Goal: Task Accomplishment & Management: Use online tool/utility

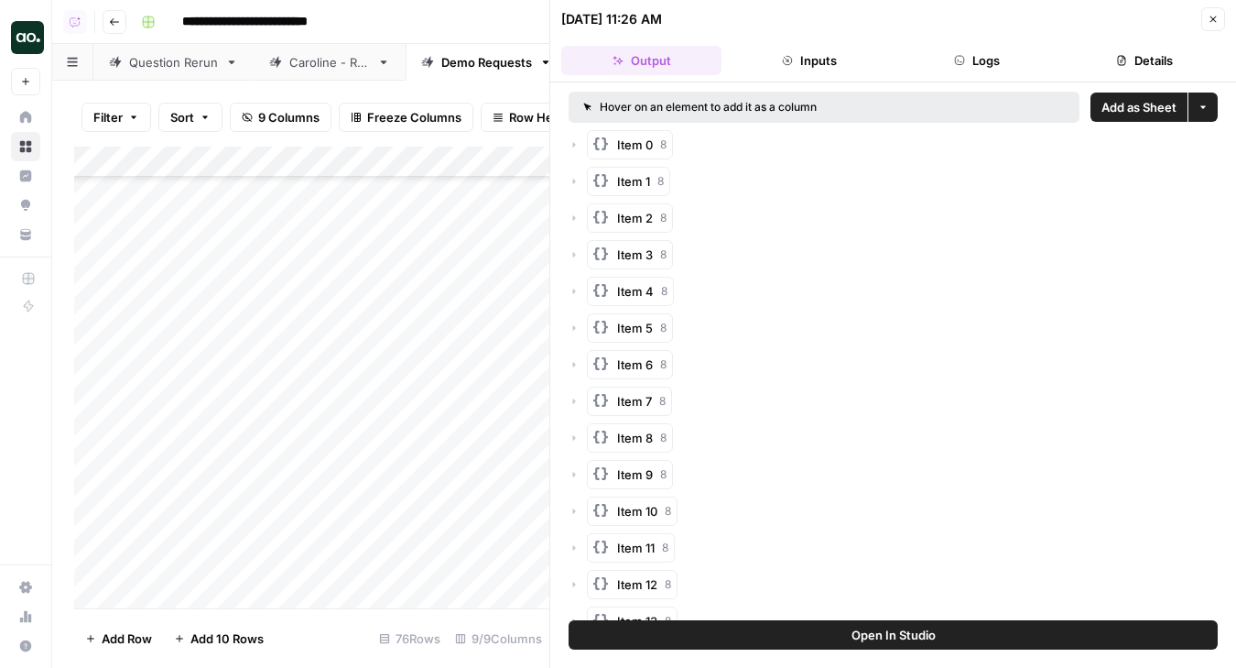
scroll to position [1936, 0]
click at [1218, 22] on icon "button" at bounding box center [1213, 19] width 11 height 11
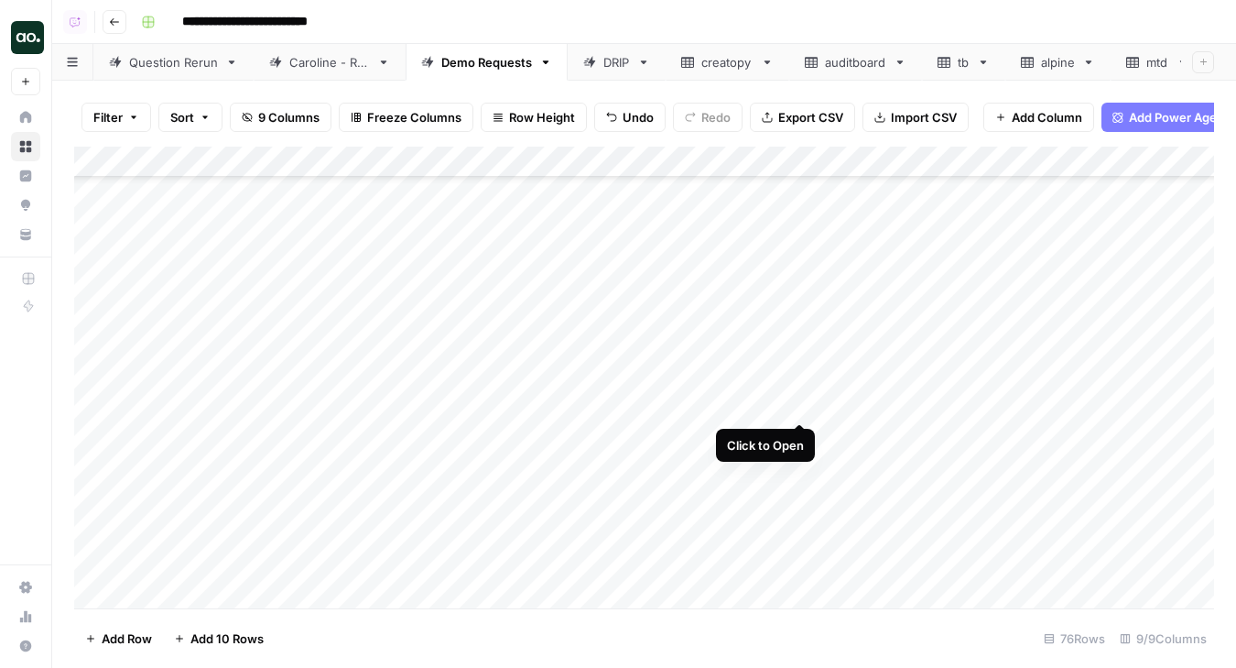
click at [799, 403] on div "Add Column" at bounding box center [644, 378] width 1140 height 462
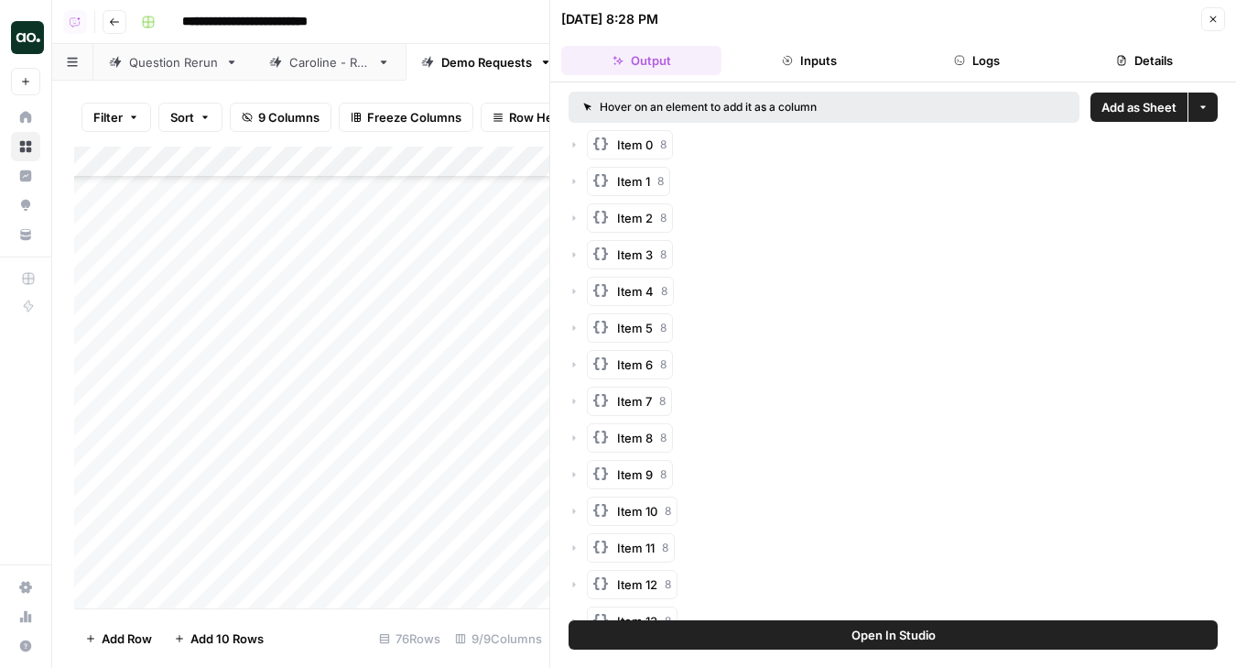
click at [1149, 106] on span "Add as Sheet" at bounding box center [1139, 107] width 75 height 18
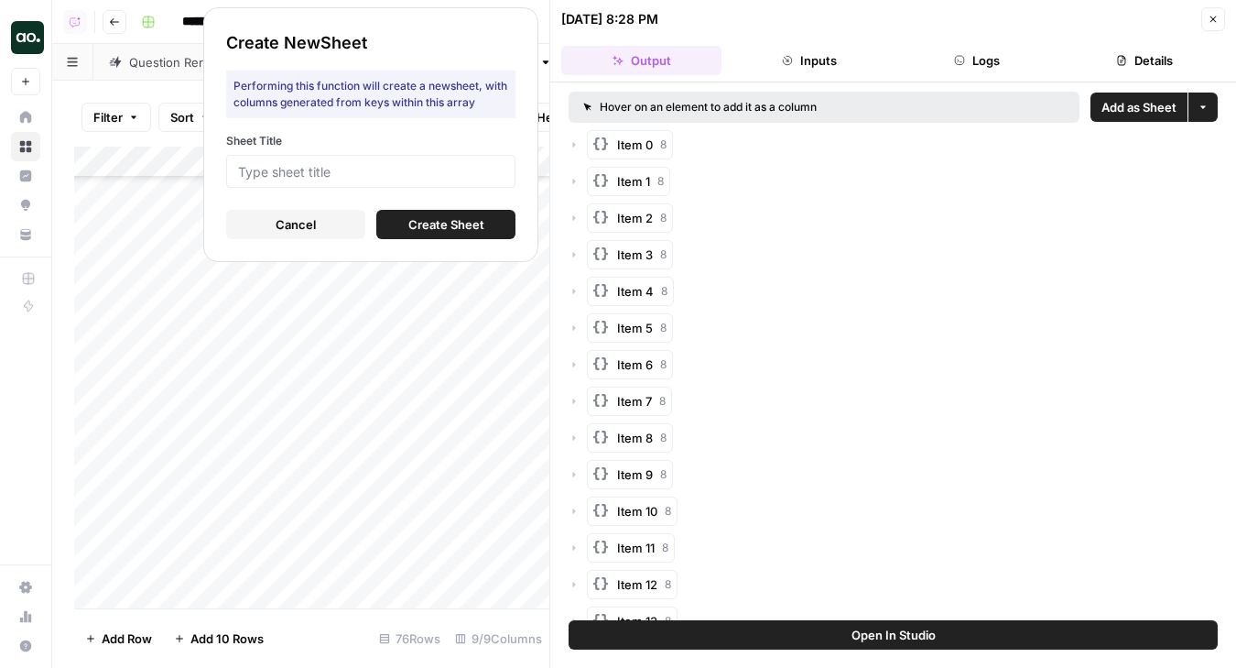
click at [513, 171] on div at bounding box center [370, 171] width 289 height 33
click at [445, 167] on input "Sheet Title" at bounding box center [371, 171] width 266 height 16
type input "eary"
click at [427, 219] on span "Create Sheet" at bounding box center [446, 224] width 76 height 18
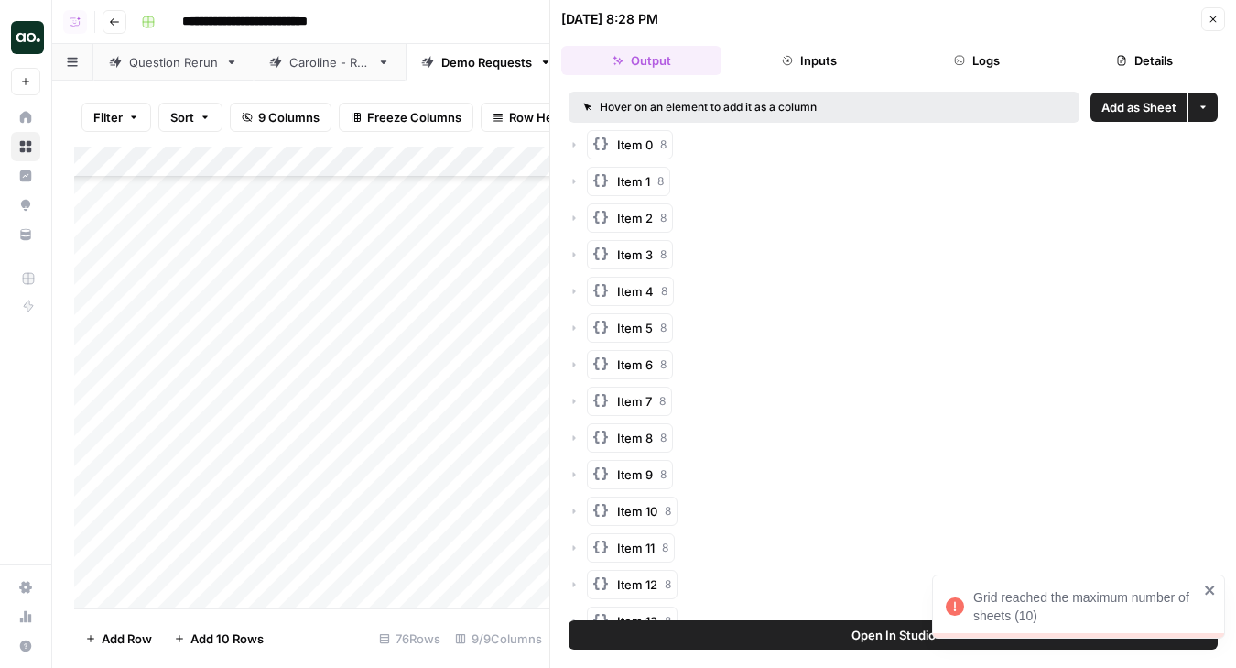
click at [1213, 590] on icon "close" at bounding box center [1210, 589] width 13 height 15
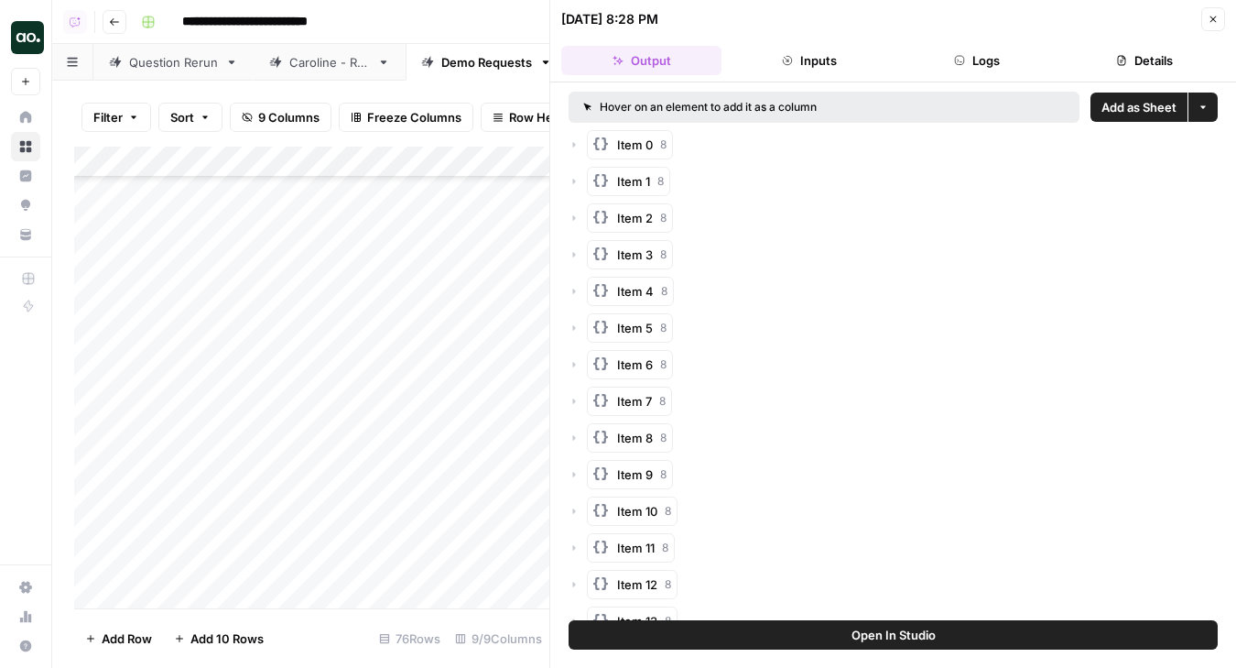
click at [1217, 27] on button "Close" at bounding box center [1214, 19] width 24 height 24
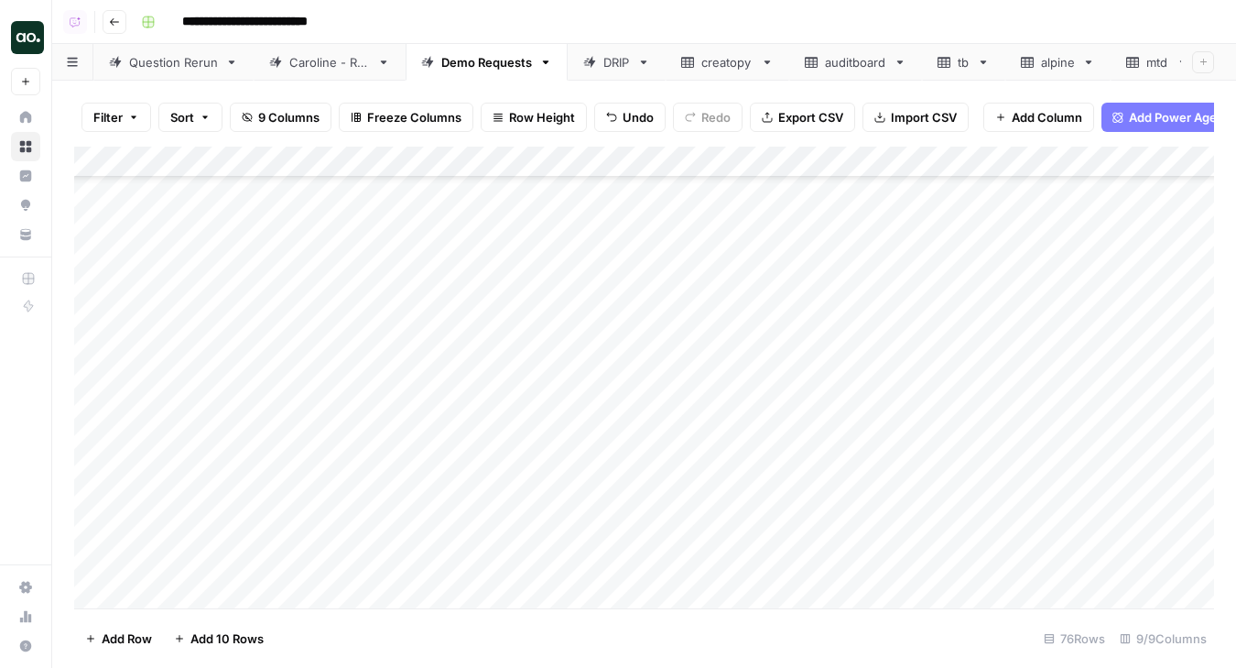
scroll to position [0, 112]
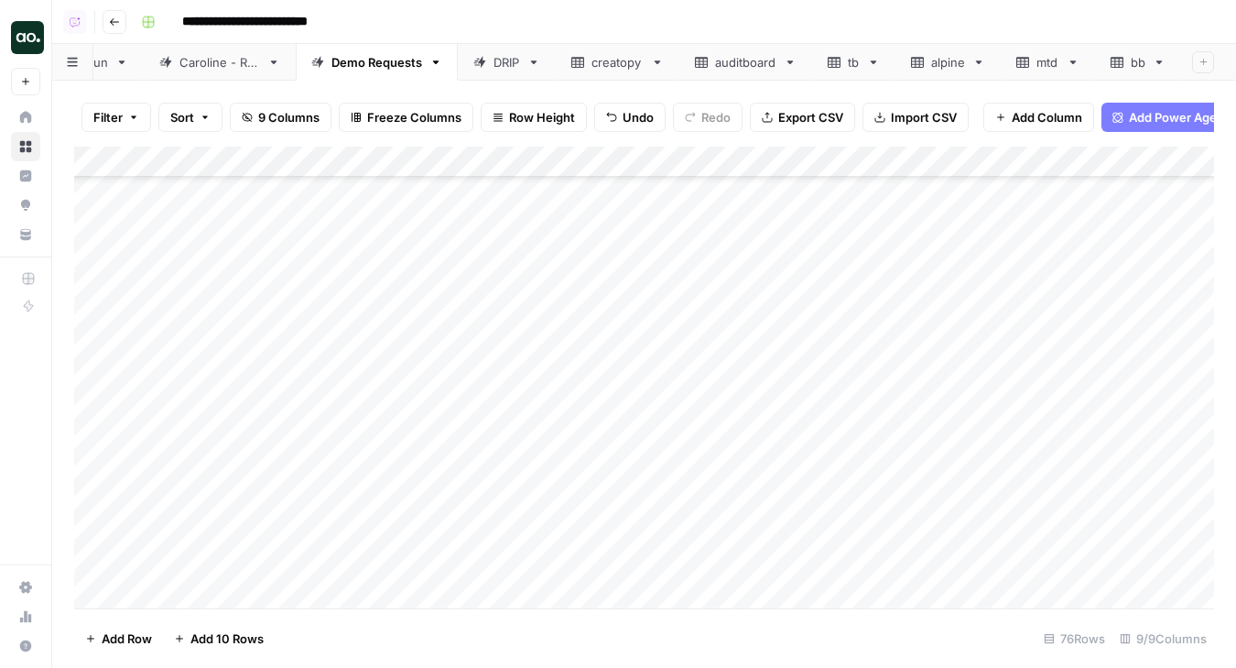
click at [979, 62] on icon at bounding box center [979, 62] width 6 height 4
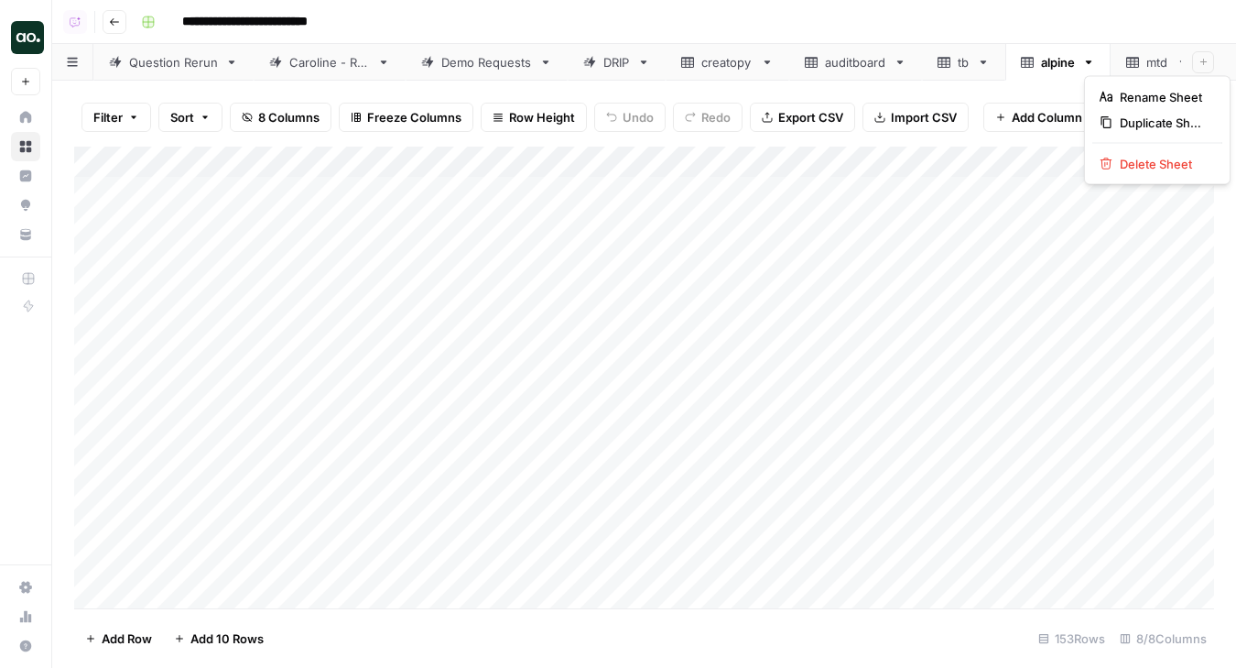
click at [1092, 62] on icon "button" at bounding box center [1089, 62] width 13 height 13
click at [1120, 158] on span "Delete Sheet" at bounding box center [1164, 164] width 88 height 18
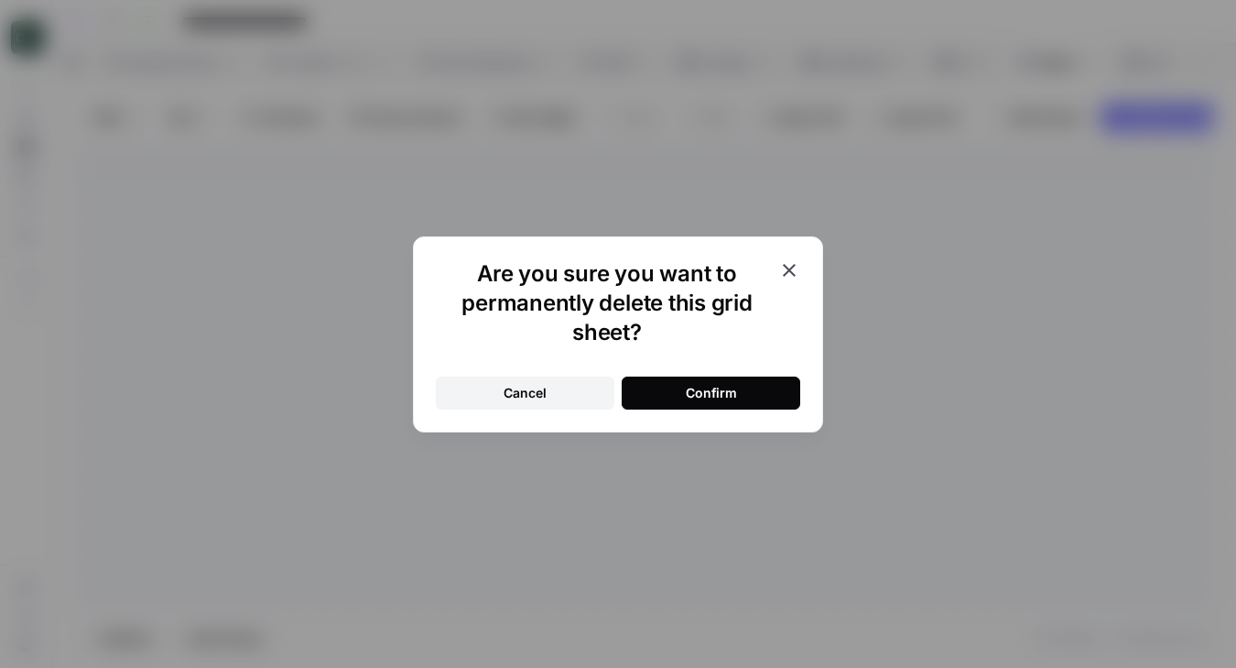
click at [753, 381] on button "Confirm" at bounding box center [711, 392] width 179 height 33
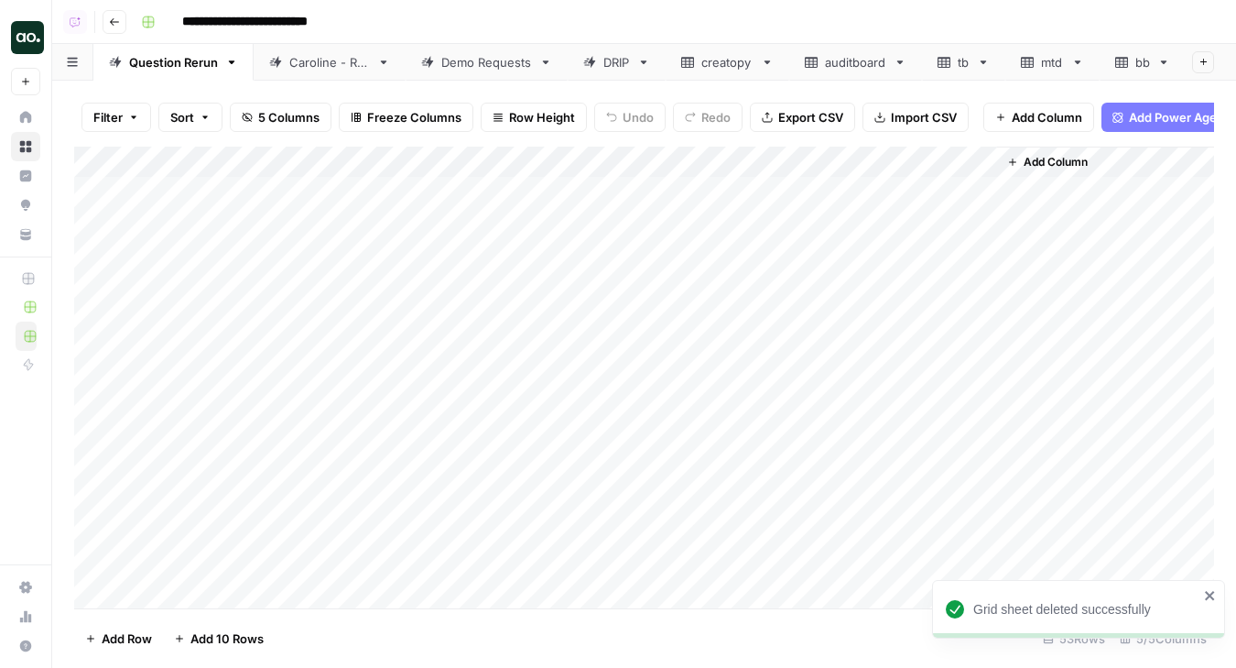
click at [986, 66] on icon at bounding box center [983, 62] width 13 height 13
click at [982, 60] on icon "button" at bounding box center [983, 62] width 13 height 13
click at [1014, 170] on span "Delete Sheet" at bounding box center [1058, 164] width 88 height 18
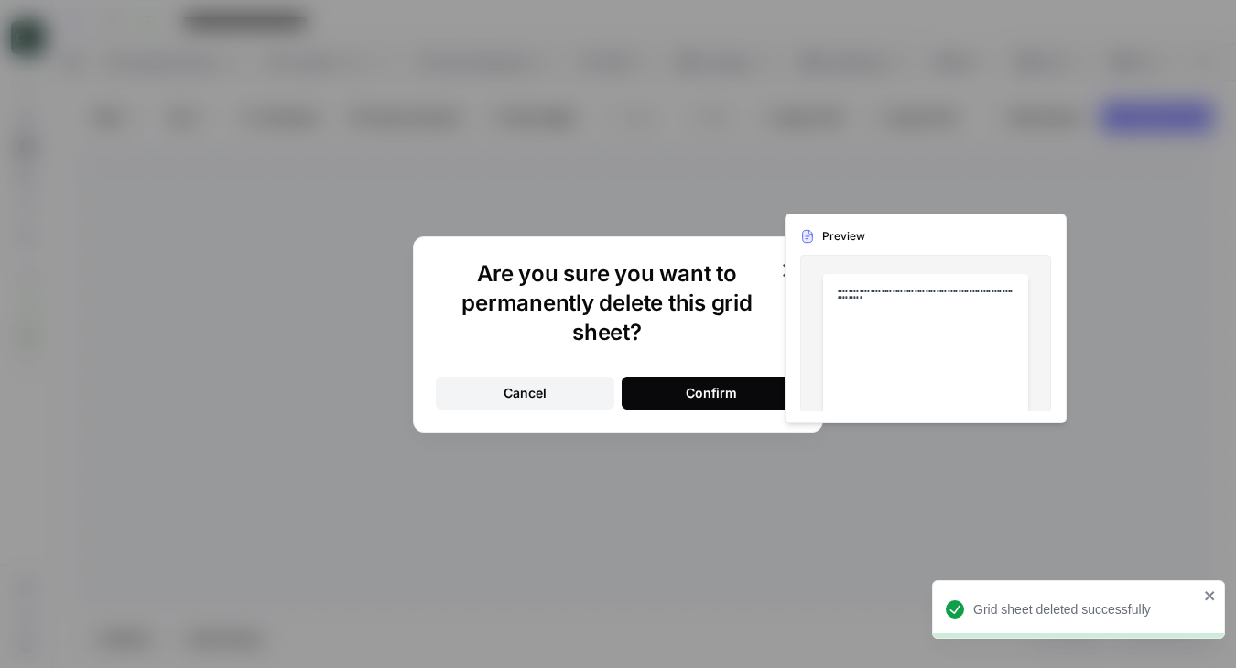
click at [727, 397] on div "Confirm" at bounding box center [711, 393] width 51 height 18
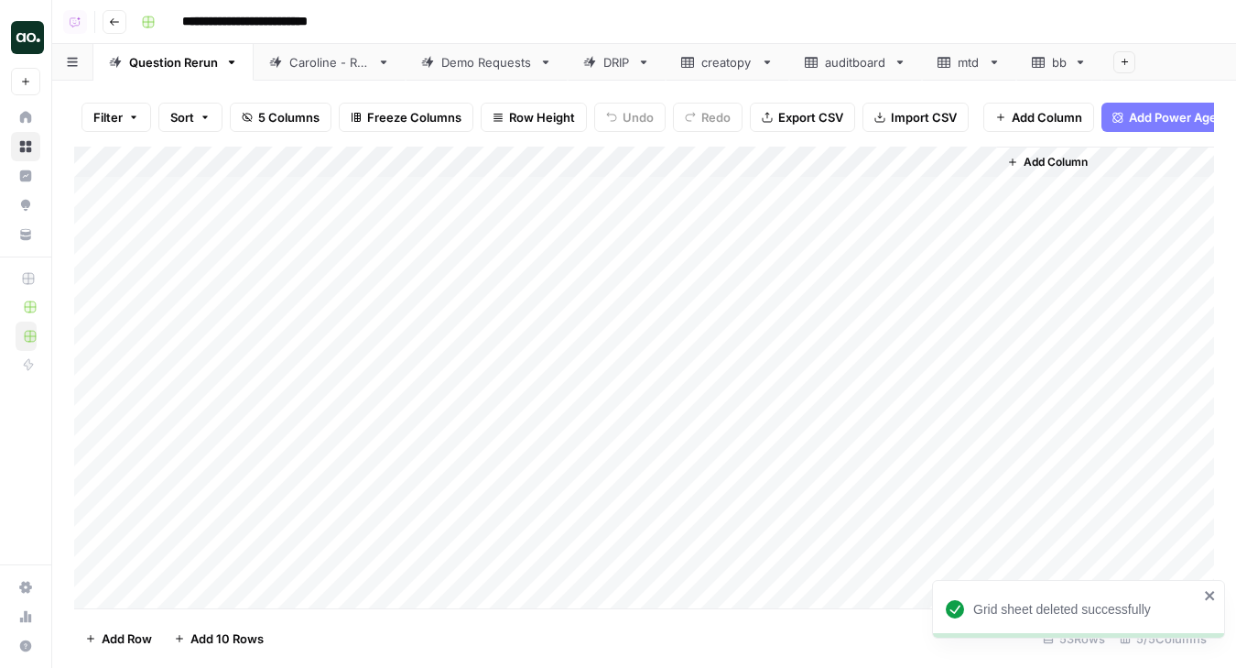
click at [996, 61] on icon at bounding box center [995, 62] width 6 height 4
click at [996, 59] on icon "button" at bounding box center [994, 62] width 13 height 13
click at [1020, 164] on div "Delete Sheet" at bounding box center [1062, 164] width 115 height 18
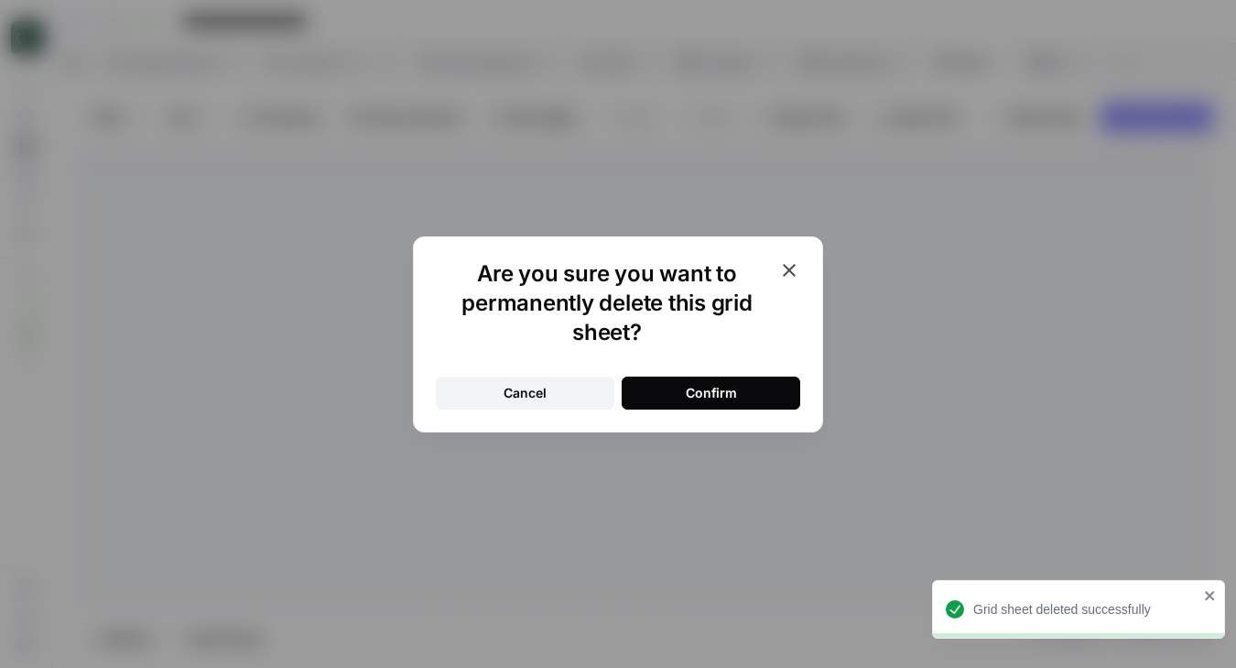
click at [723, 398] on div "Confirm" at bounding box center [711, 393] width 51 height 18
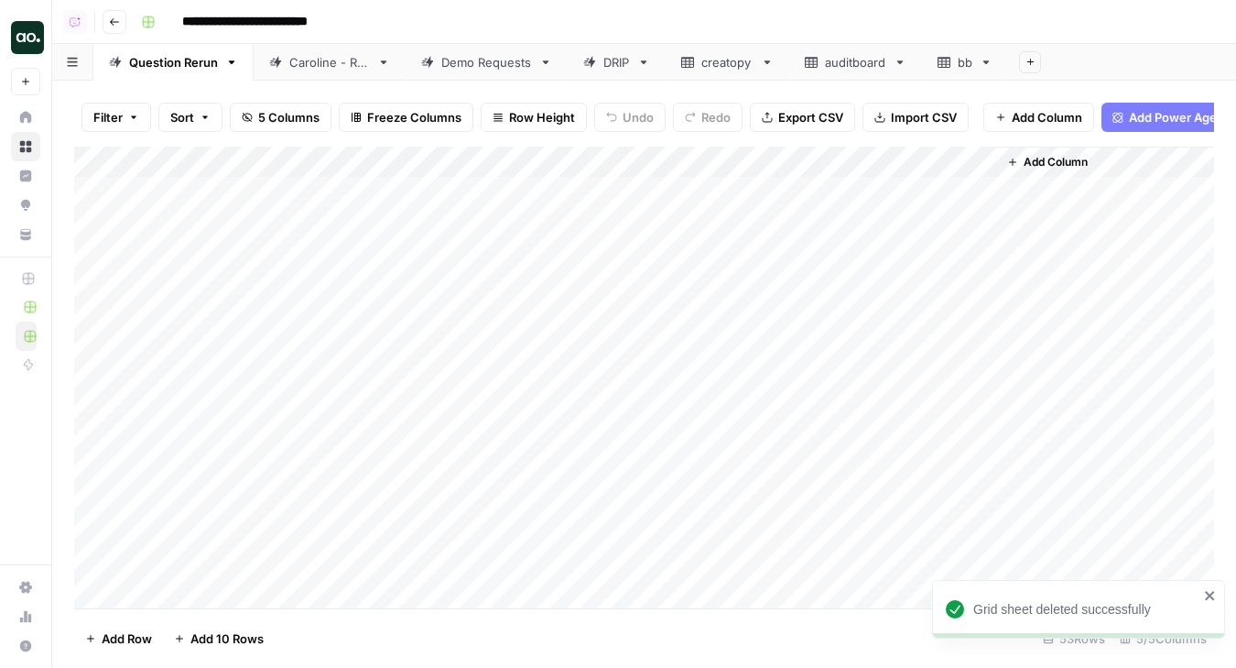
click at [451, 66] on div "Demo Requests" at bounding box center [486, 62] width 91 height 18
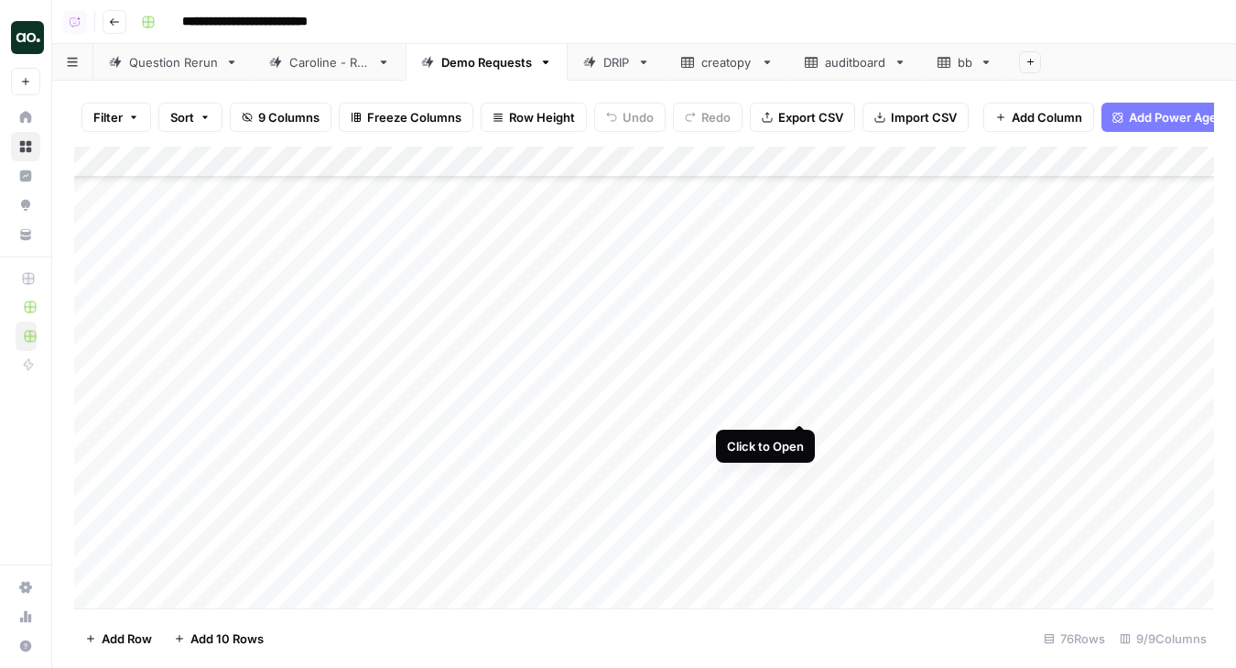
click at [799, 407] on div "Add Column" at bounding box center [644, 378] width 1140 height 462
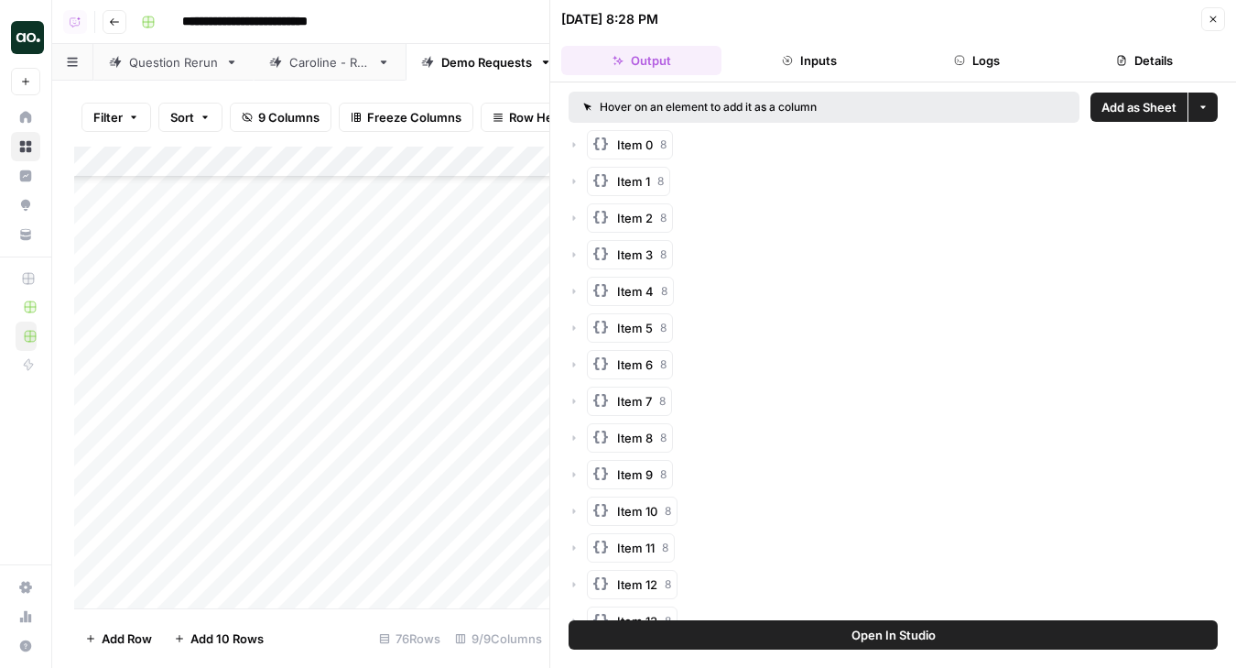
click at [1140, 107] on span "Add as Sheet" at bounding box center [1139, 107] width 75 height 18
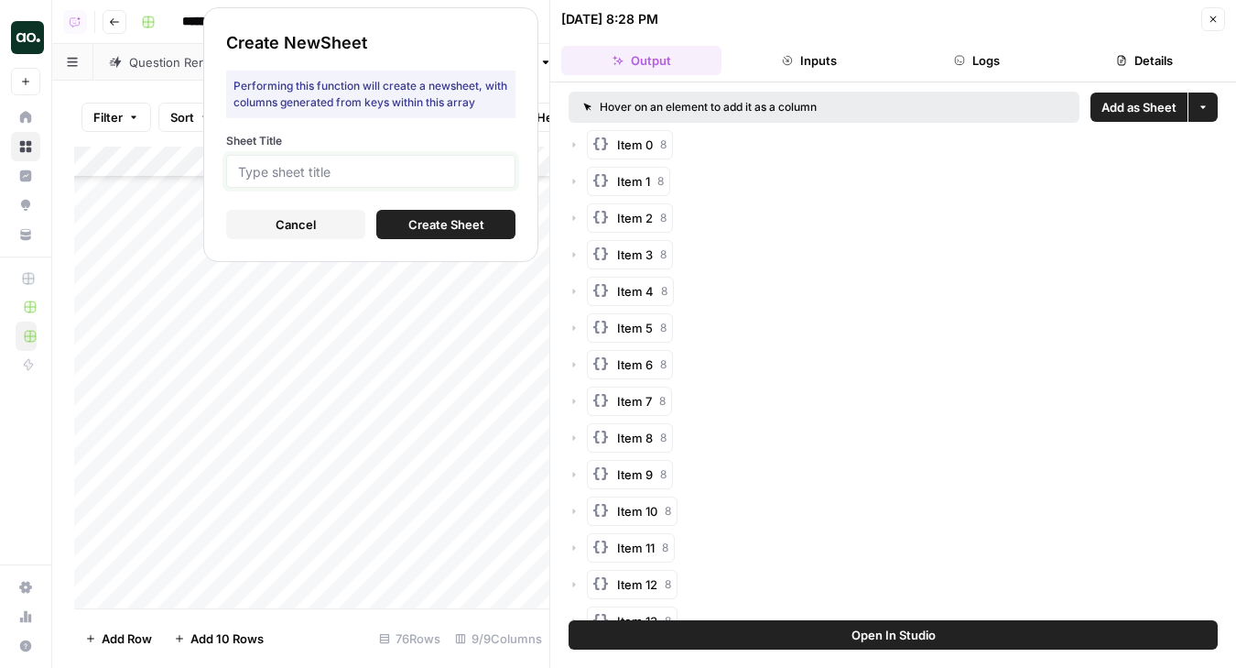
click at [488, 170] on input "Sheet Title" at bounding box center [371, 171] width 266 height 16
type input "earth"
click at [419, 216] on span "Create Sheet" at bounding box center [446, 224] width 76 height 18
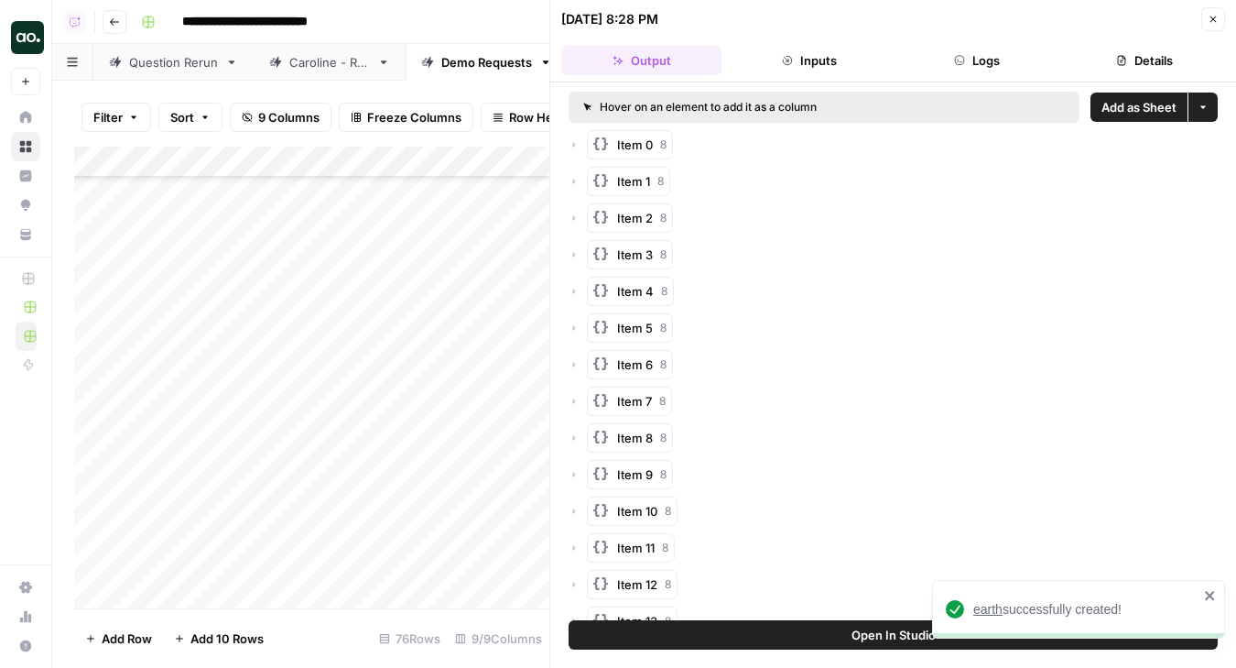
click at [988, 606] on span "earth" at bounding box center [988, 609] width 29 height 15
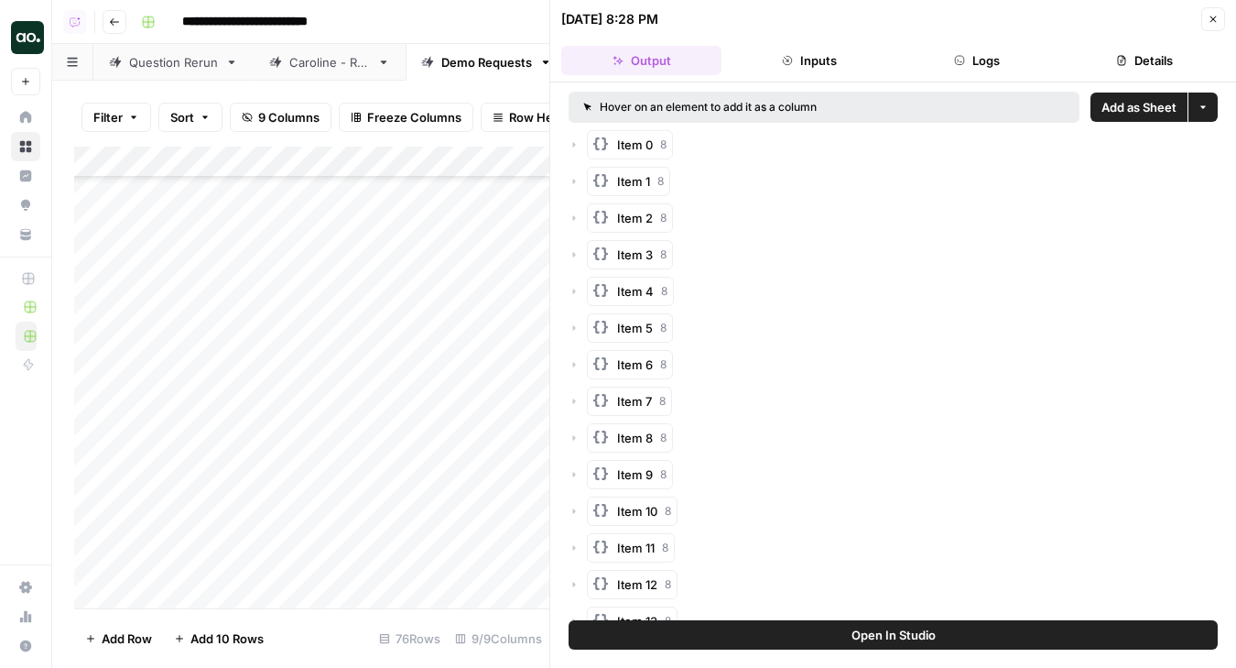
click at [1214, 14] on icon "button" at bounding box center [1213, 19] width 11 height 11
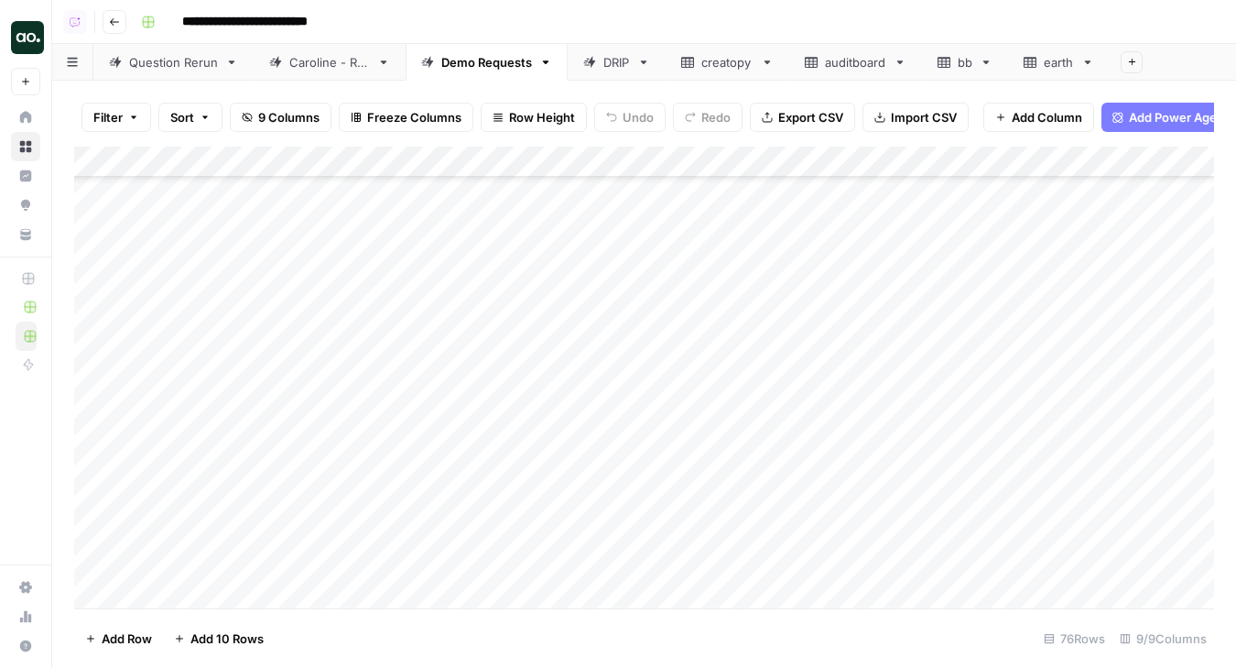
scroll to position [1965, 0]
click at [158, 596] on div "Add Column" at bounding box center [644, 378] width 1140 height 462
click at [209, 631] on span "Add 10 Rows" at bounding box center [226, 638] width 73 height 18
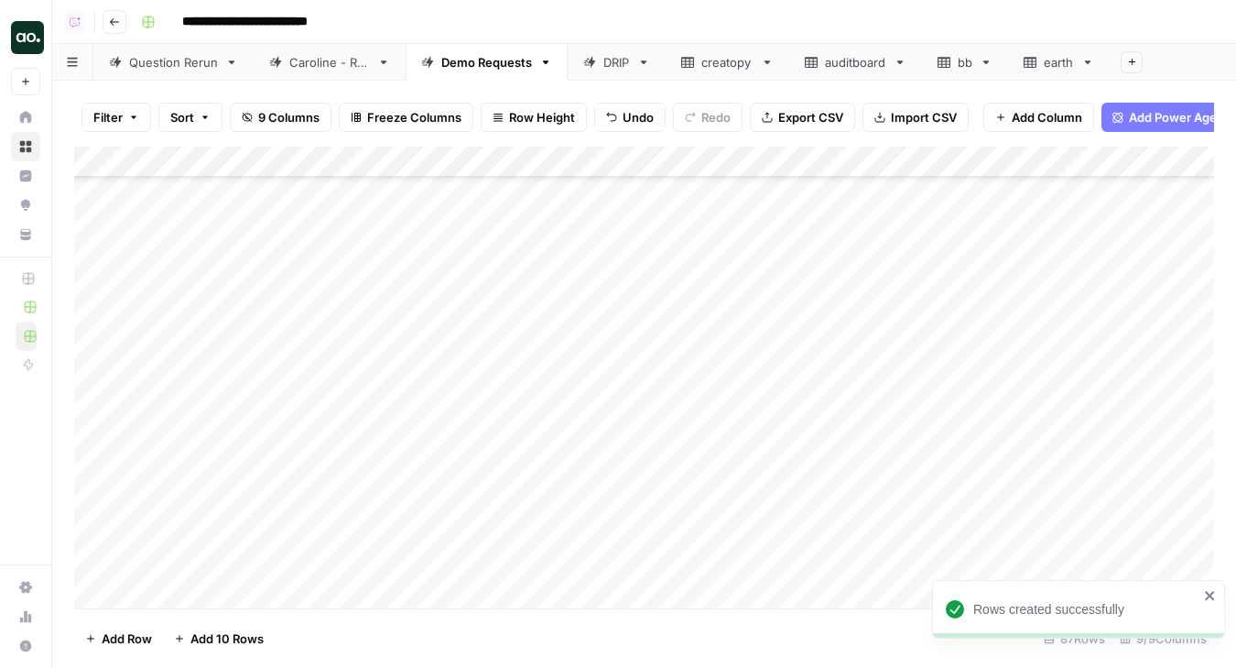
click at [212, 352] on div "Add Column" at bounding box center [644, 378] width 1140 height 462
click at [288, 352] on div "Add Column" at bounding box center [644, 378] width 1140 height 462
click at [296, 351] on div "Add Column" at bounding box center [644, 378] width 1140 height 462
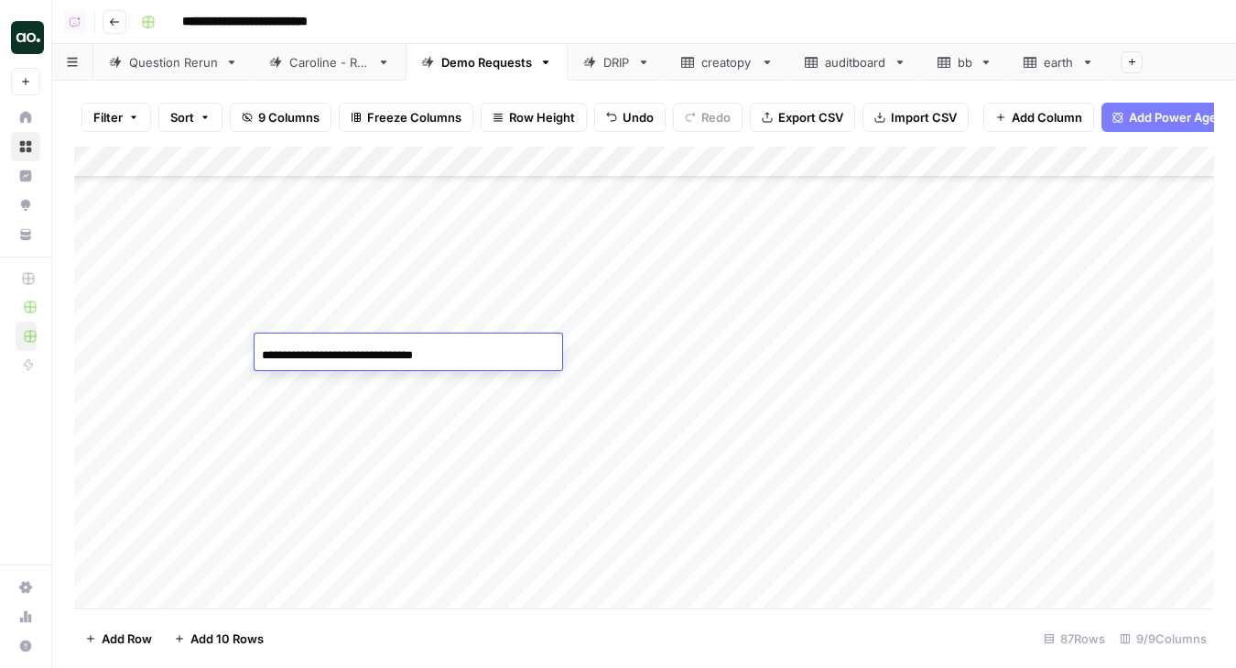
drag, startPoint x: 334, startPoint y: 352, endPoint x: 148, endPoint y: 351, distance: 185.9
click at [148, 351] on body "**********" at bounding box center [618, 334] width 1236 height 668
click at [497, 354] on input "**********" at bounding box center [408, 355] width 293 height 22
type input "**********"
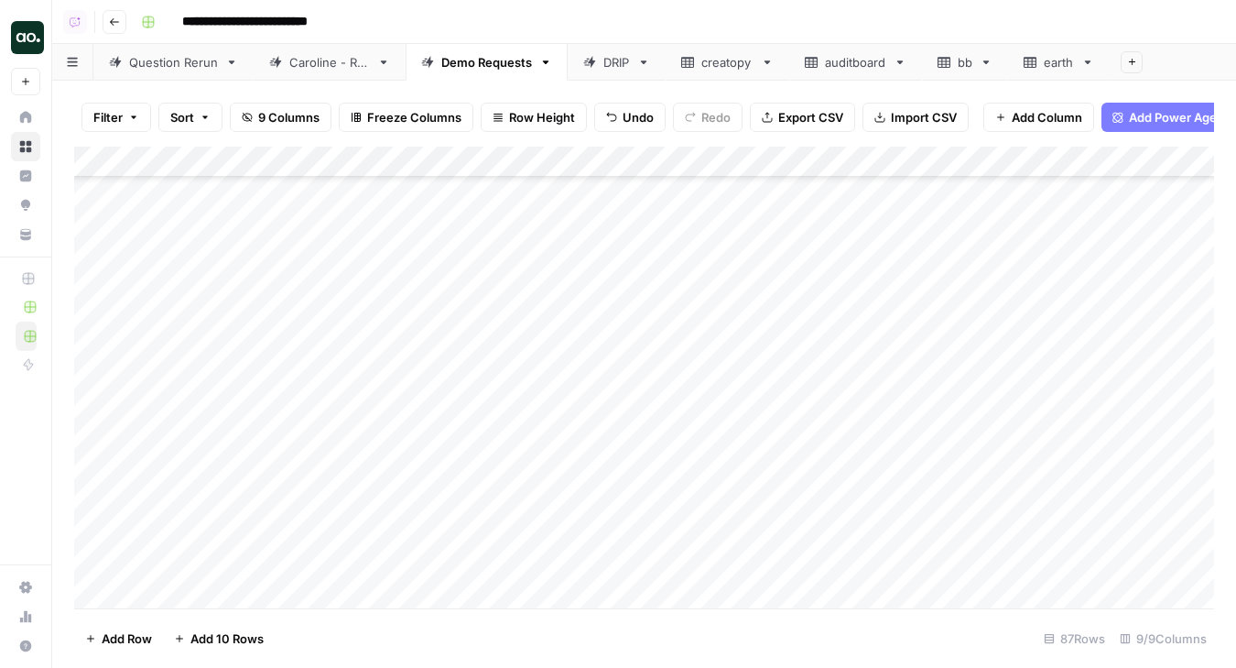
click at [325, 383] on div "Add Column" at bounding box center [644, 378] width 1140 height 462
drag, startPoint x: 304, startPoint y: 387, endPoint x: 169, endPoint y: 386, distance: 135.6
click at [169, 386] on body "**********" at bounding box center [618, 334] width 1236 height 668
click at [425, 386] on input "**********" at bounding box center [408, 386] width 293 height 22
type input "********"
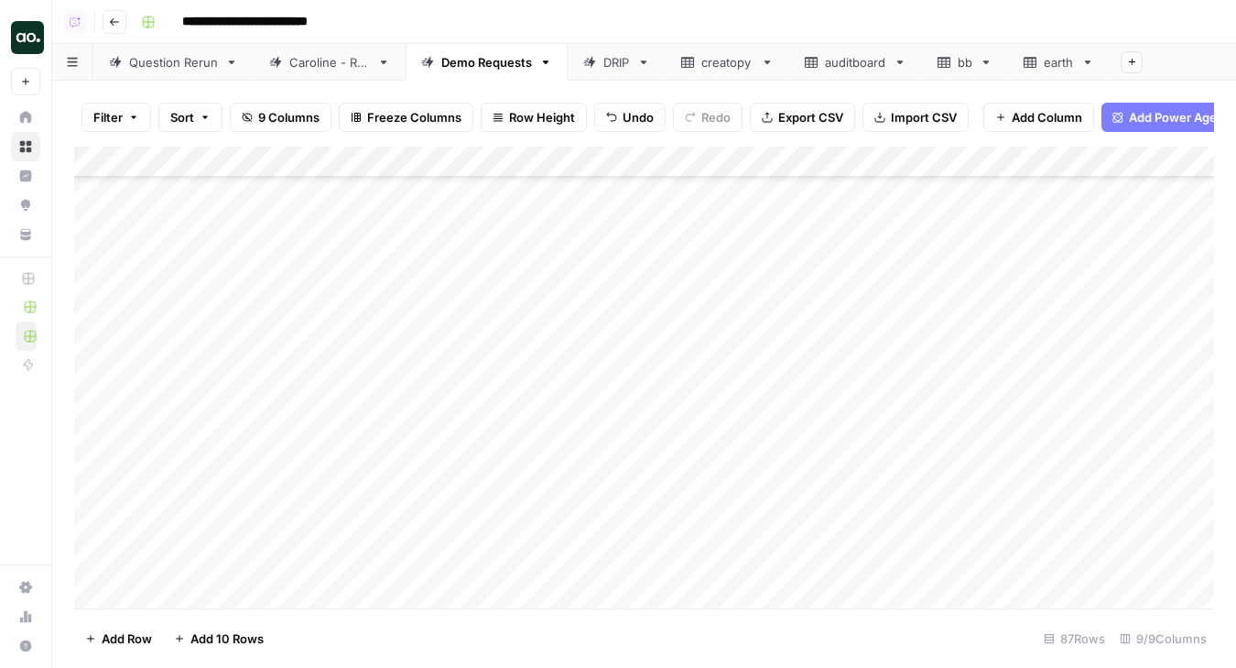
click at [296, 382] on div "Add Column" at bounding box center [644, 378] width 1140 height 462
click at [290, 385] on div "Add Column" at bounding box center [644, 378] width 1140 height 462
click at [337, 445] on div "Add Column" at bounding box center [644, 378] width 1140 height 462
click at [331, 417] on div "Add Column" at bounding box center [644, 378] width 1140 height 462
click at [340, 418] on div "Add Column" at bounding box center [644, 378] width 1140 height 462
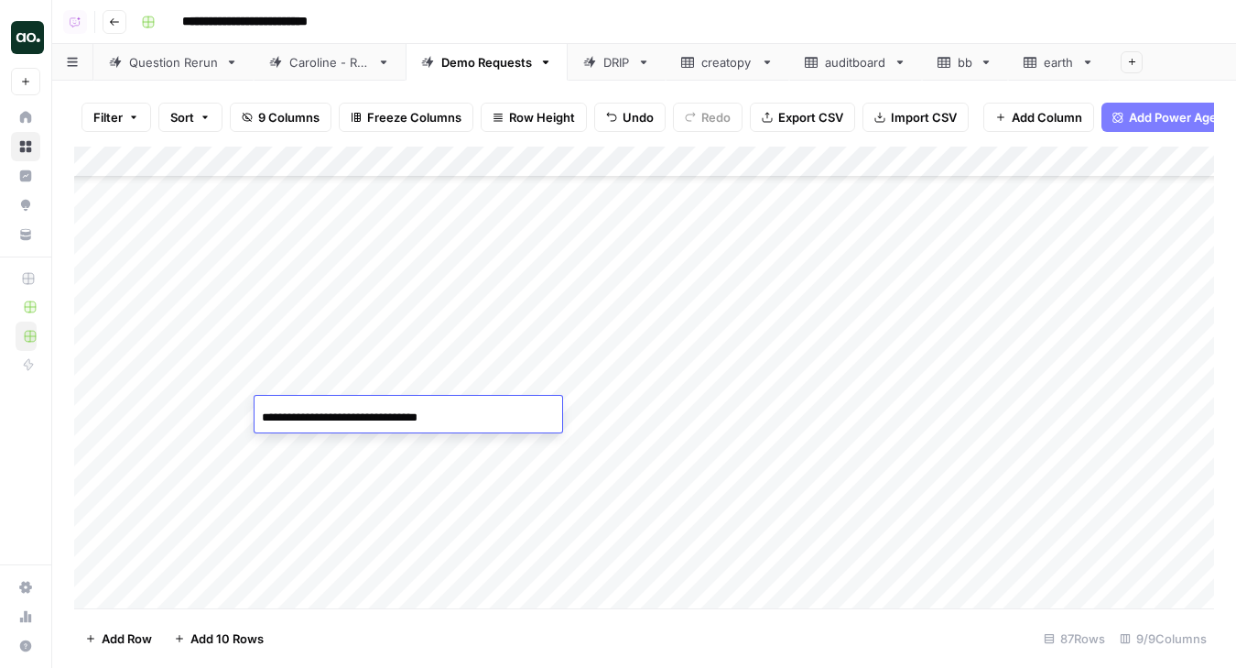
drag, startPoint x: 334, startPoint y: 417, endPoint x: 167, endPoint y: 382, distance: 171.2
click at [167, 382] on body "**********" at bounding box center [618, 334] width 1236 height 668
click at [500, 412] on input "**********" at bounding box center [408, 418] width 293 height 22
type input "**********"
click at [334, 382] on div "Add Column" at bounding box center [644, 378] width 1140 height 462
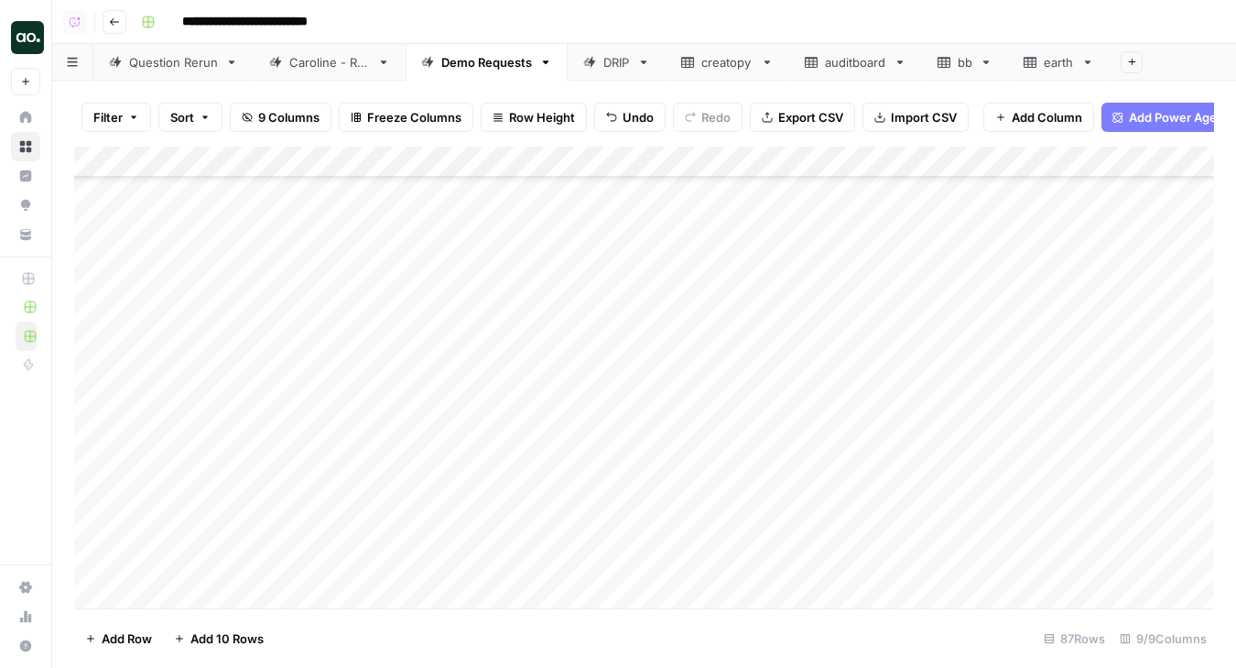
click at [702, 350] on div "Add Column" at bounding box center [644, 378] width 1140 height 462
click at [698, 384] on div "Add Column" at bounding box center [644, 378] width 1140 height 462
click at [693, 413] on div "Add Column" at bounding box center [644, 378] width 1140 height 462
click at [494, 380] on div "Add Column" at bounding box center [644, 378] width 1140 height 462
drag, startPoint x: 559, startPoint y: 395, endPoint x: 545, endPoint y: 603, distance: 208.3
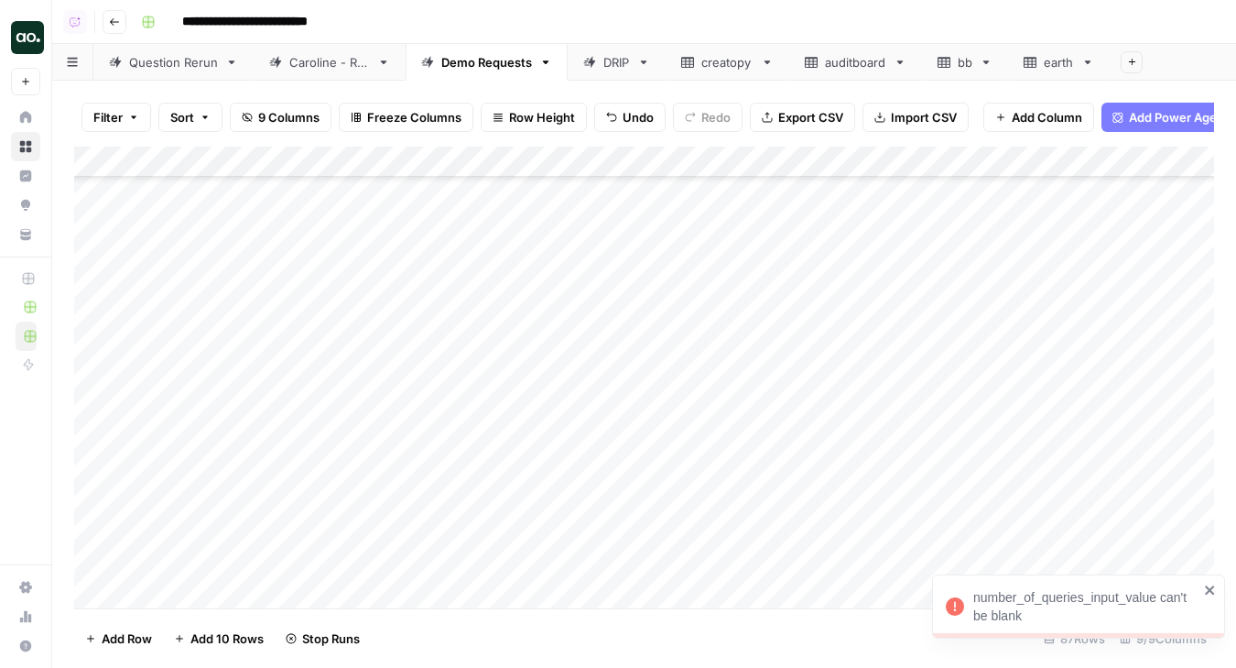
click at [545, 603] on div "Add Column" at bounding box center [644, 378] width 1140 height 462
click at [698, 409] on div "Add Column" at bounding box center [644, 378] width 1140 height 462
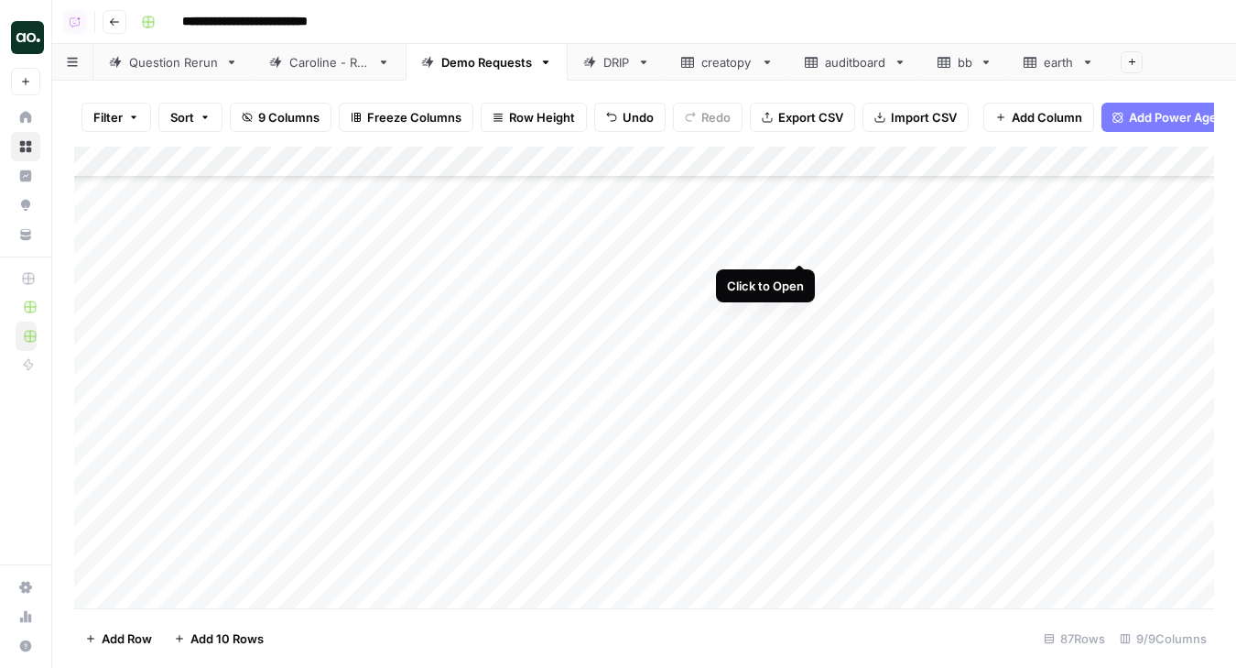
click at [801, 245] on div "Add Column" at bounding box center [644, 378] width 1140 height 462
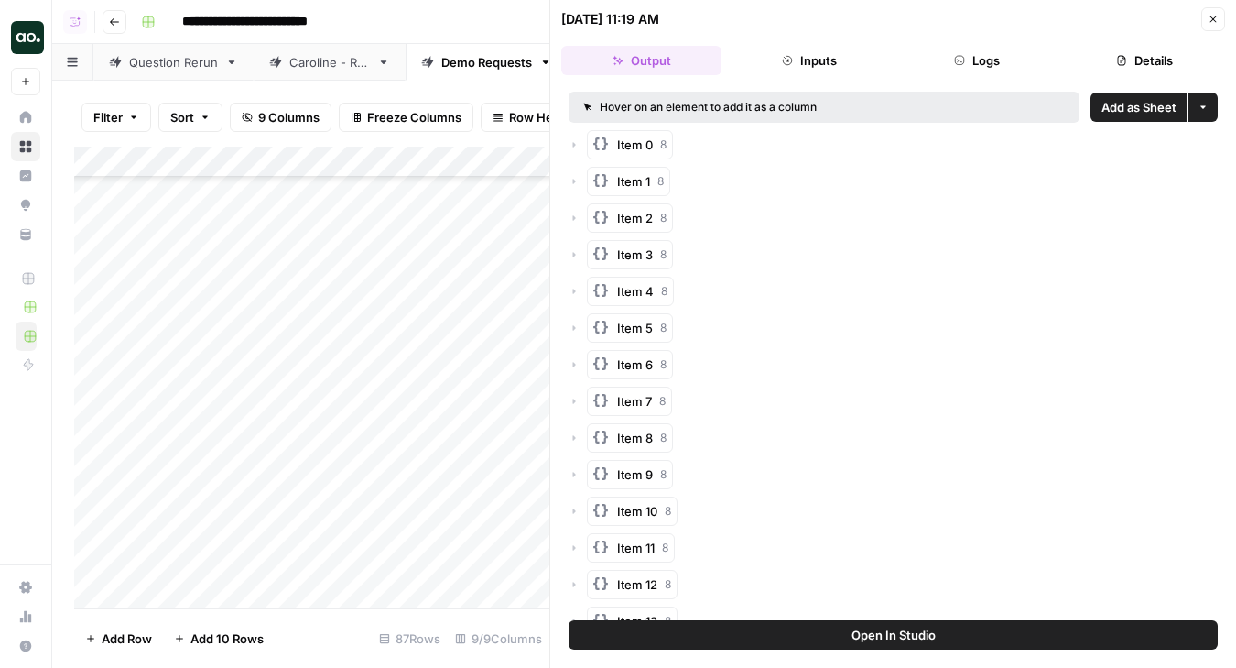
click at [1132, 110] on span "Add as Sheet" at bounding box center [1139, 107] width 75 height 18
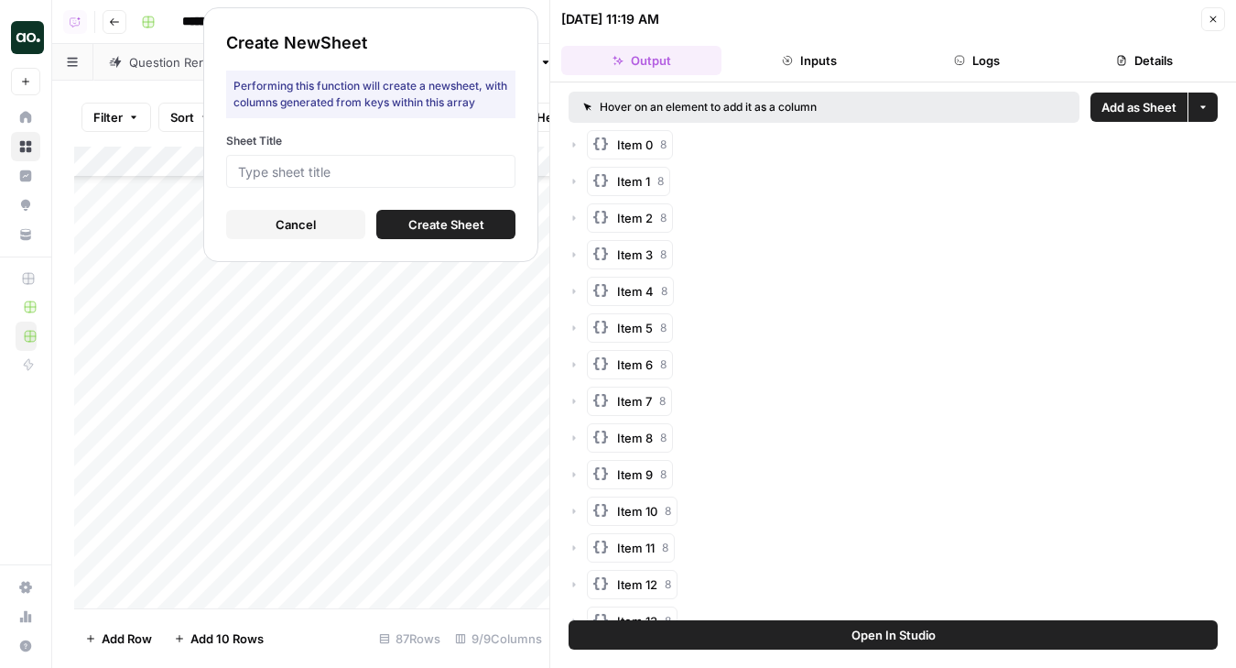
click at [443, 188] on form "Sheet Title Cancel Create Sheet" at bounding box center [370, 186] width 289 height 106
click at [440, 173] on input "Sheet Title" at bounding box center [371, 171] width 266 height 16
type input "mixmax"
click at [426, 219] on span "Create Sheet" at bounding box center [446, 224] width 76 height 18
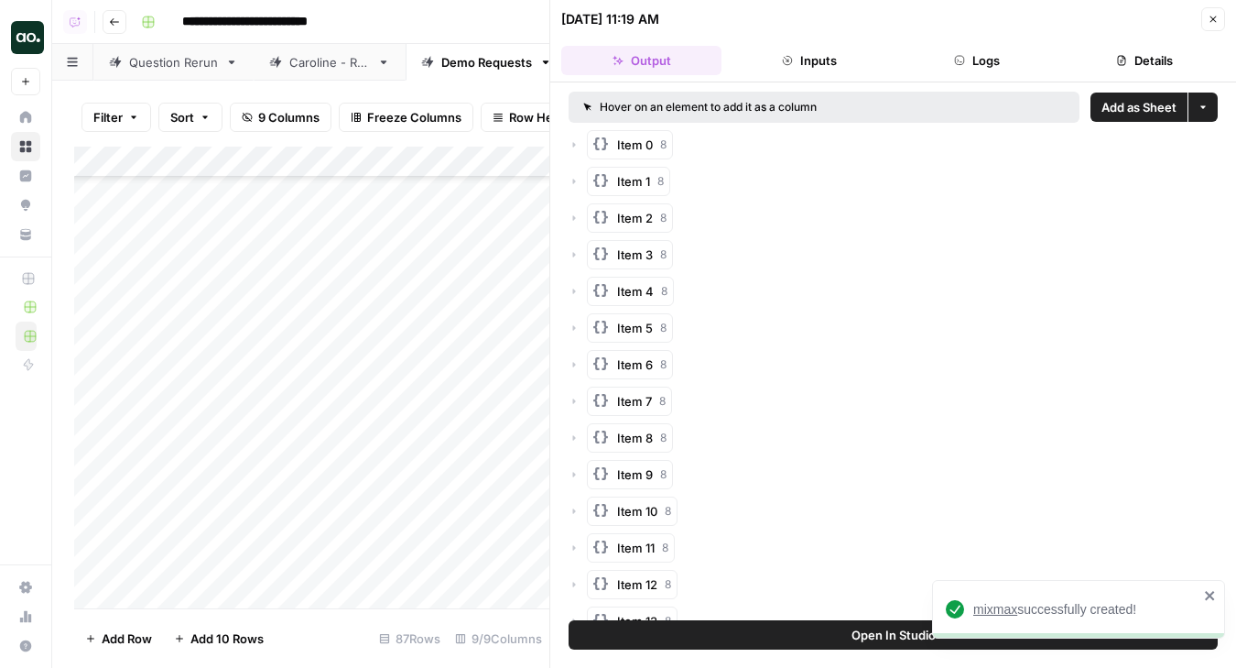
click at [991, 613] on span "mixmax" at bounding box center [996, 609] width 44 height 15
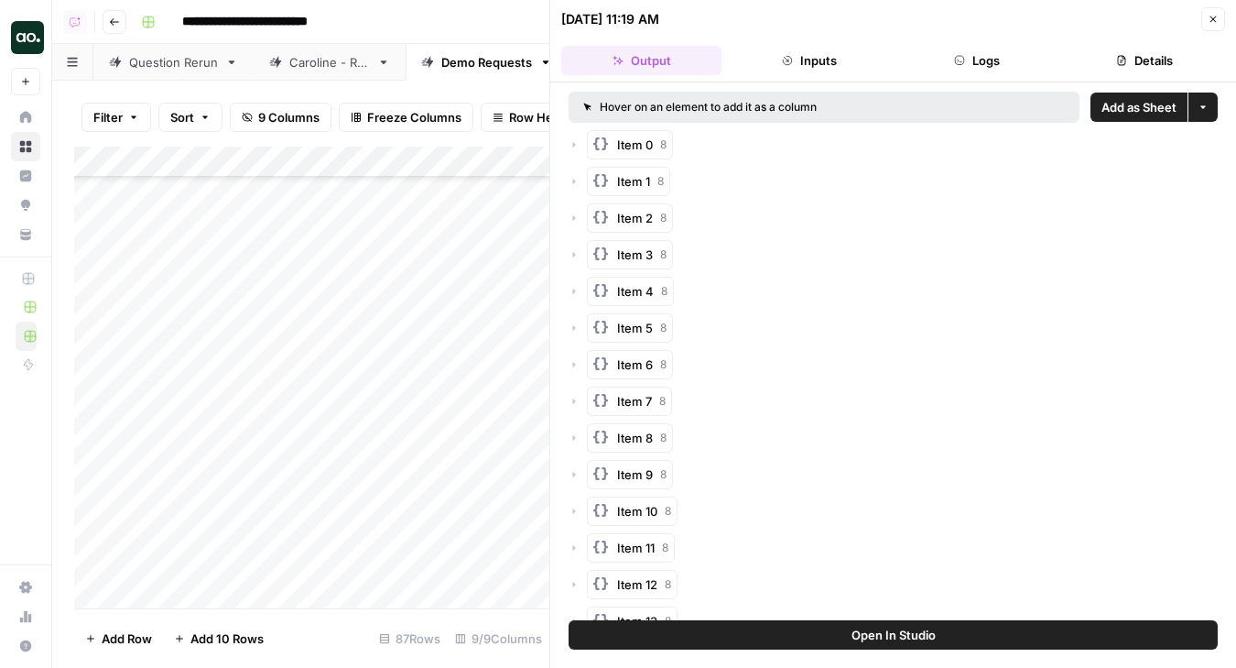
click at [1206, 24] on button "Close" at bounding box center [1214, 19] width 24 height 24
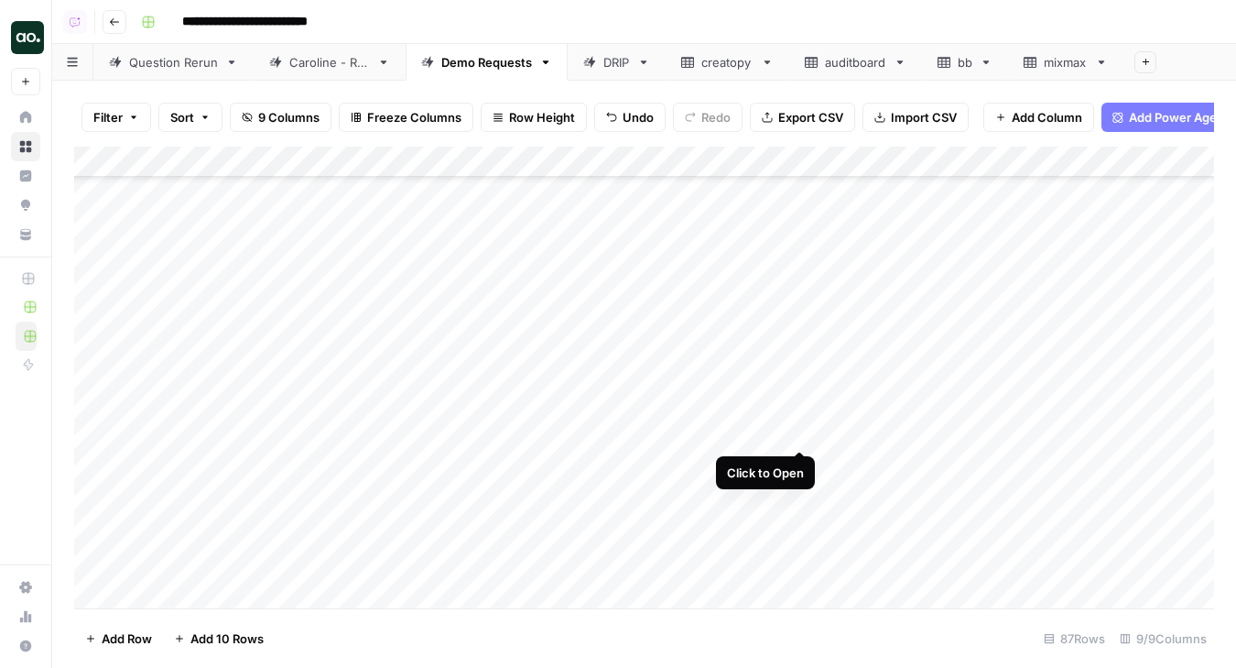
click at [796, 431] on div "Add Column" at bounding box center [644, 378] width 1140 height 462
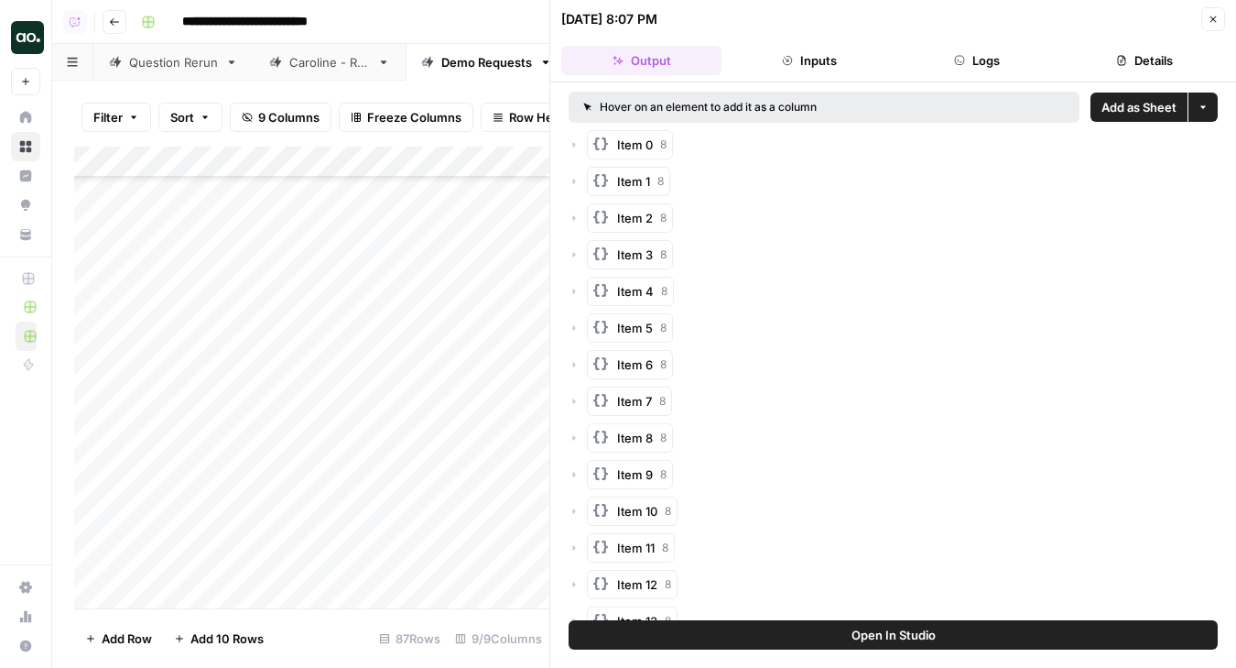
click at [1117, 103] on span "Add as Sheet" at bounding box center [1139, 107] width 75 height 18
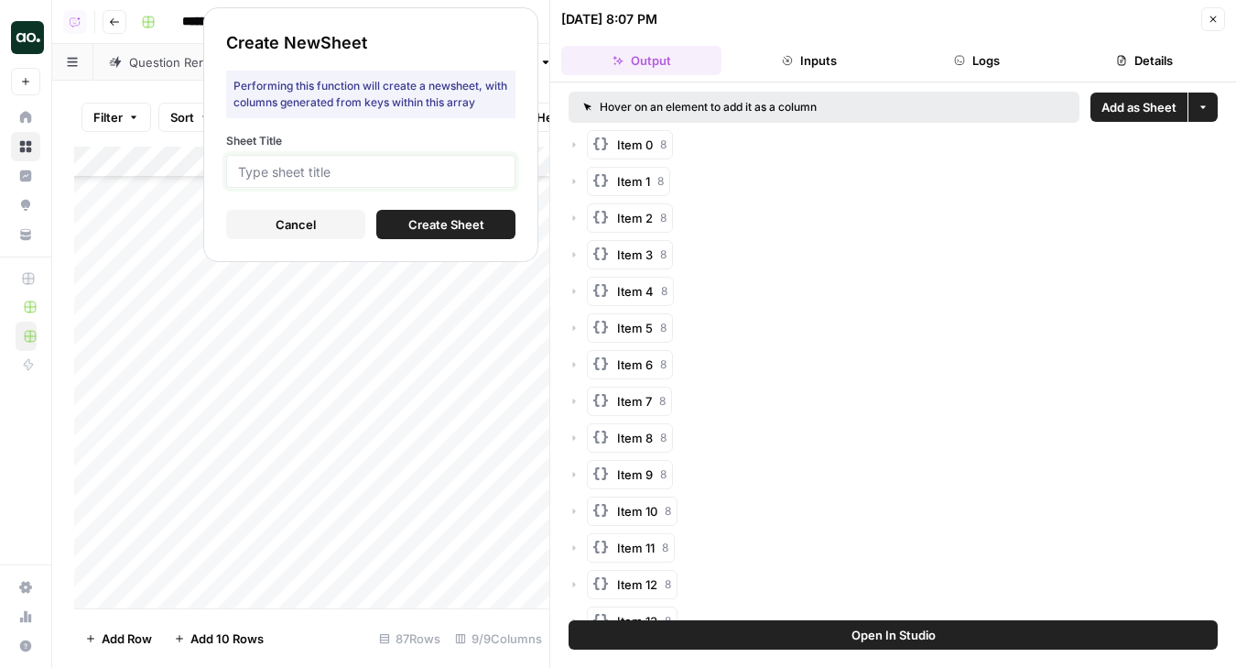
click at [482, 176] on input "Sheet Title" at bounding box center [371, 171] width 266 height 16
type input "fortinet"
click at [432, 222] on span "Create Sheet" at bounding box center [446, 224] width 76 height 18
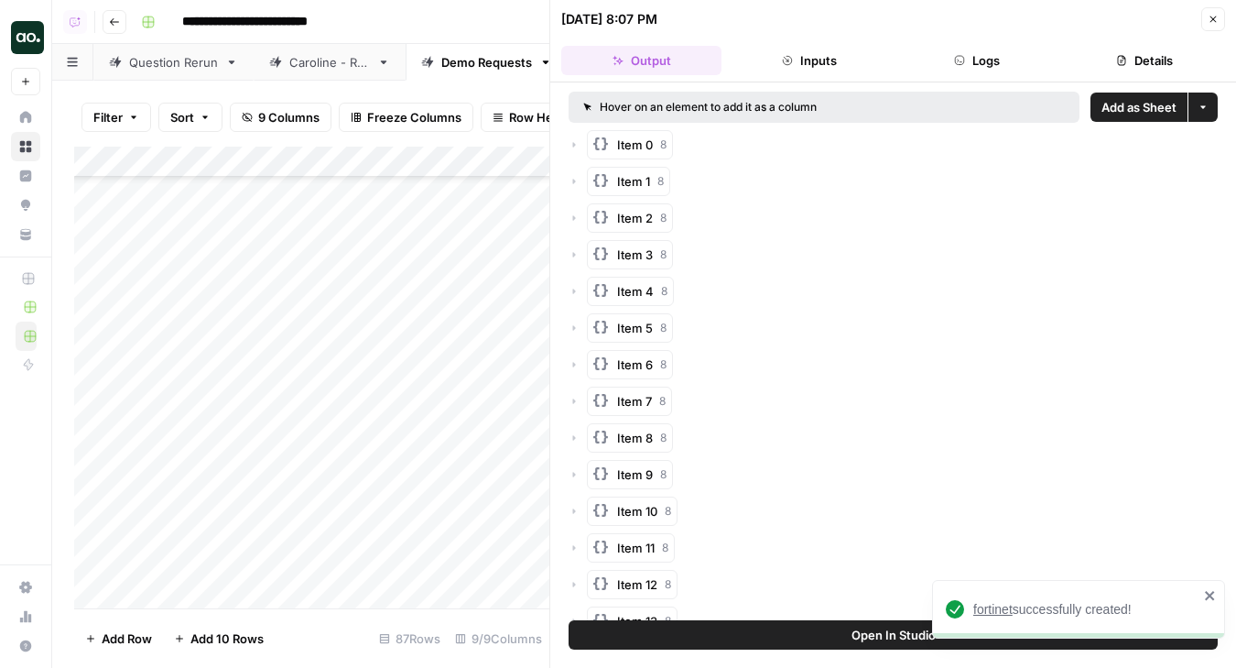
click at [985, 607] on span "fortinet" at bounding box center [993, 609] width 39 height 15
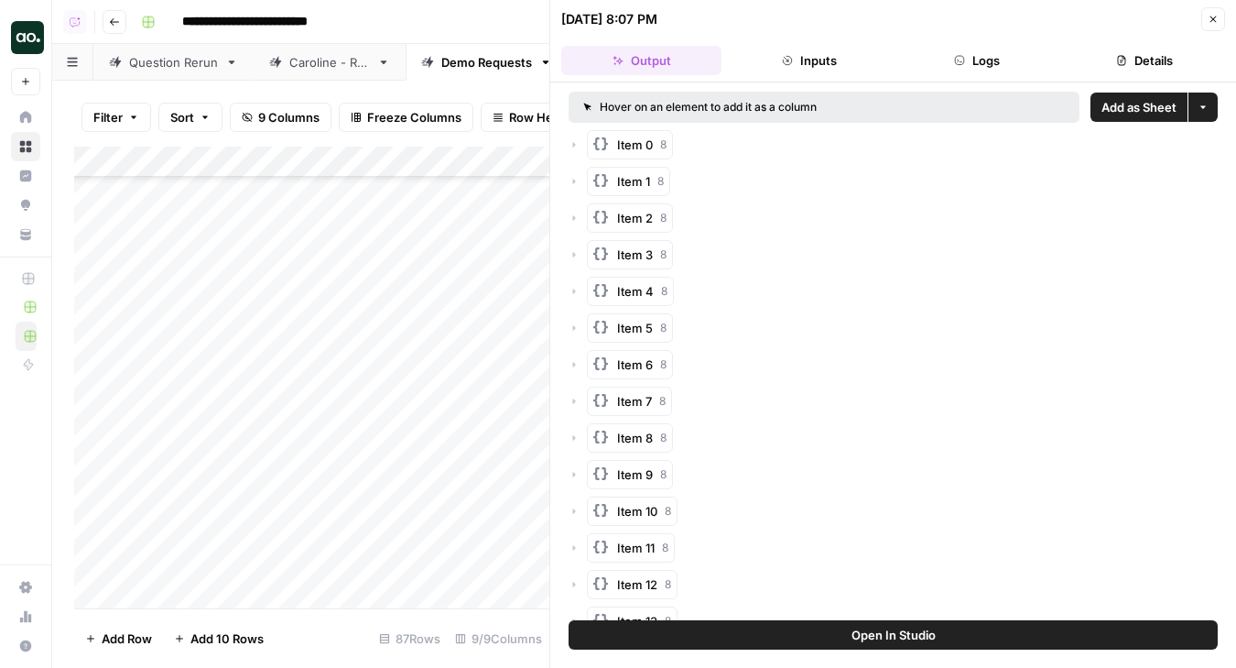
click at [1218, 20] on icon "button" at bounding box center [1213, 19] width 11 height 11
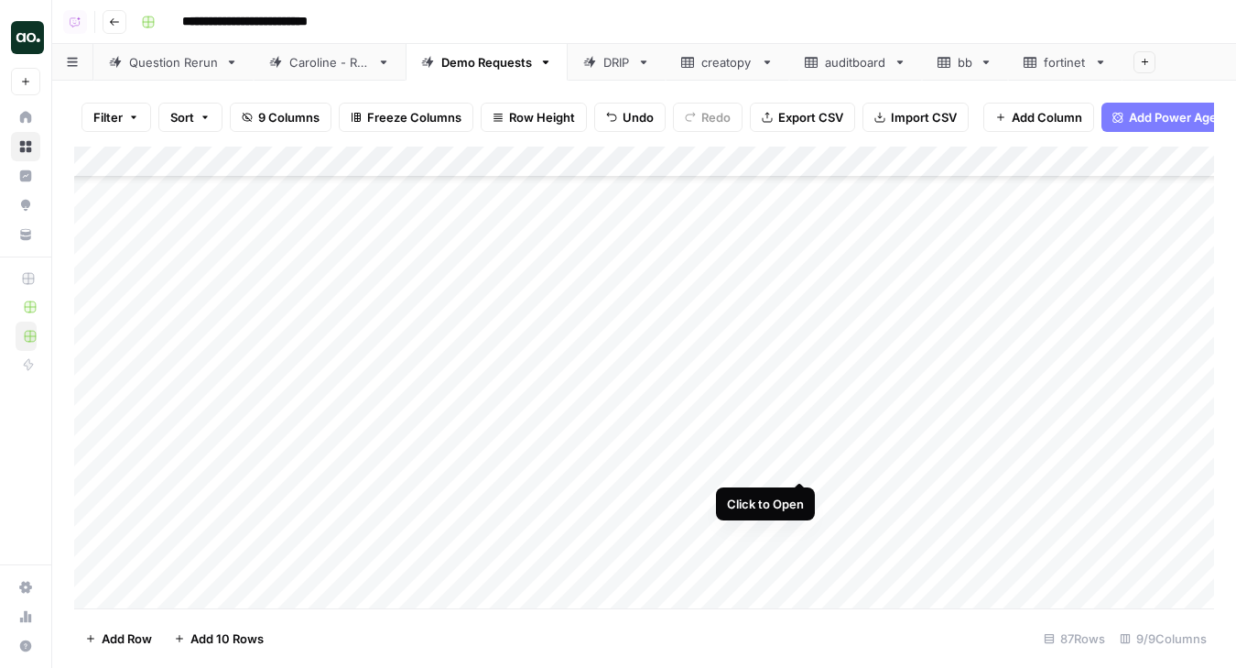
click at [800, 462] on div "Add Column" at bounding box center [644, 378] width 1140 height 462
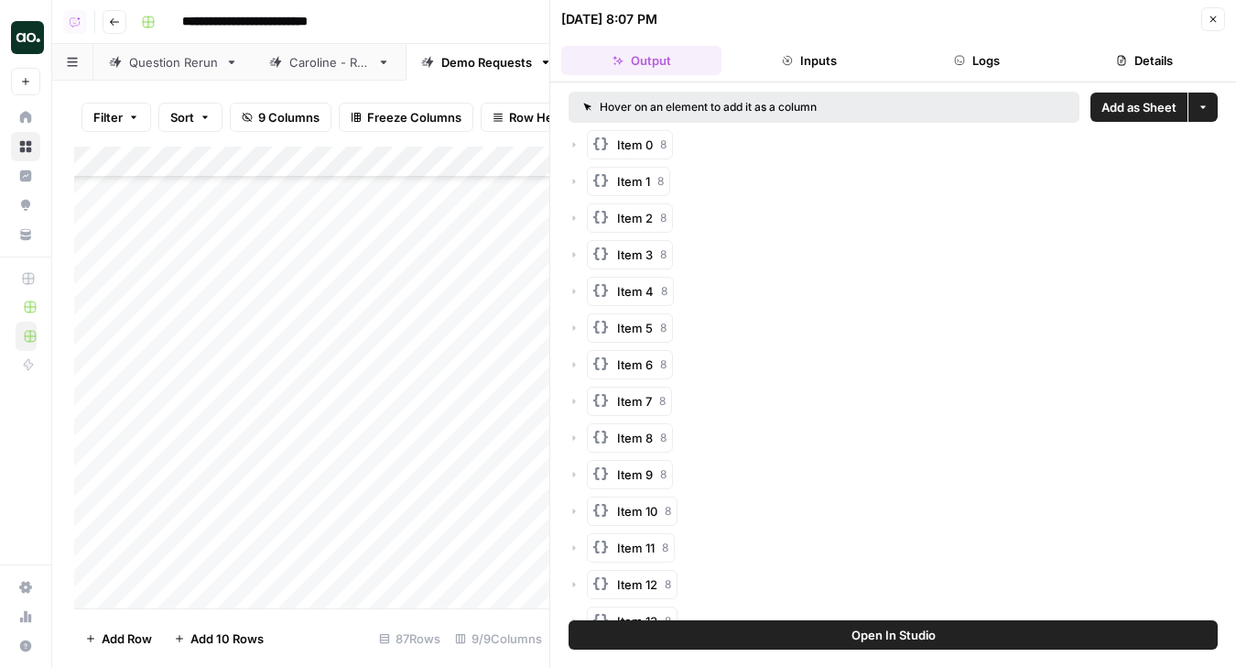
click at [1127, 114] on span "Add as Sheet" at bounding box center [1139, 107] width 75 height 18
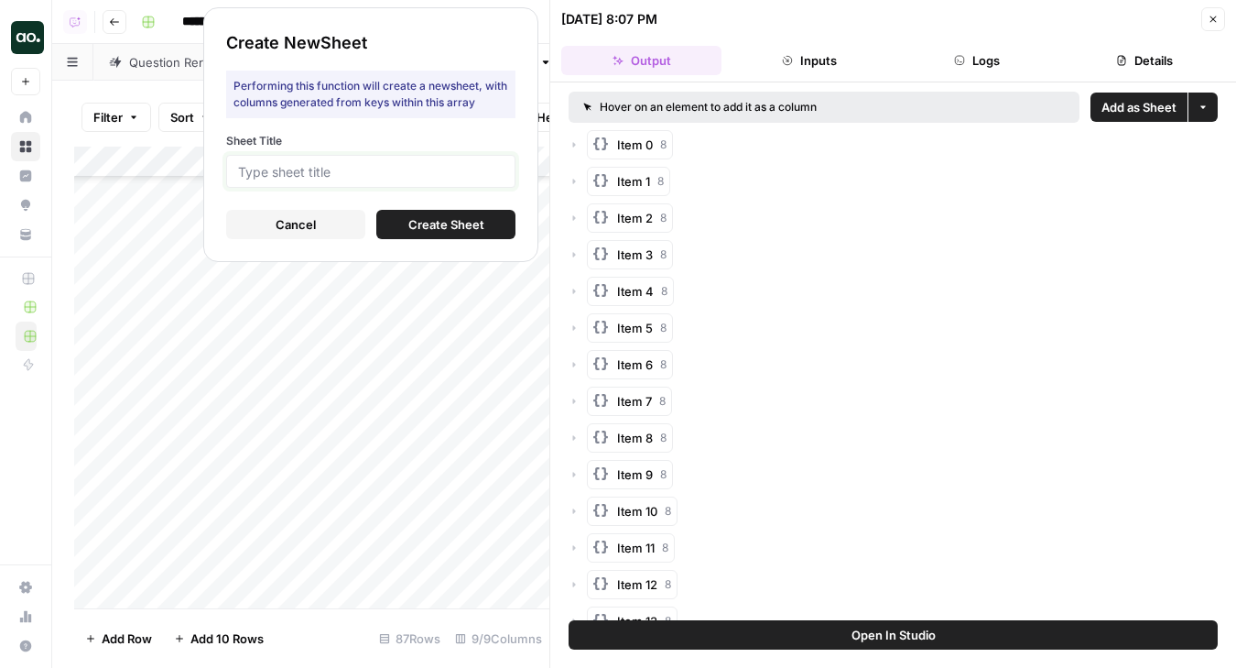
click at [475, 177] on input "Sheet Title" at bounding box center [371, 171] width 266 height 16
type input "assemb"
click at [484, 213] on button "Create Sheet" at bounding box center [445, 224] width 139 height 29
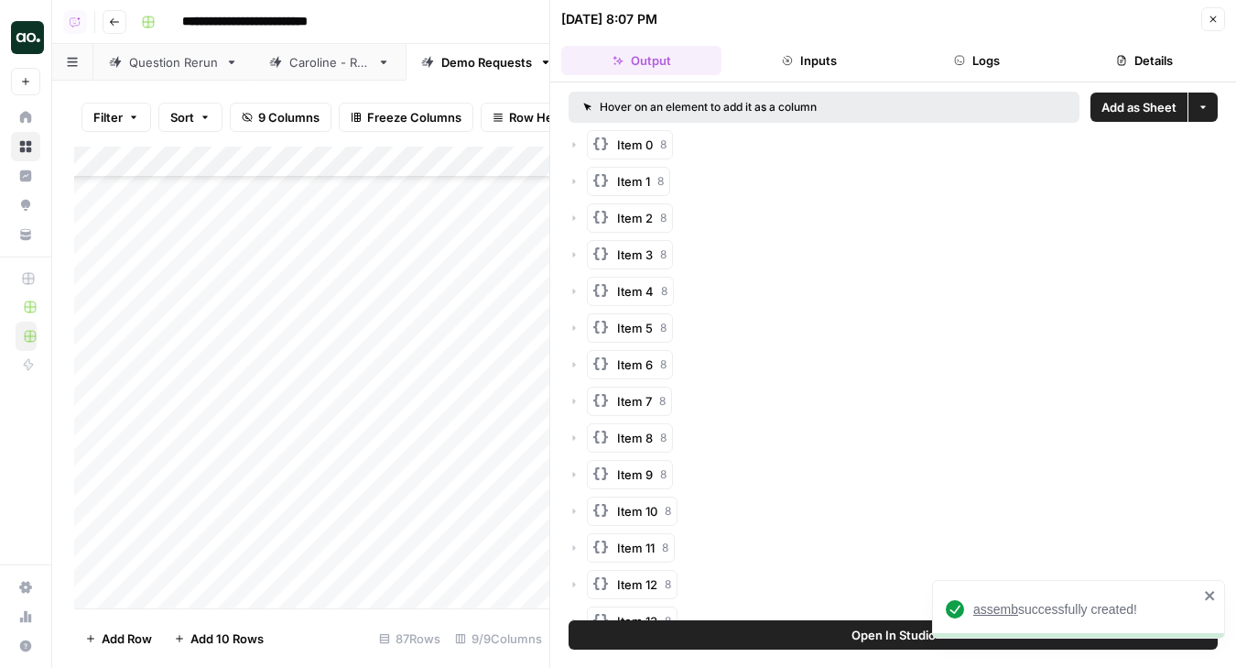
click at [1001, 611] on span "assemb" at bounding box center [996, 609] width 45 height 15
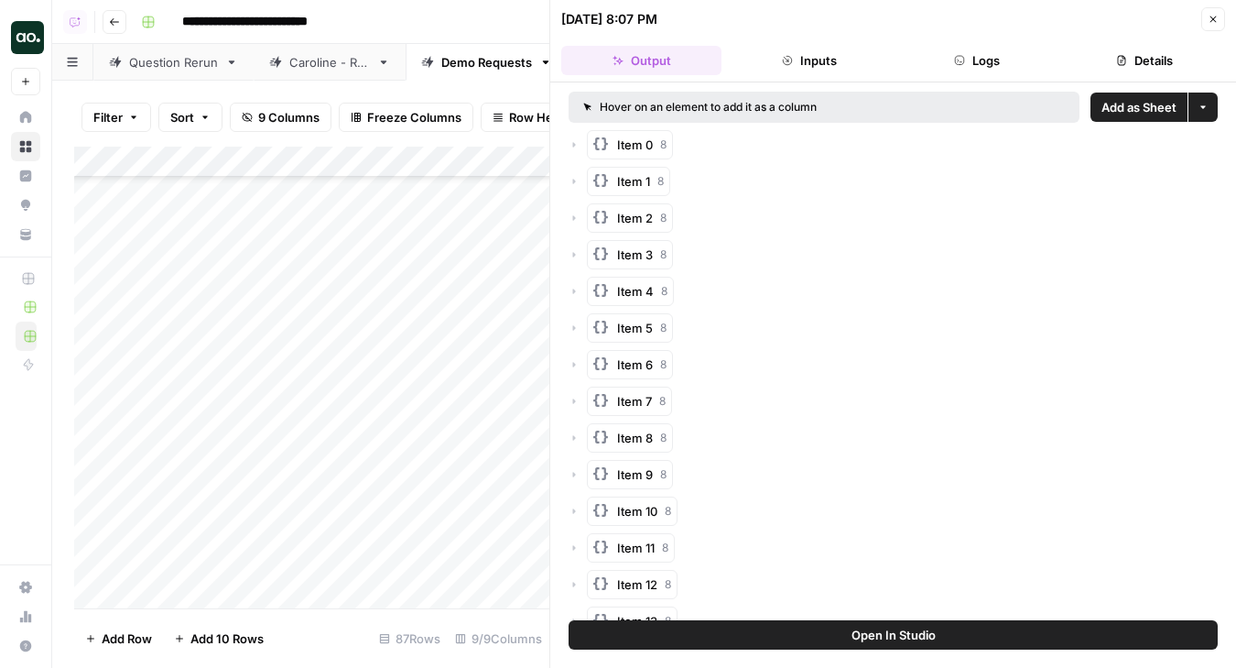
click at [1218, 19] on span "Close" at bounding box center [1218, 19] width 1 height 1
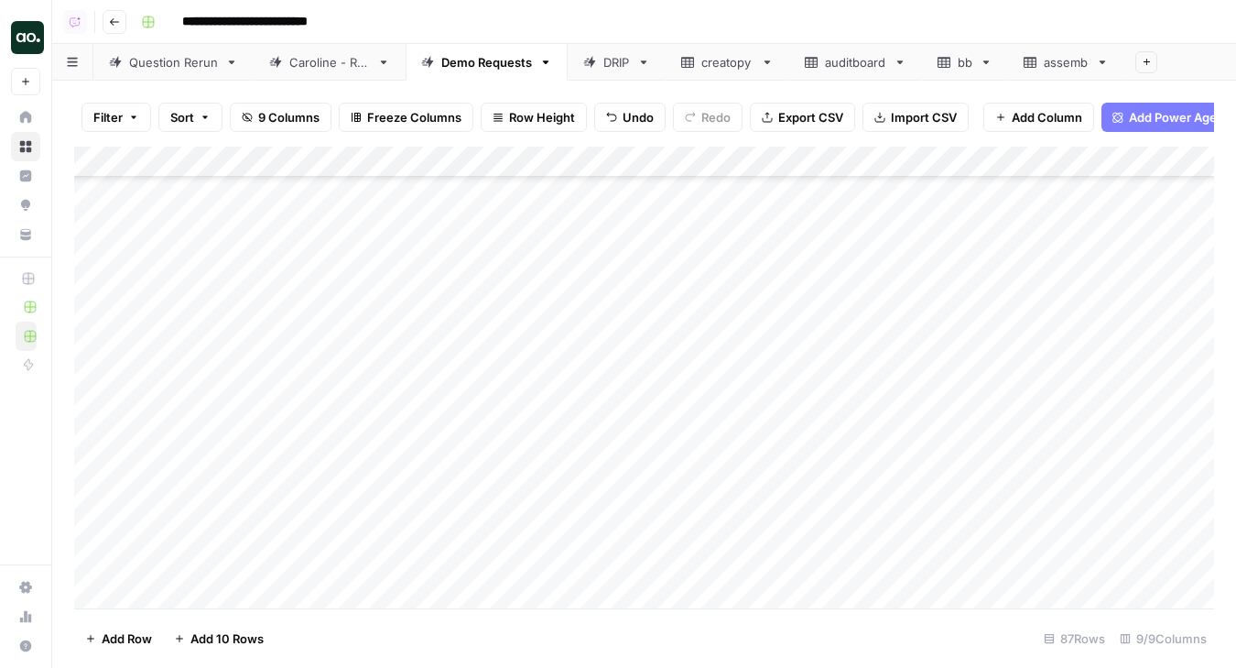
scroll to position [2152, 0]
click at [188, 430] on div "Add Column" at bounding box center [644, 378] width 1140 height 462
click at [272, 441] on div "Add Column" at bounding box center [644, 378] width 1140 height 462
click at [294, 438] on div "Add Column" at bounding box center [644, 378] width 1140 height 462
drag, startPoint x: 294, startPoint y: 443, endPoint x: 204, endPoint y: 439, distance: 89.9
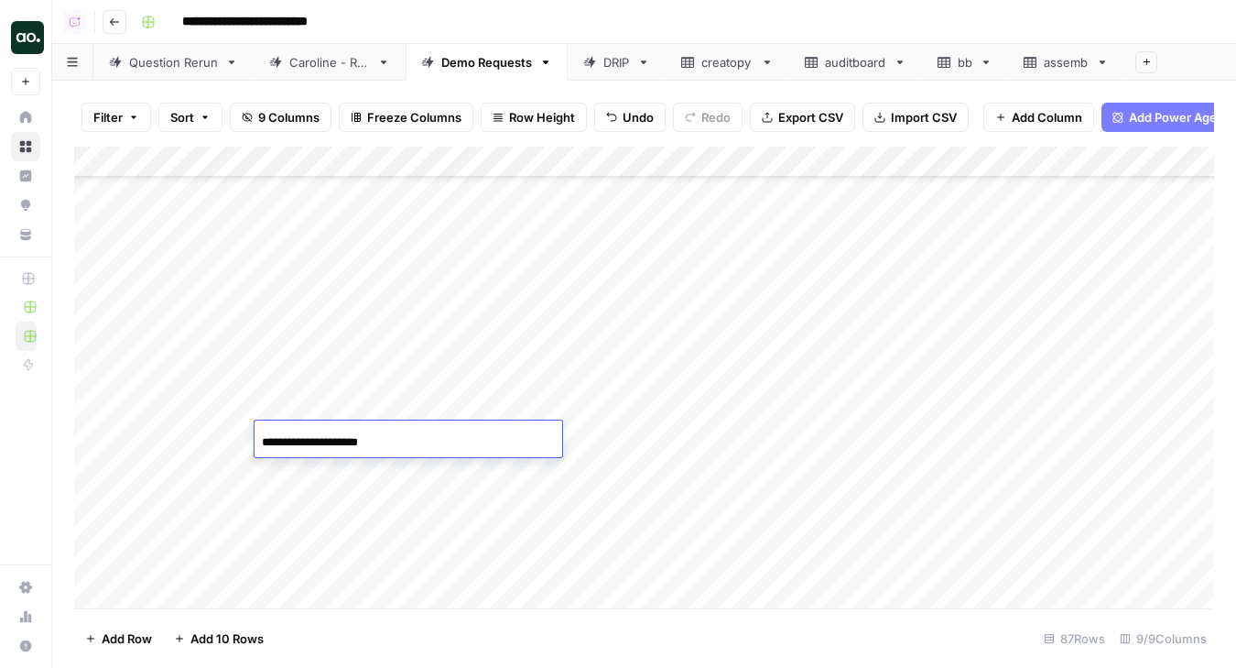
click at [204, 439] on body "**********" at bounding box center [618, 334] width 1236 height 668
click at [382, 439] on input "**********" at bounding box center [408, 442] width 293 height 22
type input "**********"
click at [320, 463] on div "Add Column" at bounding box center [644, 378] width 1140 height 462
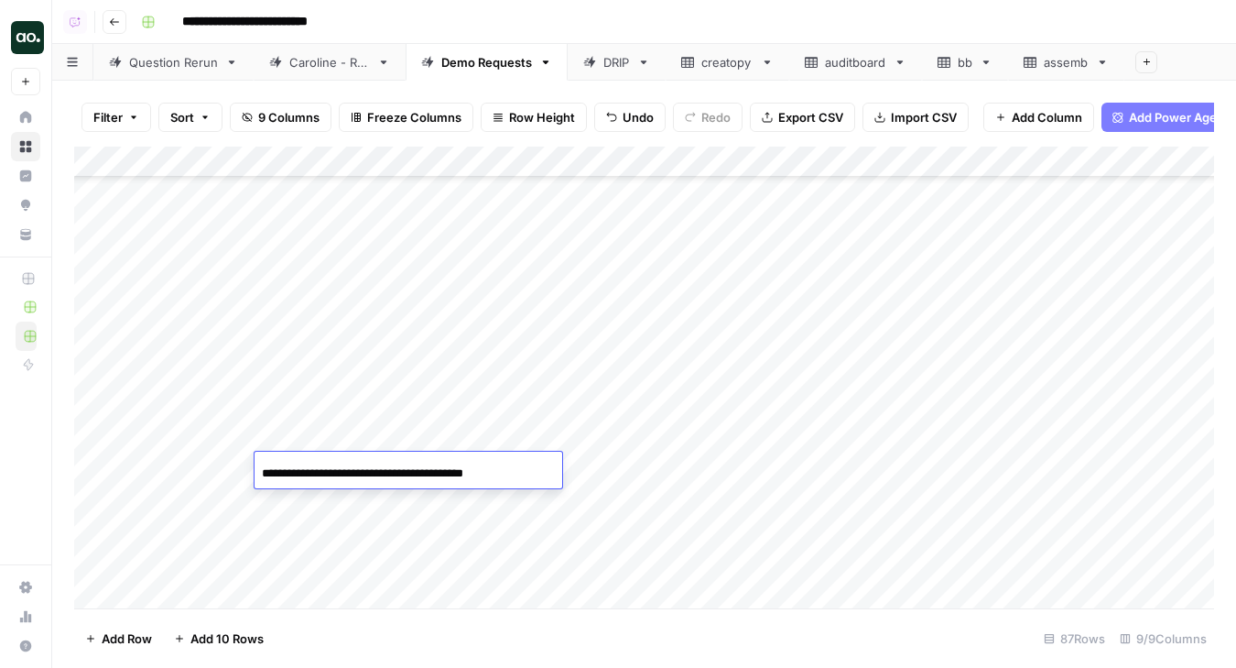
drag, startPoint x: 335, startPoint y: 472, endPoint x: 133, endPoint y: 458, distance: 202.9
click at [133, 458] on body "**********" at bounding box center [618, 334] width 1236 height 668
drag, startPoint x: 365, startPoint y: 473, endPoint x: 570, endPoint y: 475, distance: 204.2
click at [570, 475] on body "**********" at bounding box center [618, 334] width 1236 height 668
type input "**********"
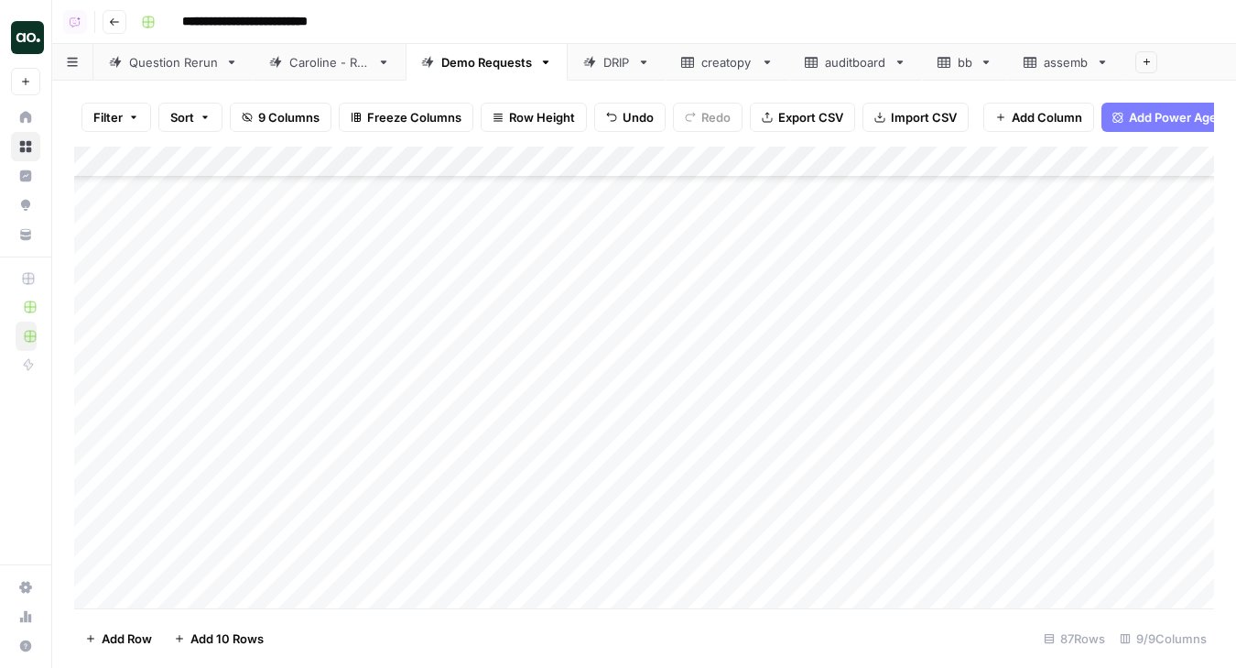
click at [696, 437] on div "Add Column" at bounding box center [644, 378] width 1140 height 462
click at [698, 464] on div "Add Column" at bounding box center [644, 378] width 1140 height 462
click at [798, 262] on div "Add Column" at bounding box center [644, 378] width 1140 height 462
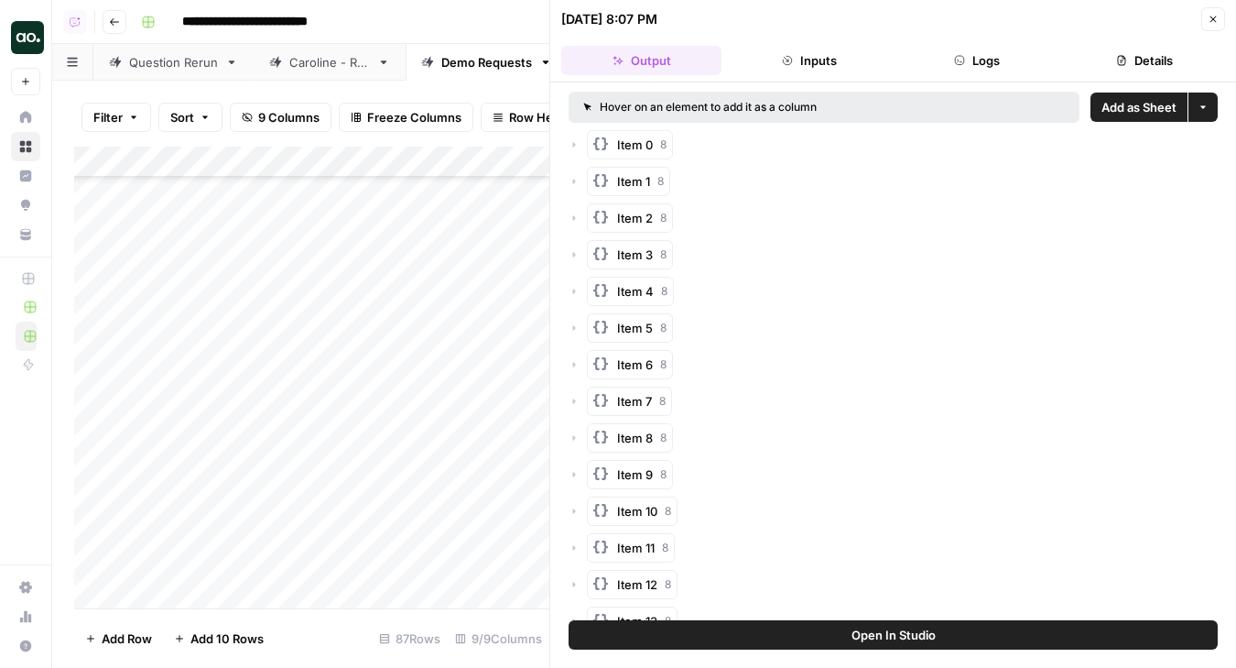
click at [1140, 106] on span "Add as Sheet" at bounding box center [1139, 107] width 75 height 18
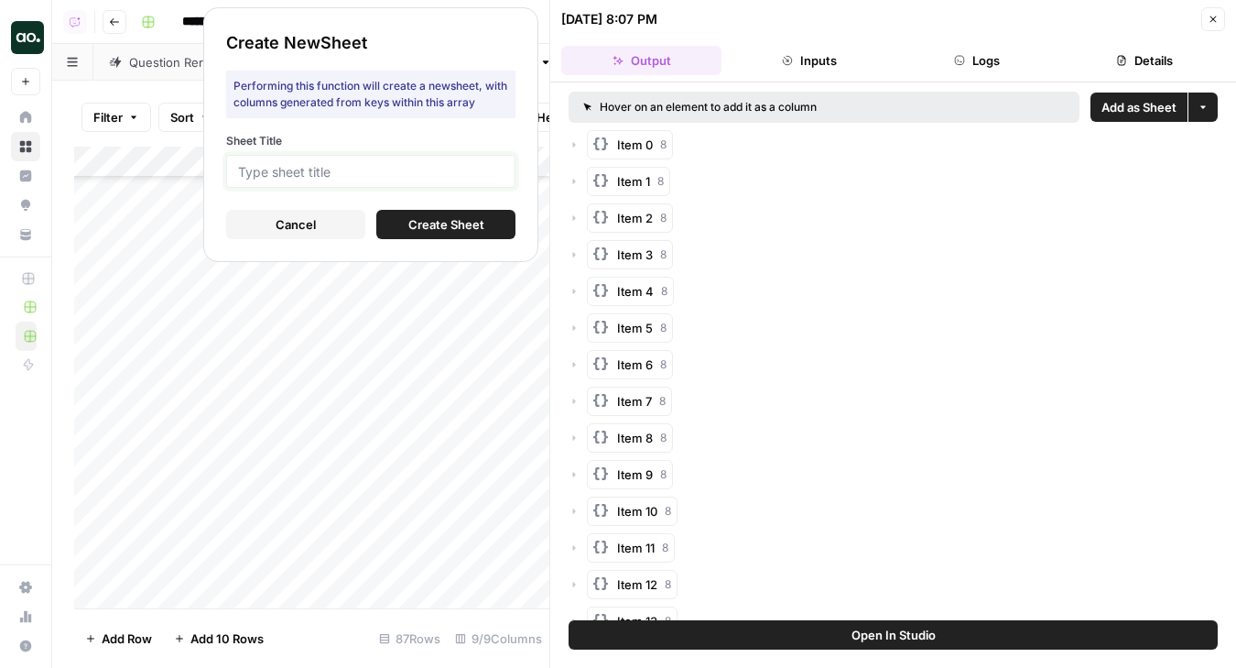
click at [449, 171] on input "Sheet Title" at bounding box center [371, 171] width 266 height 16
type input "corpay"
click at [422, 227] on span "Create Sheet" at bounding box center [446, 224] width 76 height 18
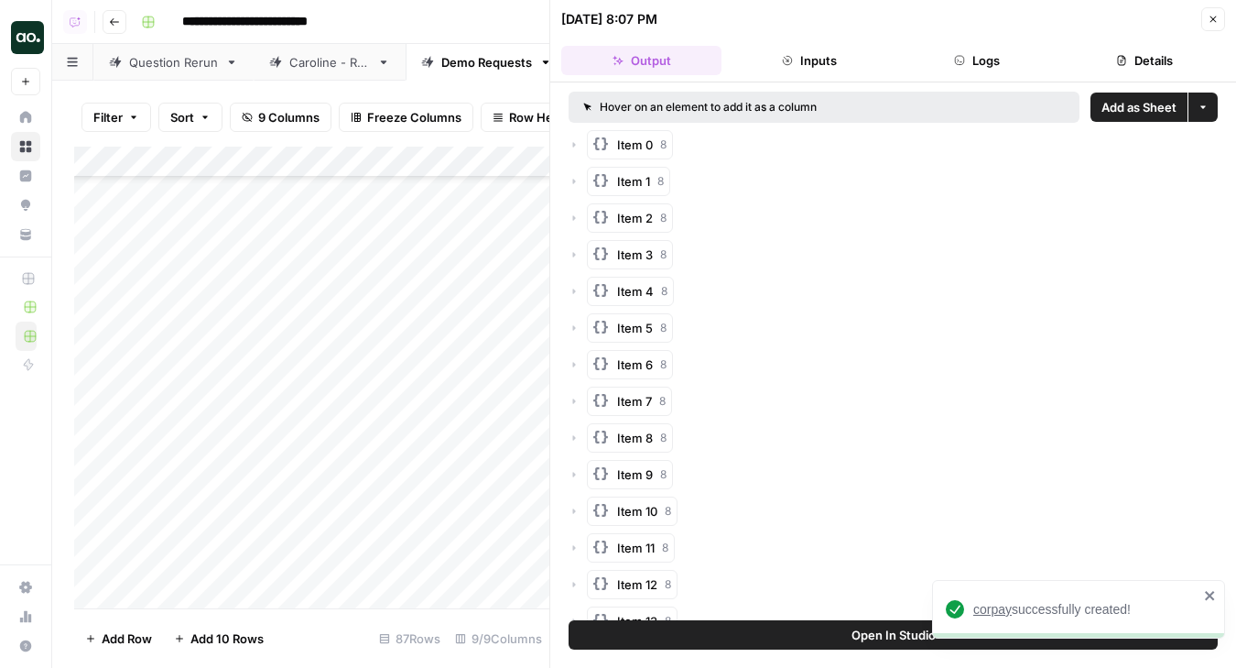
click at [987, 616] on div "corpay successfully created!" at bounding box center [1086, 609] width 225 height 18
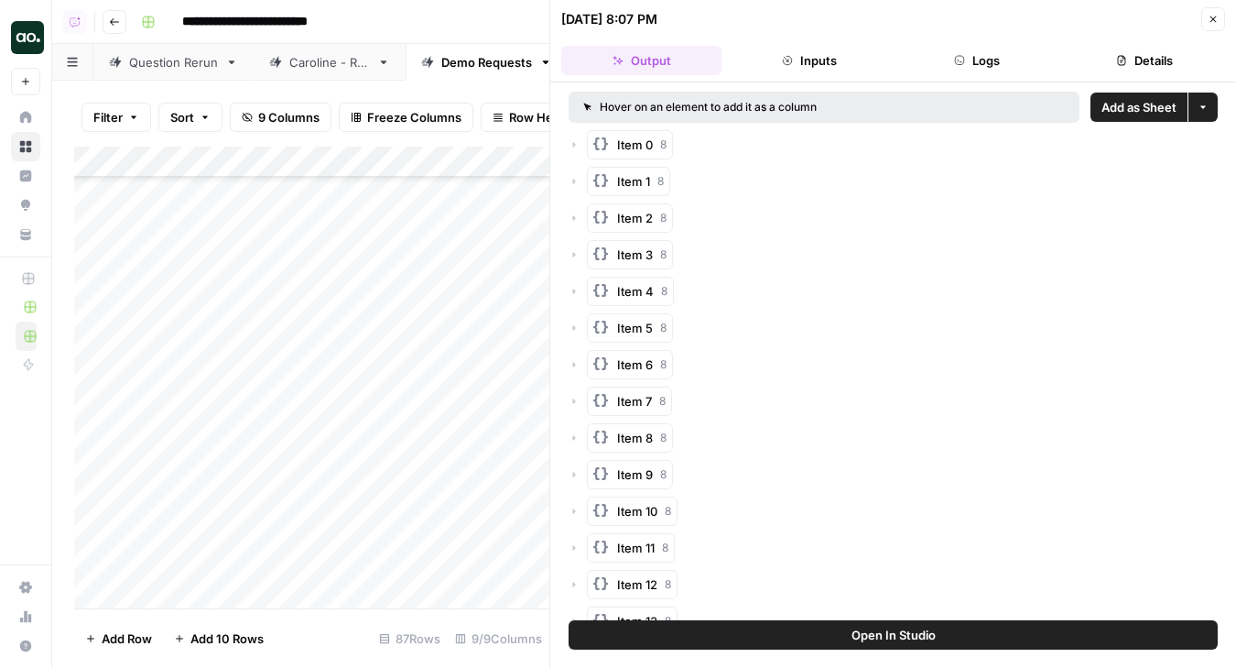
click at [1218, 16] on icon "button" at bounding box center [1213, 19] width 11 height 11
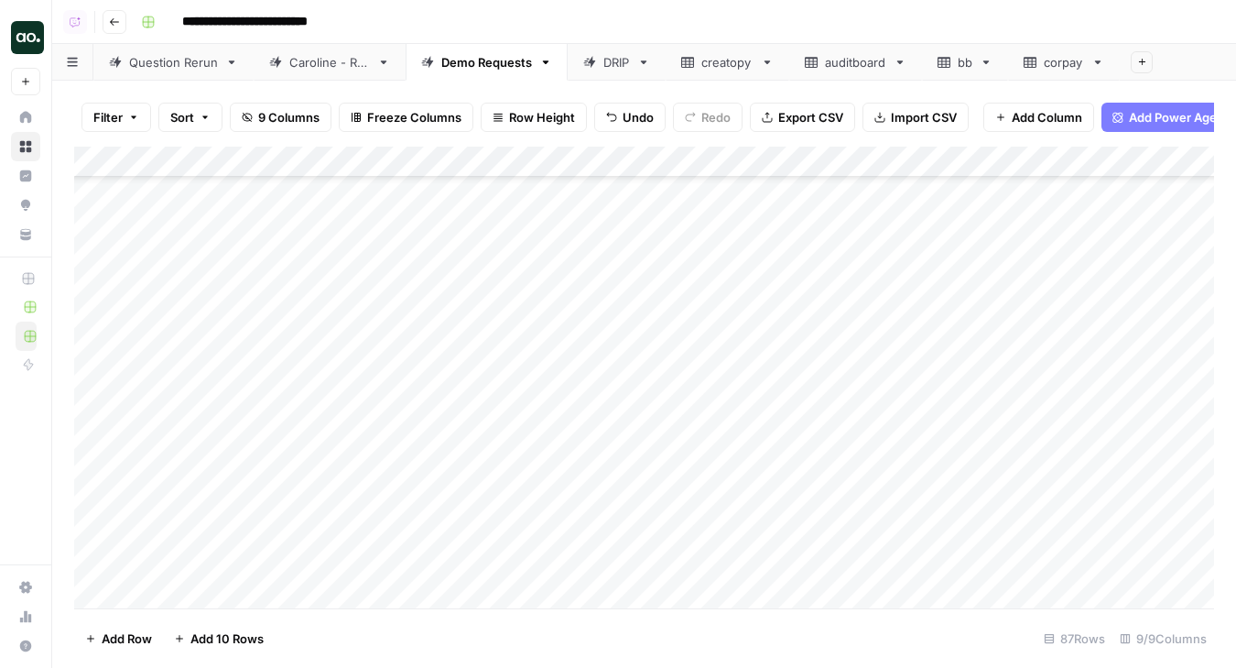
click at [1072, 74] on link "corpay" at bounding box center [1064, 62] width 112 height 37
drag, startPoint x: 402, startPoint y: 157, endPoint x: 575, endPoint y: 155, distance: 173.1
click at [576, 157] on div "Add Column" at bounding box center [644, 378] width 1140 height 462
click at [97, 255] on div "Add Column" at bounding box center [644, 378] width 1140 height 462
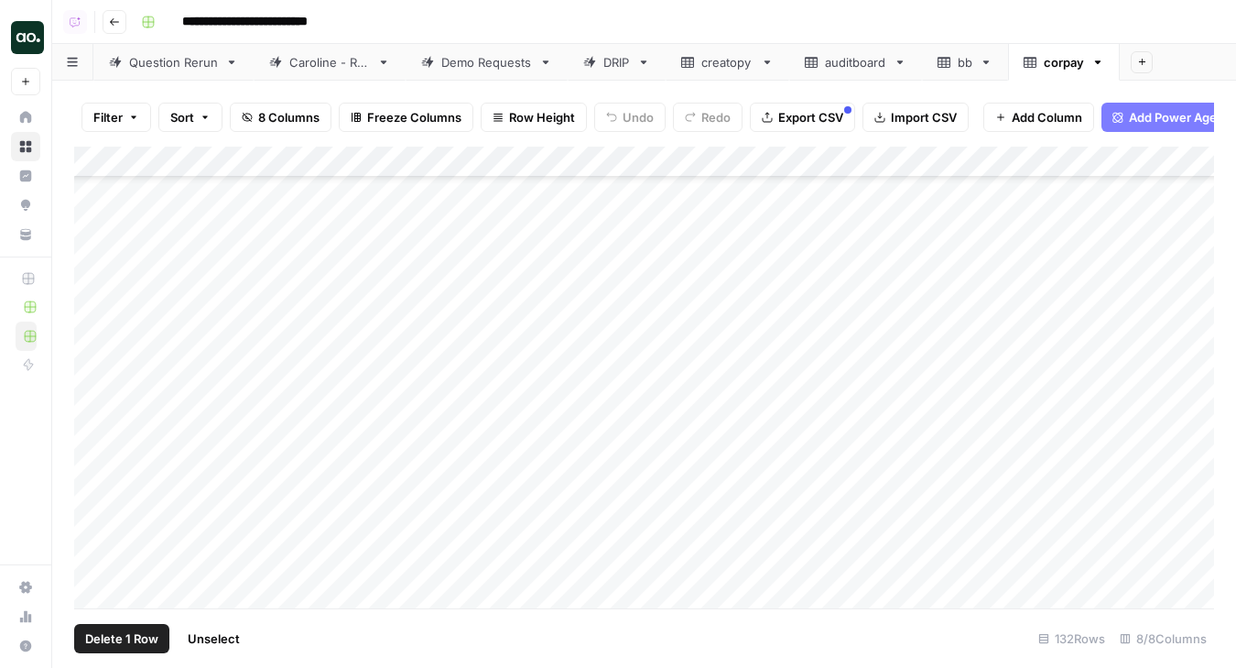
scroll to position [3134, 0]
click at [95, 262] on div "Add Column" at bounding box center [644, 378] width 1140 height 462
click at [92, 329] on div "Add Column" at bounding box center [644, 378] width 1140 height 462
click at [101, 408] on div "Add Column" at bounding box center [644, 378] width 1140 height 462
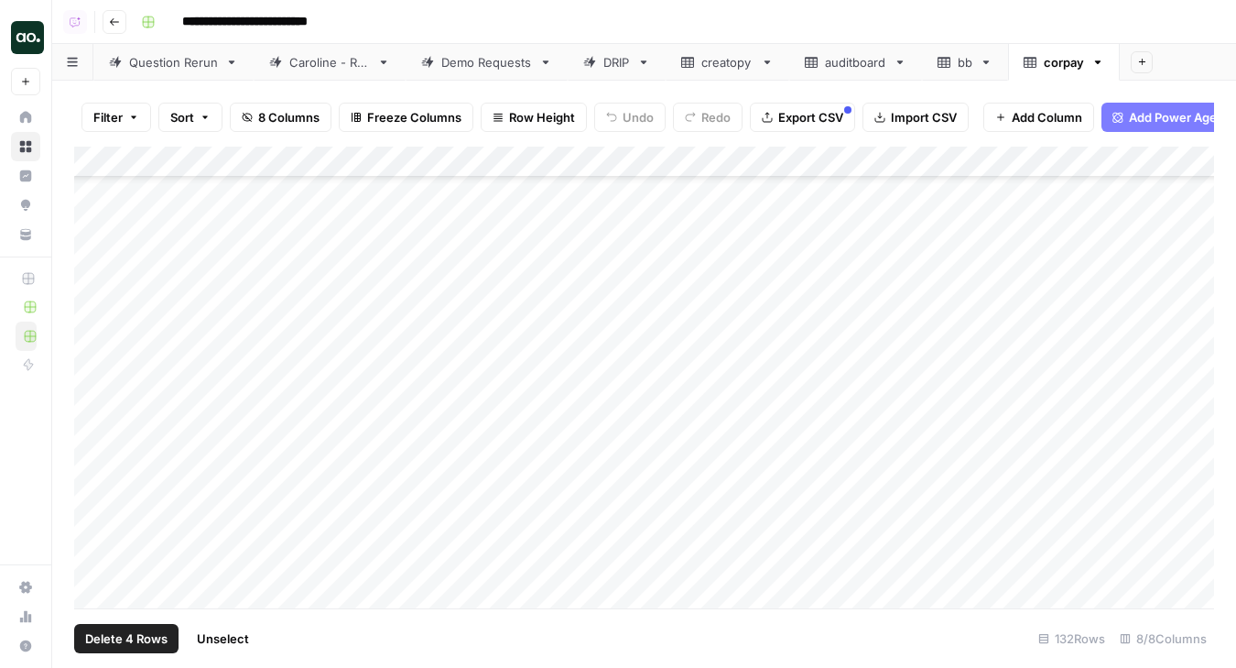
scroll to position [3433, 0]
click at [93, 401] on div "Add Column" at bounding box center [644, 378] width 1140 height 462
click at [112, 639] on span "Delete 5 Rows" at bounding box center [126, 638] width 82 height 18
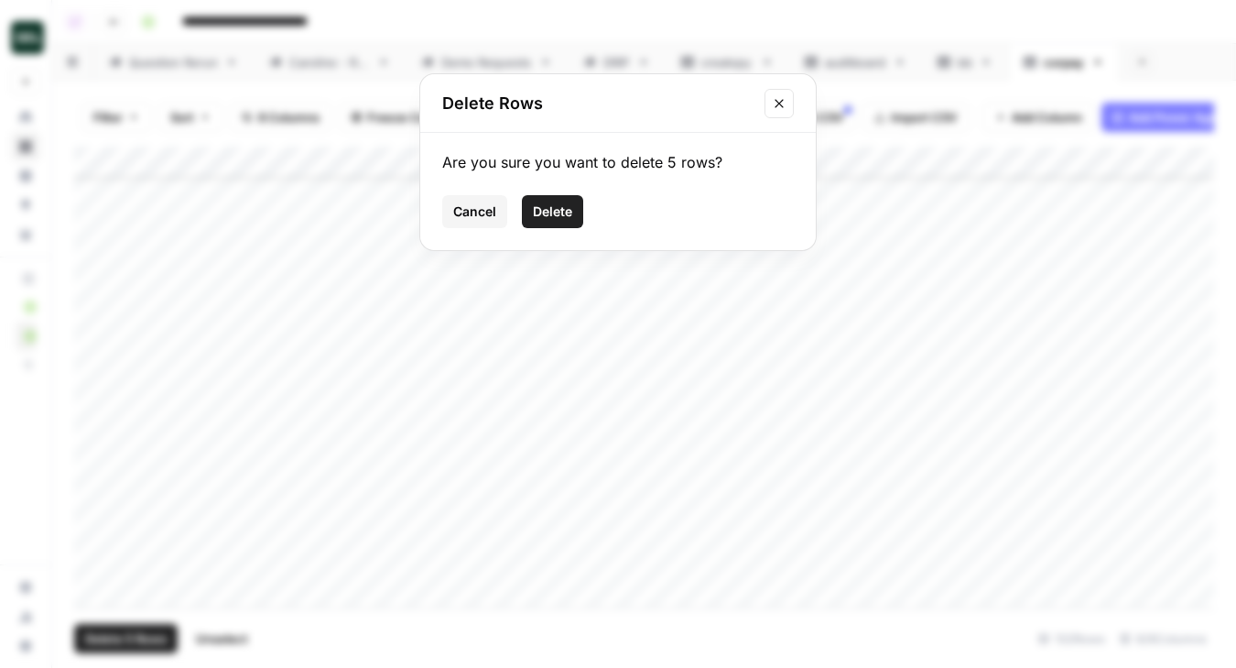
click at [560, 209] on span "Delete" at bounding box center [552, 211] width 39 height 18
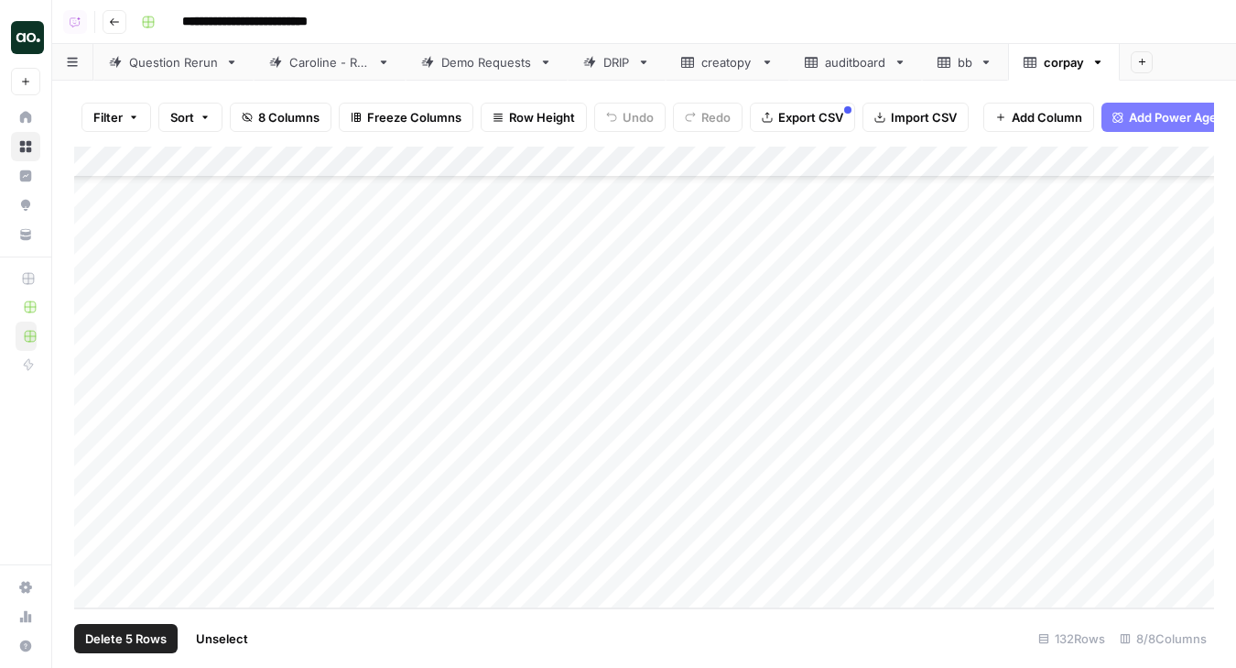
scroll to position [3553, 0]
click at [274, 162] on div "Add Column" at bounding box center [644, 378] width 1140 height 462
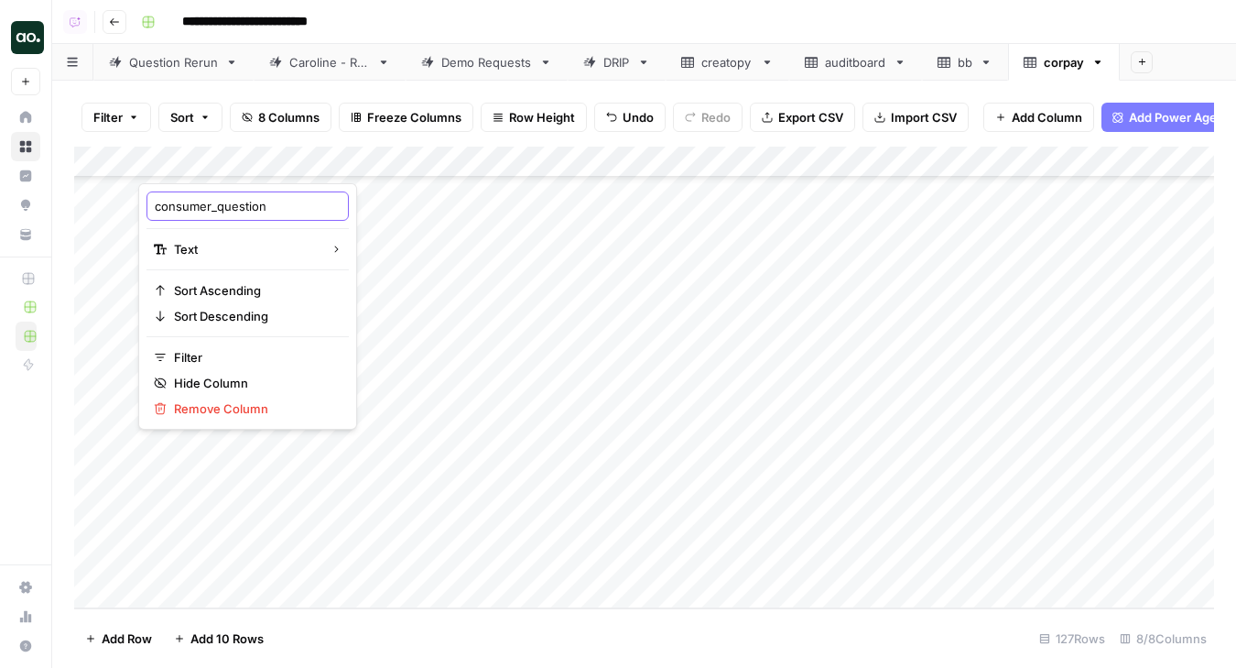
drag, startPoint x: 216, startPoint y: 202, endPoint x: 102, endPoint y: 200, distance: 114.5
click at [102, 200] on body "**********" at bounding box center [618, 334] width 1236 height 668
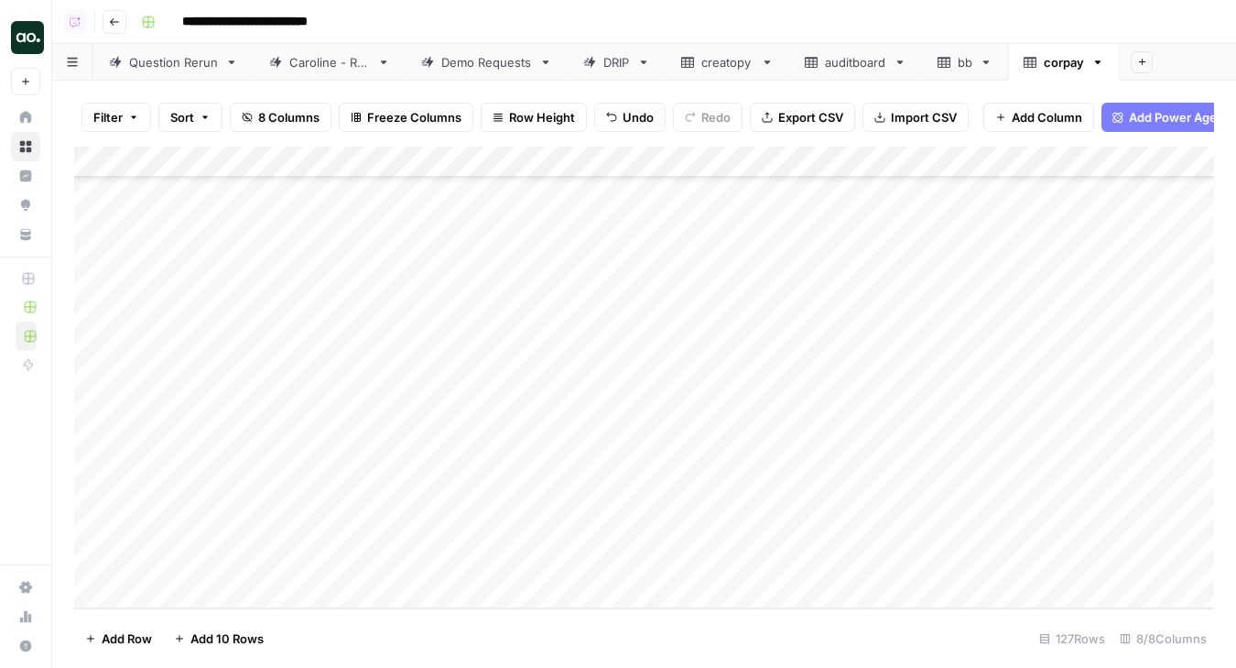
drag, startPoint x: 152, startPoint y: 201, endPoint x: 201, endPoint y: 201, distance: 48.5
click at [193, 163] on div "Add Column" at bounding box center [644, 378] width 1140 height 462
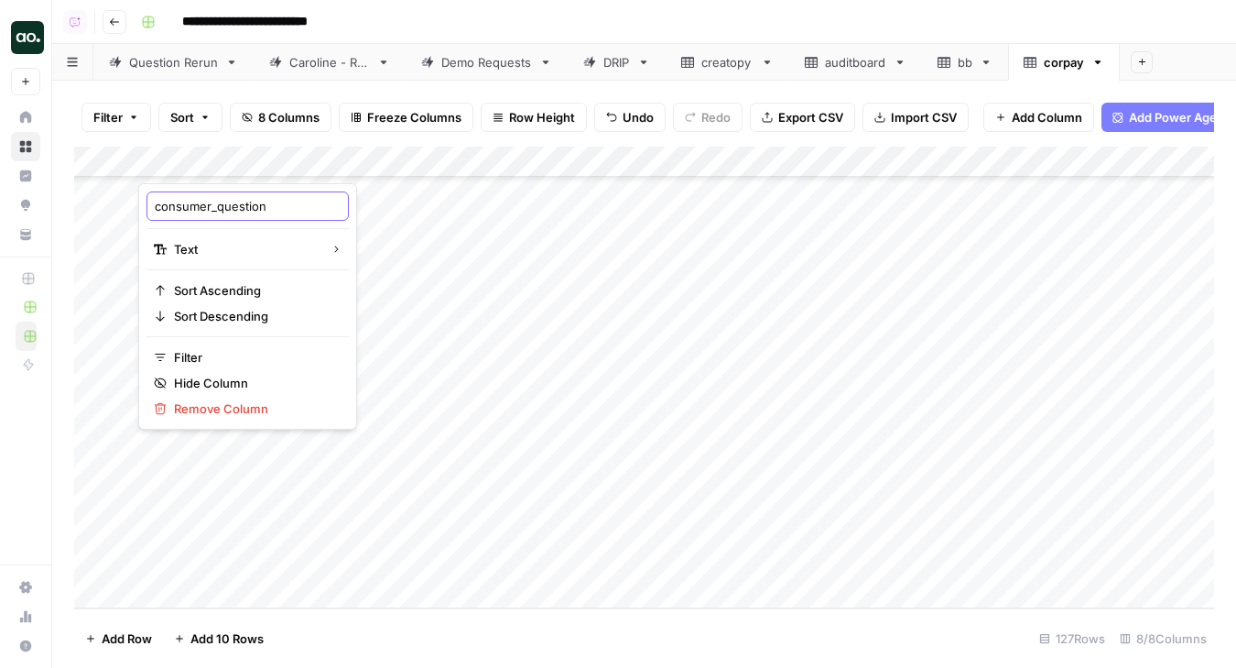
drag, startPoint x: 156, startPoint y: 205, endPoint x: 218, endPoint y: 207, distance: 62.3
click at [219, 208] on input "consumer_question" at bounding box center [248, 206] width 186 height 18
type input "question"
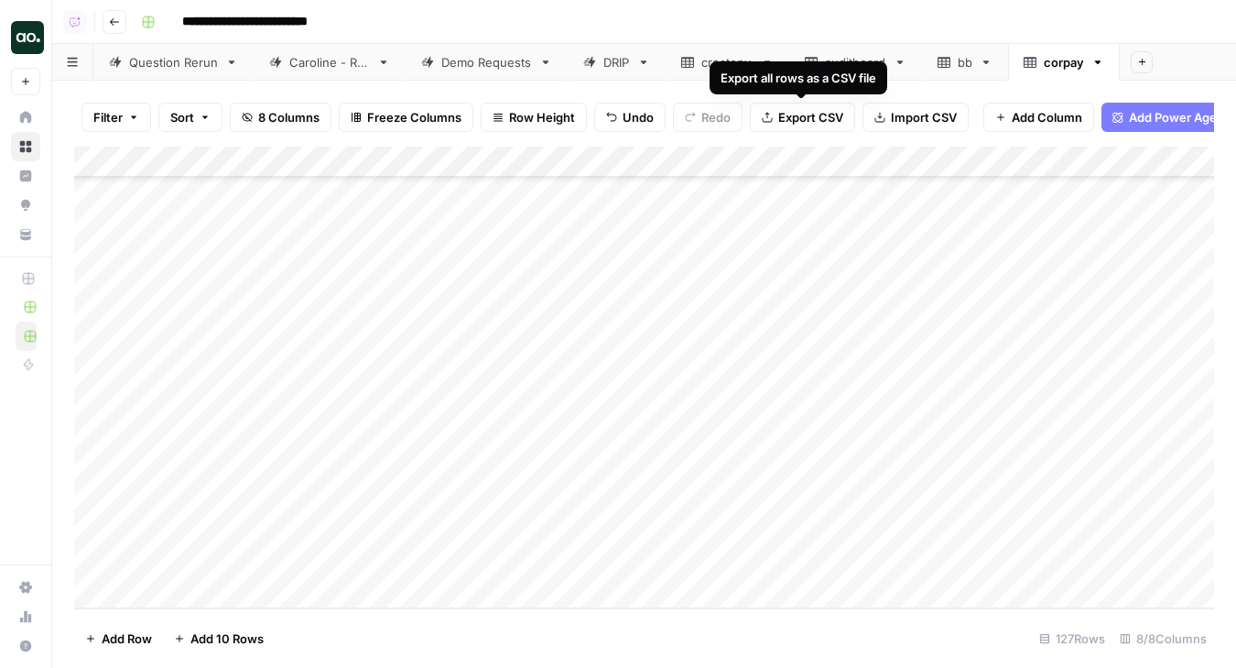
click at [791, 122] on span "Export CSV" at bounding box center [810, 117] width 65 height 18
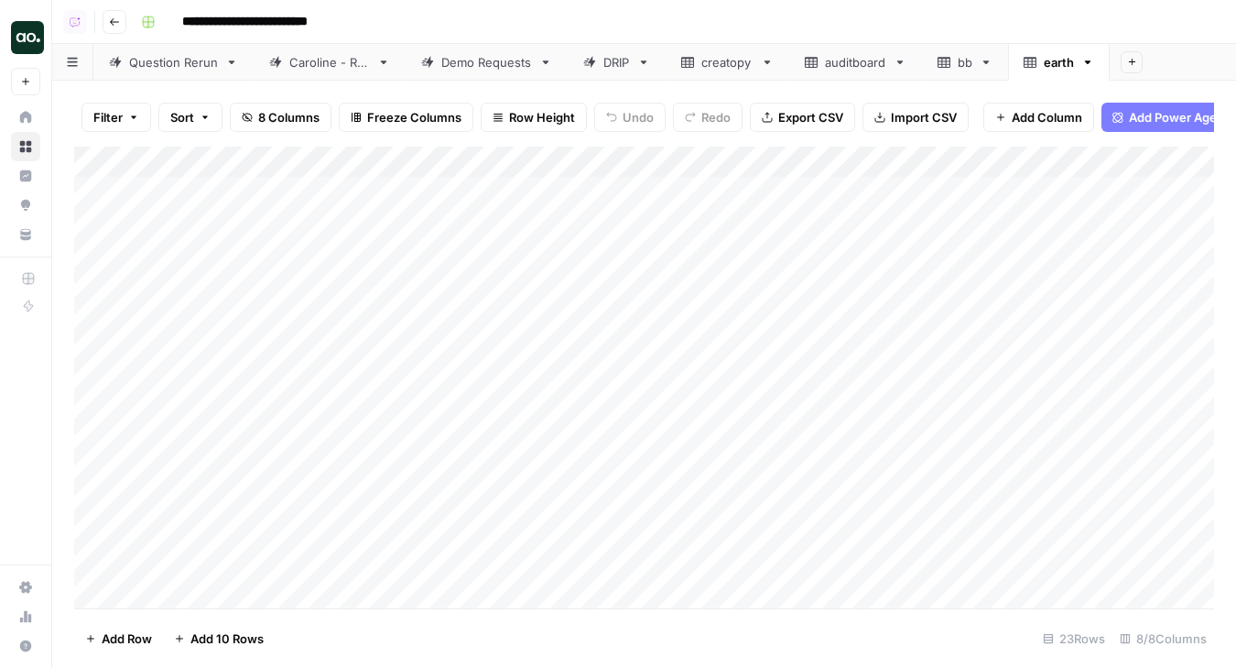
click at [1091, 64] on icon "button" at bounding box center [1088, 62] width 13 height 13
click at [1121, 158] on span "Delete Sheet" at bounding box center [1163, 164] width 88 height 18
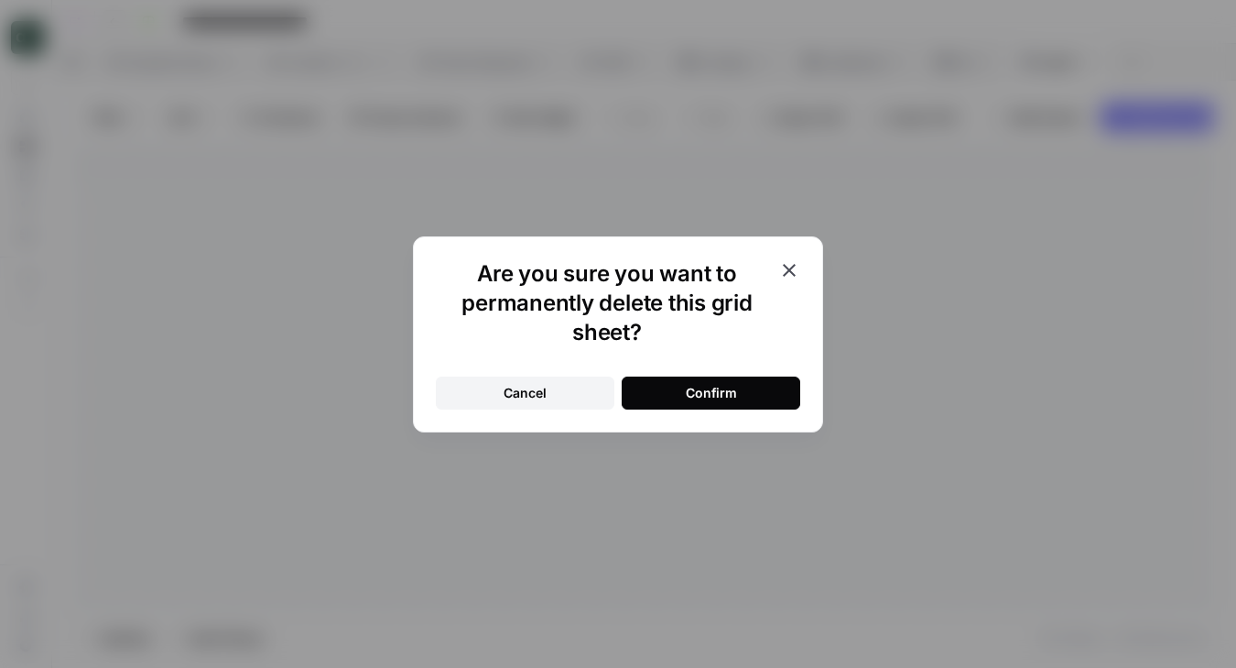
click at [764, 382] on button "Confirm" at bounding box center [711, 392] width 179 height 33
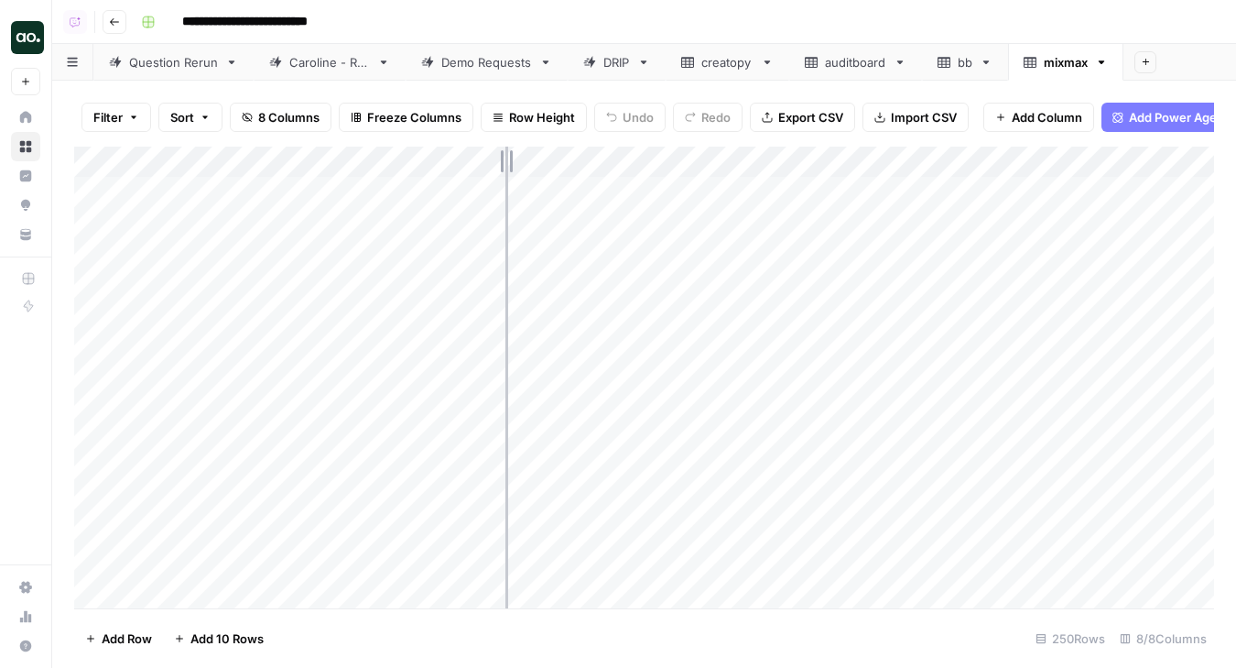
drag, startPoint x: 401, startPoint y: 165, endPoint x: 506, endPoint y: 159, distance: 104.5
click at [506, 160] on div "Add Column" at bounding box center [644, 378] width 1140 height 462
click at [98, 332] on div "Add Column" at bounding box center [644, 378] width 1140 height 462
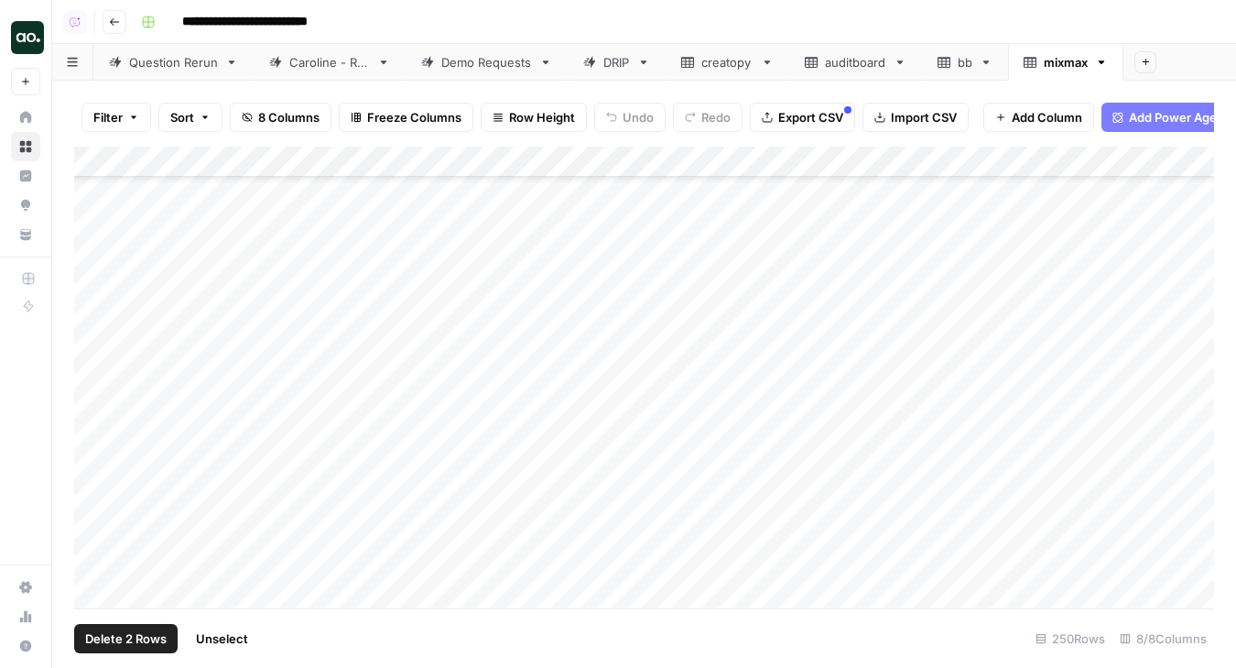
click at [100, 317] on div "Add Column" at bounding box center [644, 378] width 1140 height 462
click at [98, 360] on div "Add Column" at bounding box center [644, 378] width 1140 height 462
click at [97, 360] on div "Add Column" at bounding box center [644, 378] width 1140 height 462
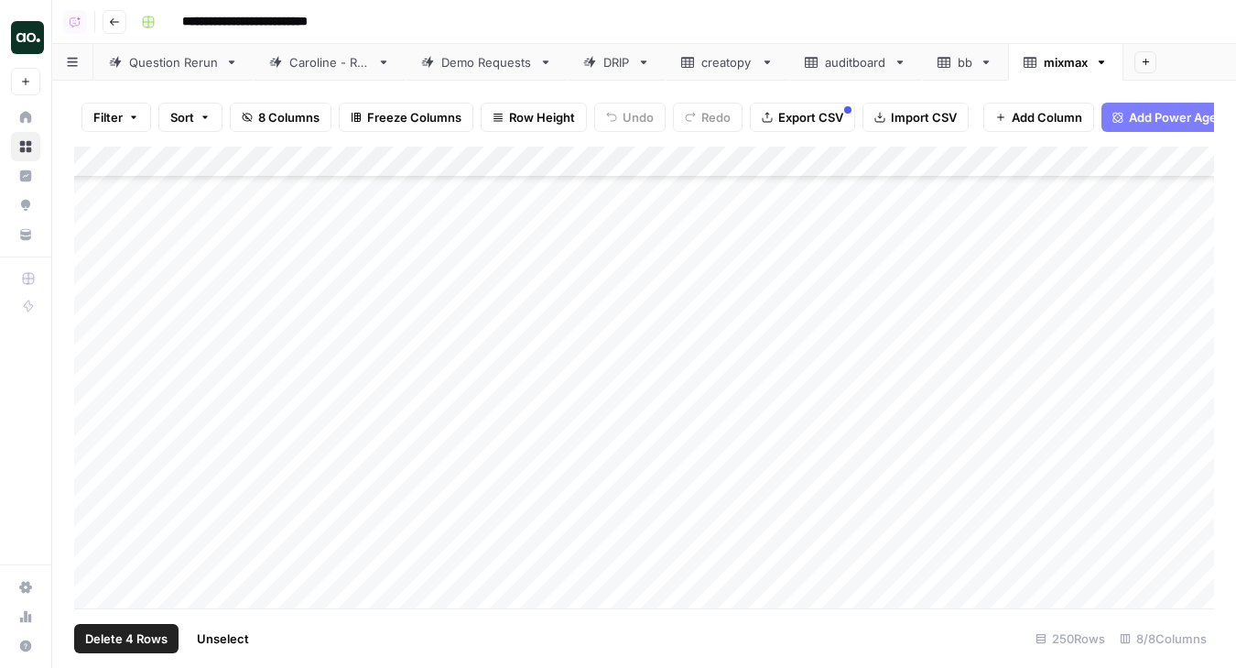
scroll to position [5939, 2]
click at [98, 478] on div "Add Column" at bounding box center [644, 378] width 1140 height 462
click at [152, 629] on span "Delete 5 Rows" at bounding box center [126, 638] width 82 height 18
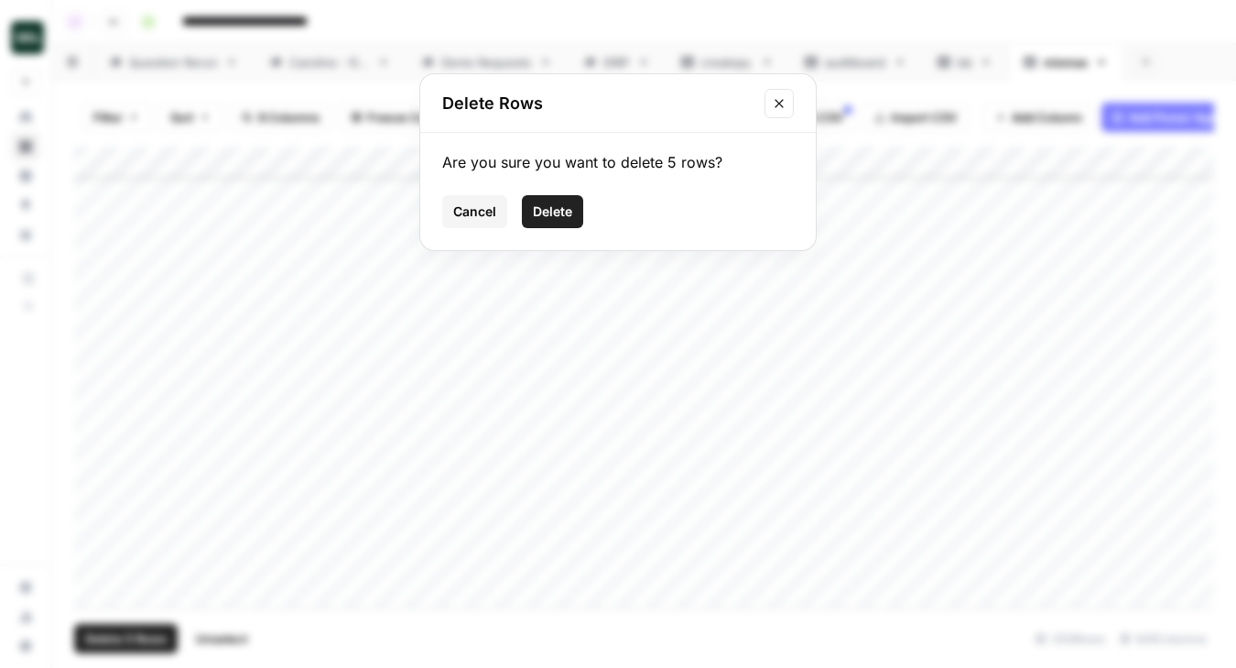
click at [567, 217] on span "Delete" at bounding box center [552, 211] width 39 height 18
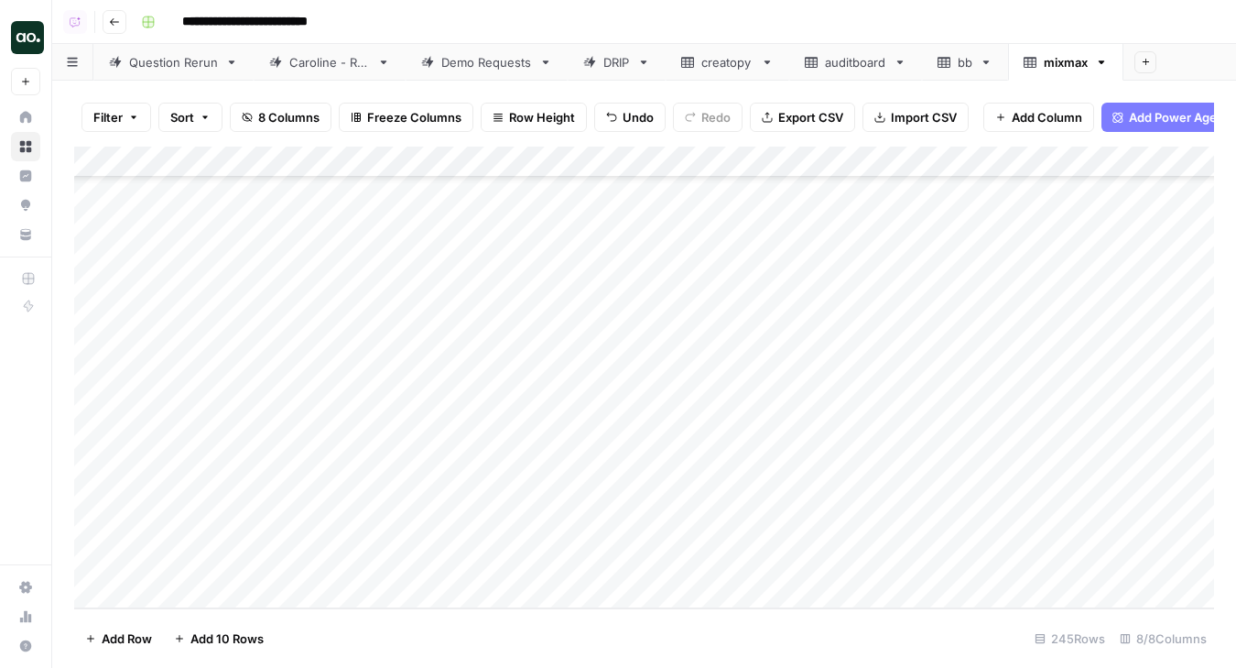
scroll to position [7228, 0]
click at [230, 170] on div "Add Column" at bounding box center [644, 378] width 1140 height 462
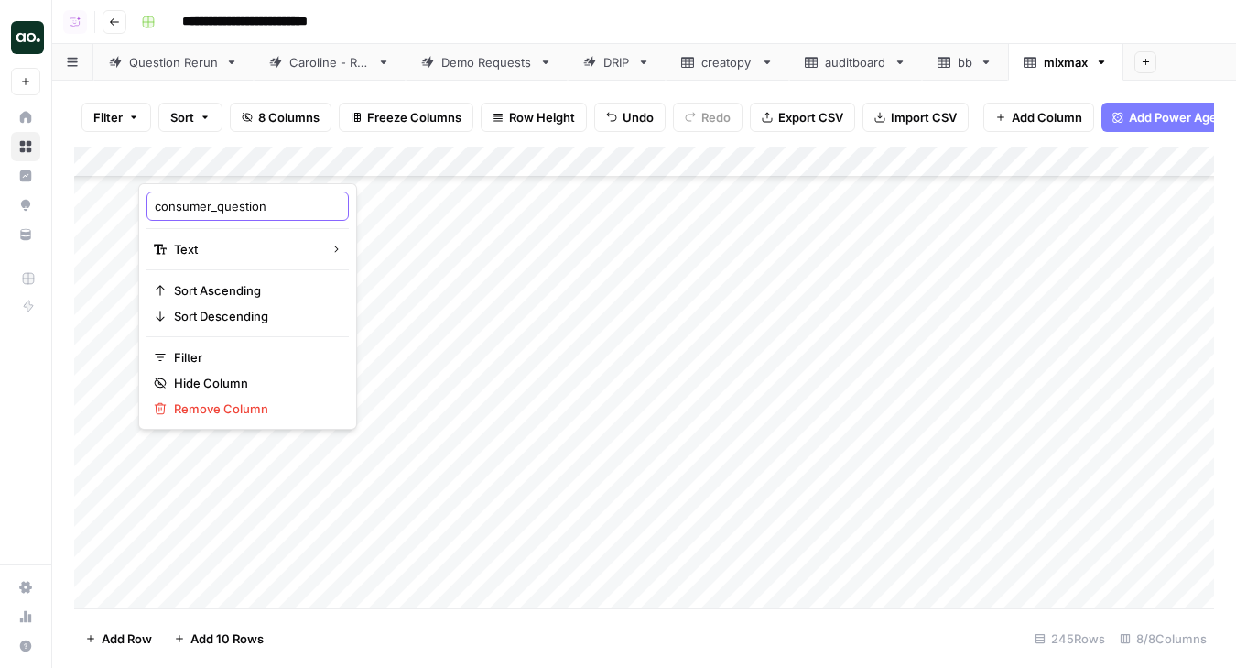
drag, startPoint x: 218, startPoint y: 206, endPoint x: 51, endPoint y: 203, distance: 166.7
click at [51, 203] on body "**********" at bounding box center [618, 334] width 1236 height 668
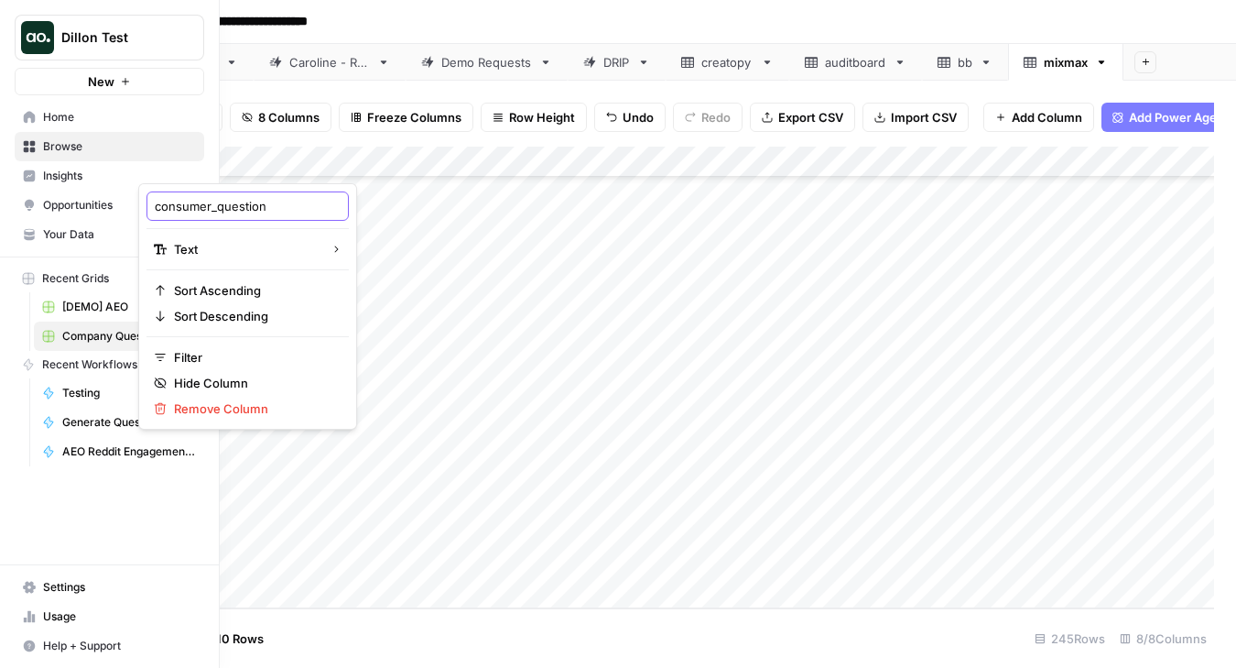
drag, startPoint x: 158, startPoint y: 208, endPoint x: 216, endPoint y: 208, distance: 58.6
click at [216, 208] on input "consumer_question" at bounding box center [248, 206] width 186 height 18
type input "question"
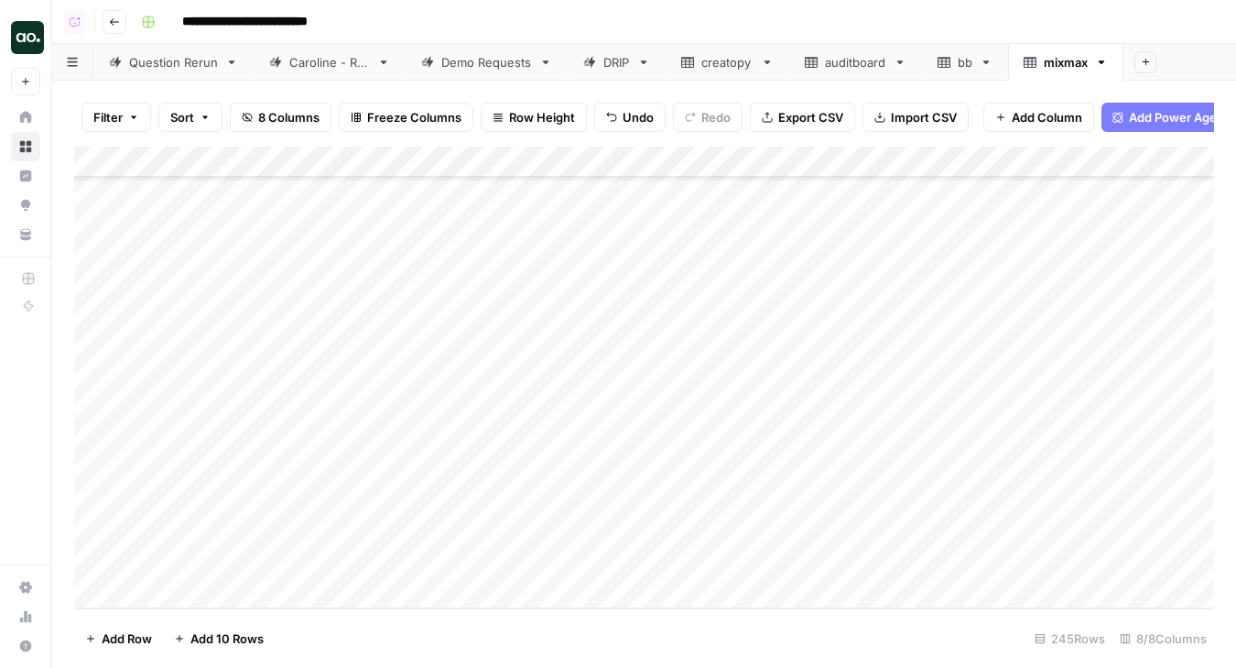
click at [970, 91] on div "Filter Sort 8 Columns Freeze Columns Row Height Undo Redo Export CSV Import CSV…" at bounding box center [644, 117] width 1140 height 59
click at [819, 120] on span "Export CSV" at bounding box center [810, 117] width 65 height 18
click at [1104, 69] on link "mixmax" at bounding box center [1065, 62] width 115 height 37
click at [1104, 62] on icon "button" at bounding box center [1102, 62] width 6 height 4
click at [1056, 161] on span "Delete Sheet" at bounding box center [1044, 164] width 88 height 18
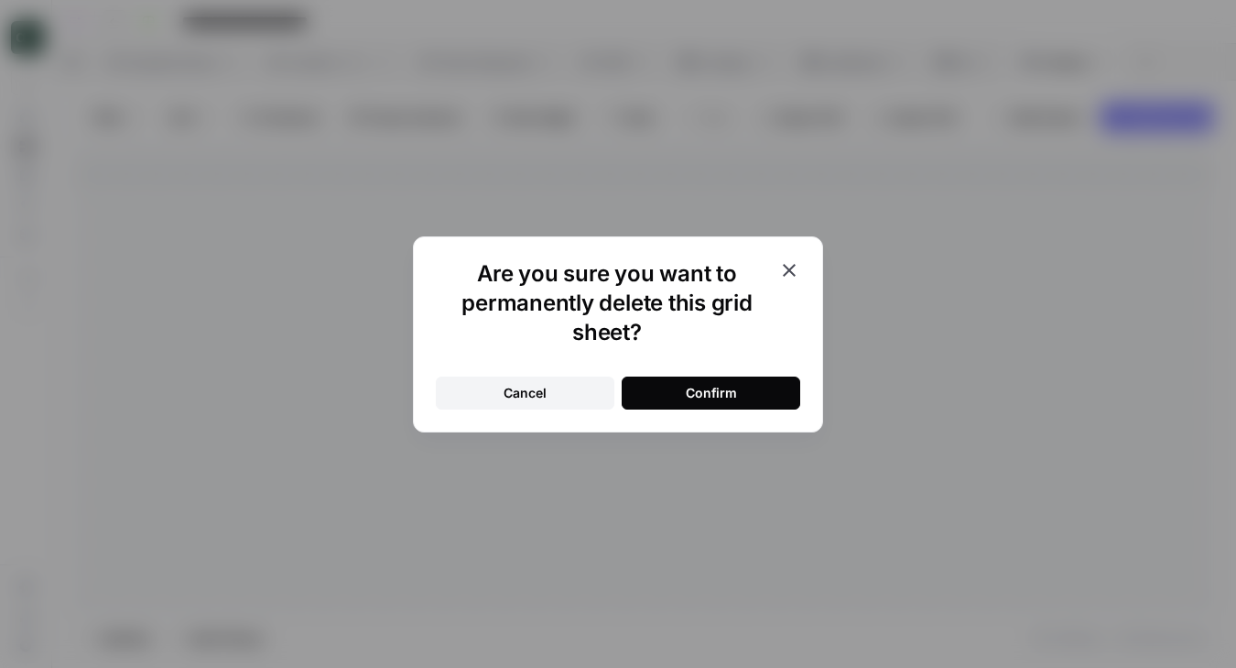
click at [705, 399] on div "Confirm" at bounding box center [711, 393] width 51 height 18
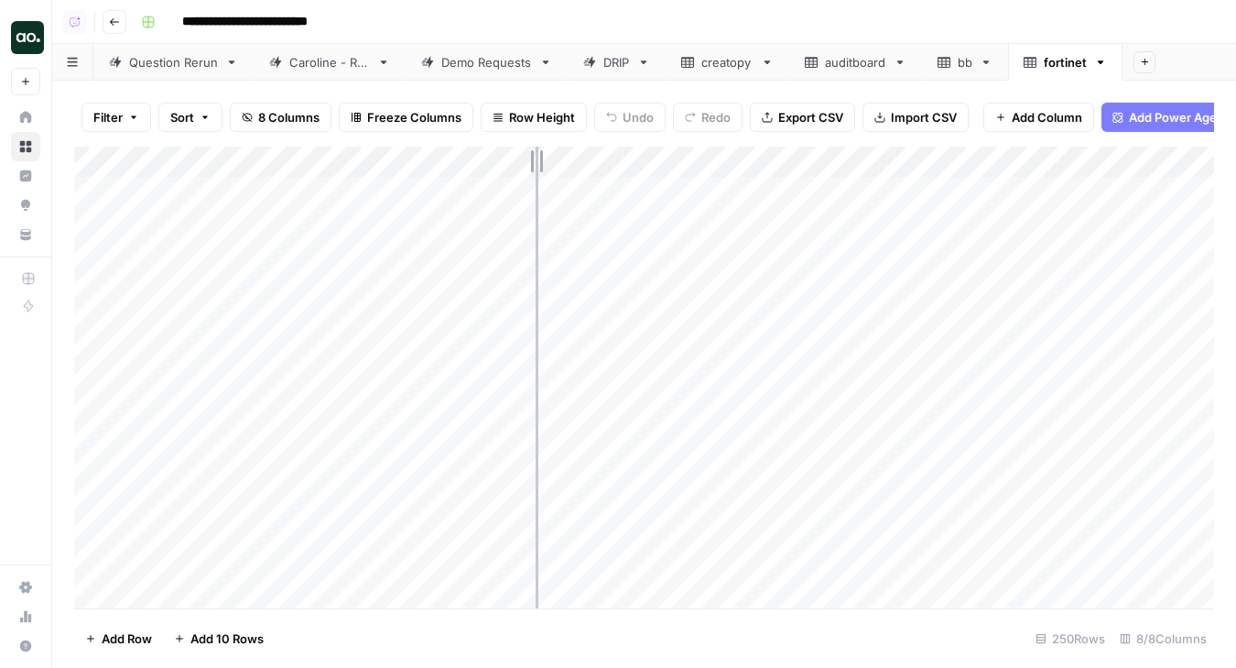
drag, startPoint x: 401, startPoint y: 158, endPoint x: 547, endPoint y: 156, distance: 145.6
click at [547, 156] on div "Add Column" at bounding box center [644, 378] width 1140 height 462
drag, startPoint x: 544, startPoint y: 156, endPoint x: 531, endPoint y: 155, distance: 12.9
click at [531, 155] on div "Add Column" at bounding box center [644, 378] width 1140 height 462
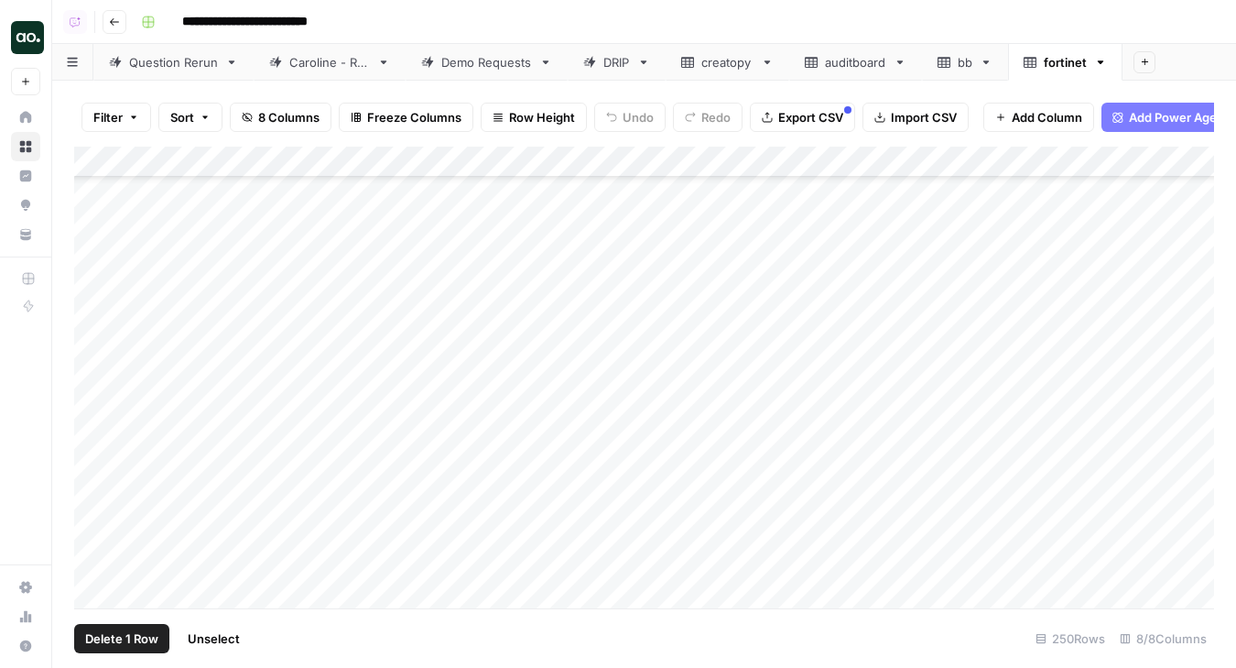
click at [101, 341] on div "Add Column" at bounding box center [644, 378] width 1140 height 462
click at [92, 376] on div "Add Column" at bounding box center [644, 378] width 1140 height 462
click at [99, 323] on div "Add Column" at bounding box center [644, 378] width 1140 height 462
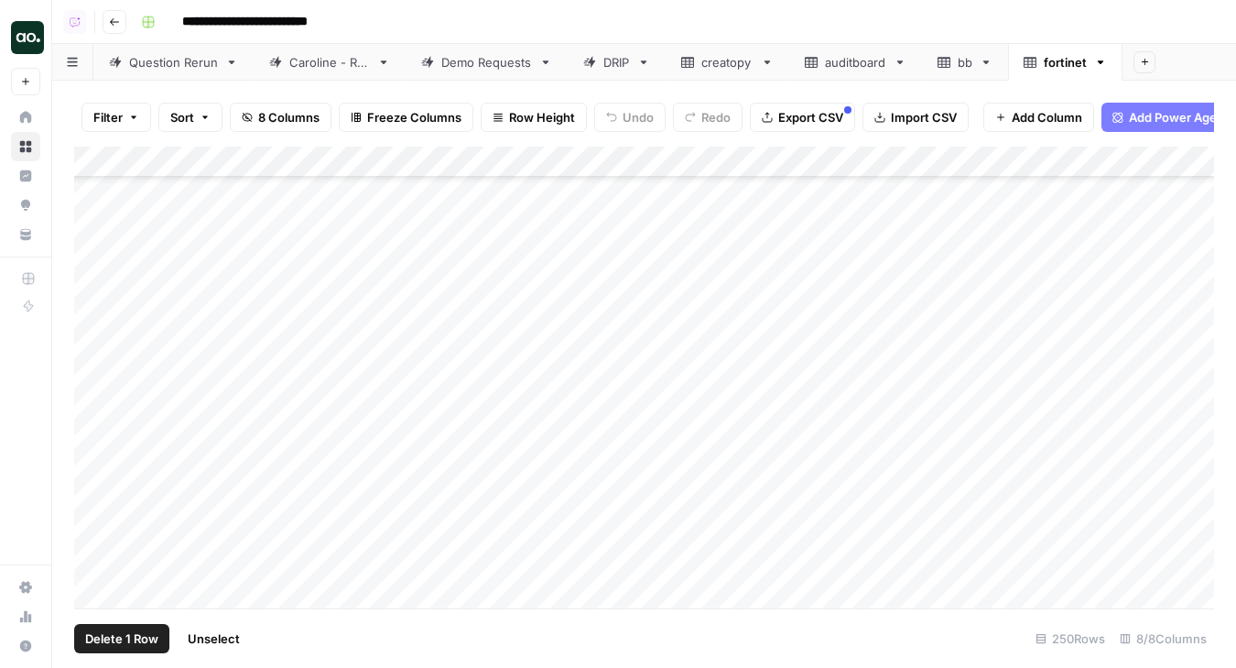
scroll to position [2338, 0]
drag, startPoint x: 532, startPoint y: 153, endPoint x: 591, endPoint y: 147, distance: 58.9
click at [593, 148] on div "Add Column" at bounding box center [644, 378] width 1140 height 462
drag, startPoint x: 591, startPoint y: 147, endPoint x: 578, endPoint y: 147, distance: 12.8
click at [578, 147] on div "Add Column" at bounding box center [644, 378] width 1140 height 462
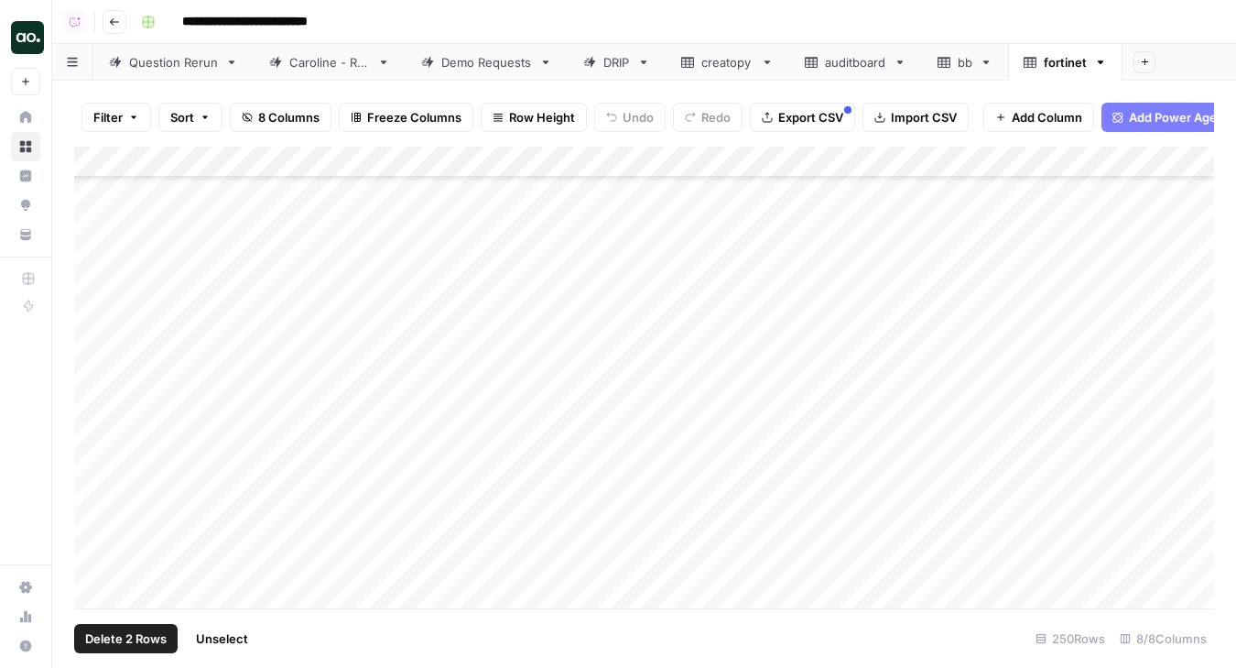
click at [95, 466] on div "Add Column" at bounding box center [644, 378] width 1140 height 462
click at [100, 552] on div "Add Column" at bounding box center [644, 378] width 1140 height 462
click at [136, 637] on span "Delete 3 Rows" at bounding box center [126, 638] width 82 height 18
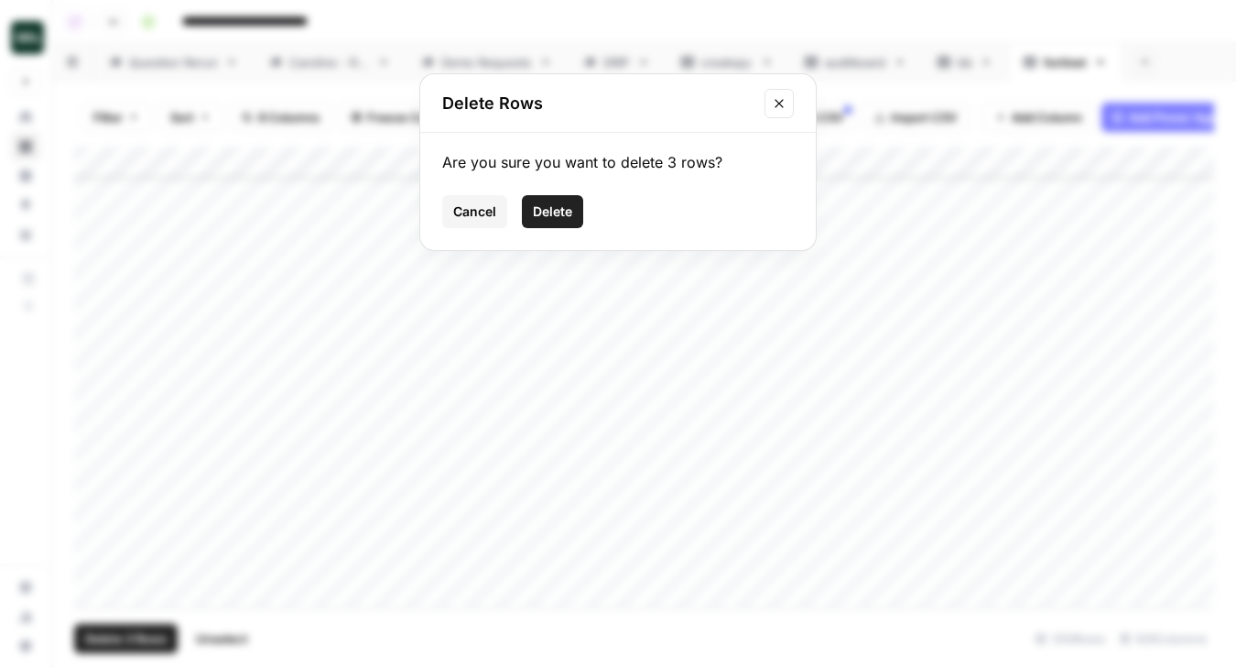
click at [552, 217] on span "Delete" at bounding box center [552, 211] width 39 height 18
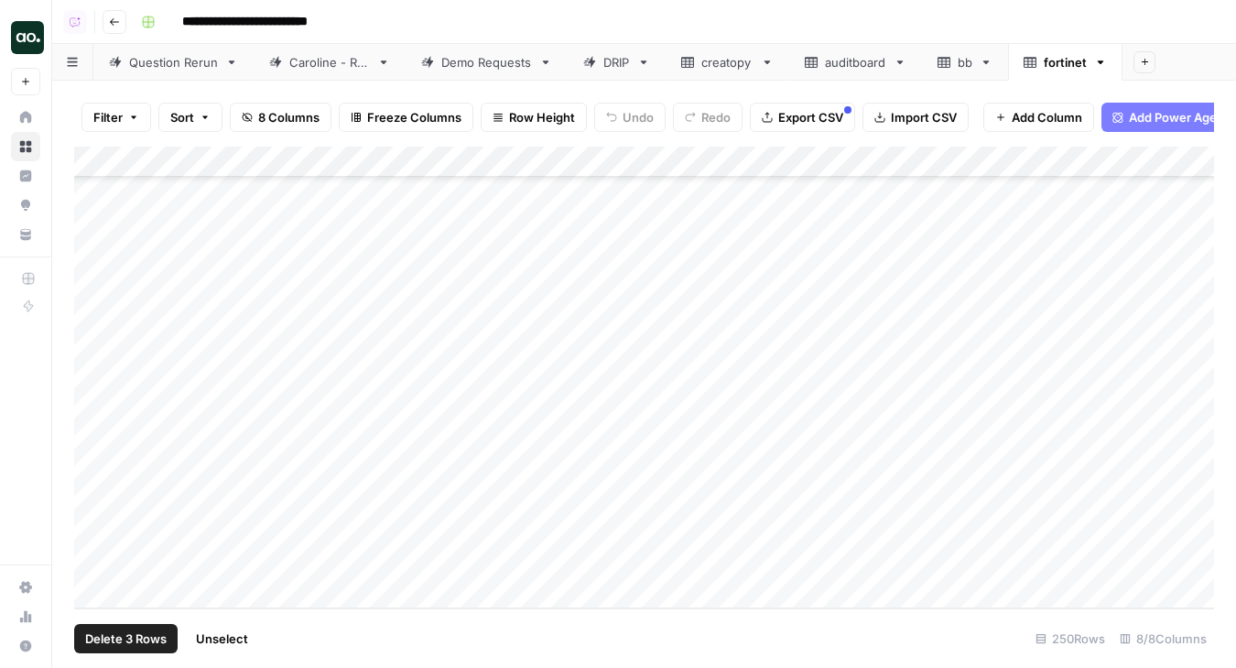
scroll to position [7290, 0]
click at [307, 163] on div "Add Column" at bounding box center [644, 378] width 1140 height 462
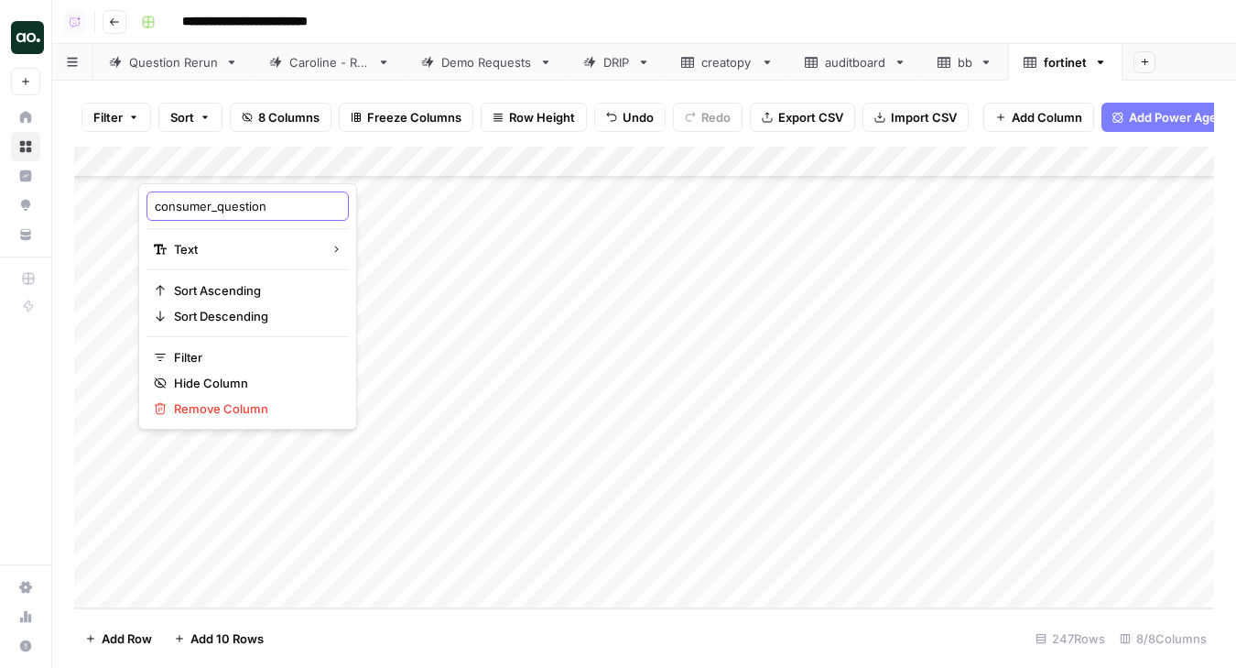
drag, startPoint x: 219, startPoint y: 212, endPoint x: 98, endPoint y: 209, distance: 120.9
click at [98, 209] on body "**********" at bounding box center [618, 334] width 1236 height 668
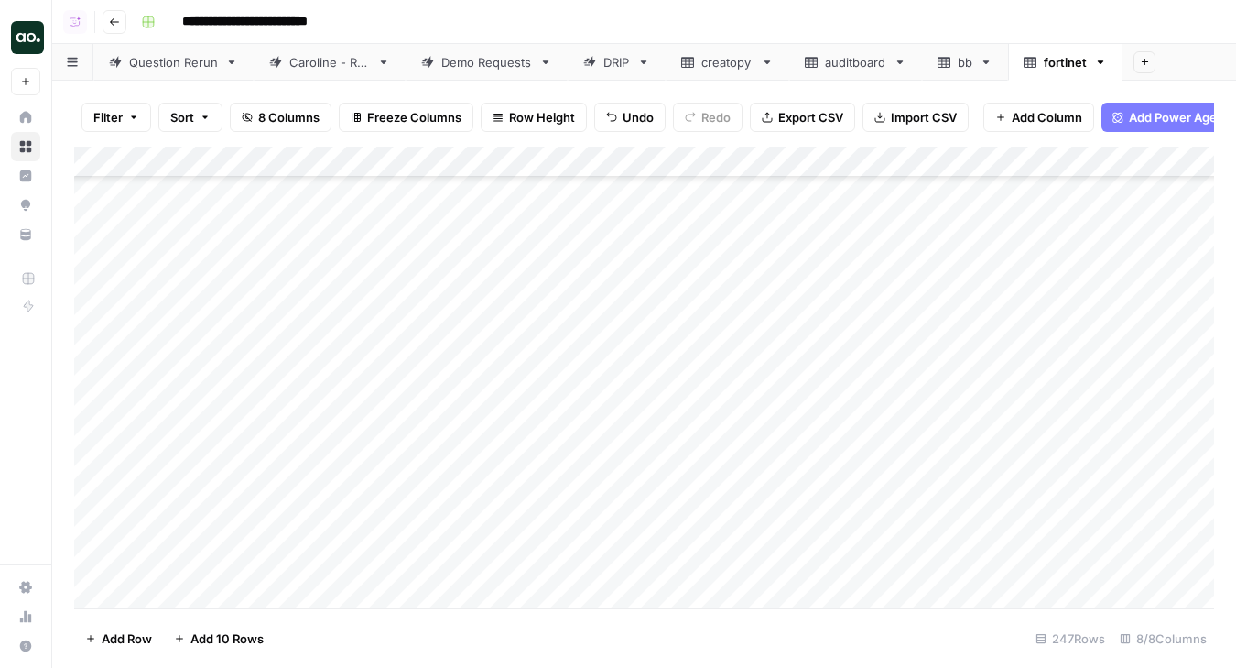
drag, startPoint x: 153, startPoint y: 207, endPoint x: 182, endPoint y: 201, distance: 29.8
click at [181, 160] on div "Add Column" at bounding box center [644, 378] width 1140 height 462
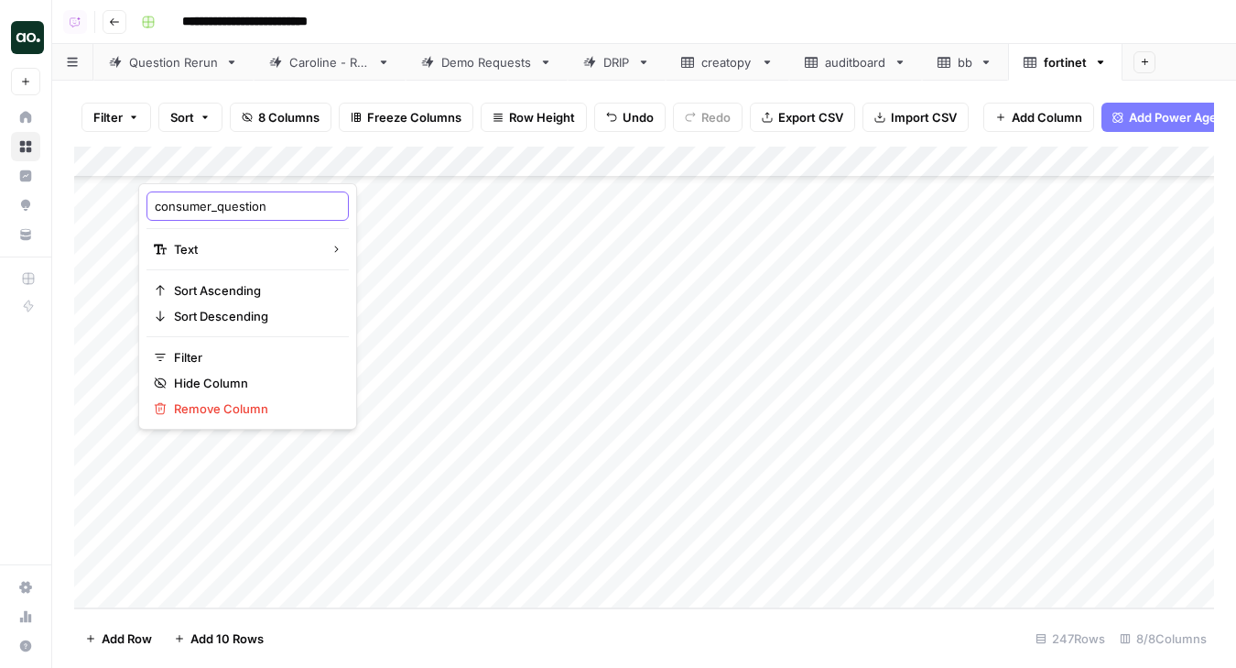
drag, startPoint x: 155, startPoint y: 205, endPoint x: 216, endPoint y: 207, distance: 61.4
click at [217, 208] on input "consumer_question" at bounding box center [248, 206] width 186 height 18
type input "question"
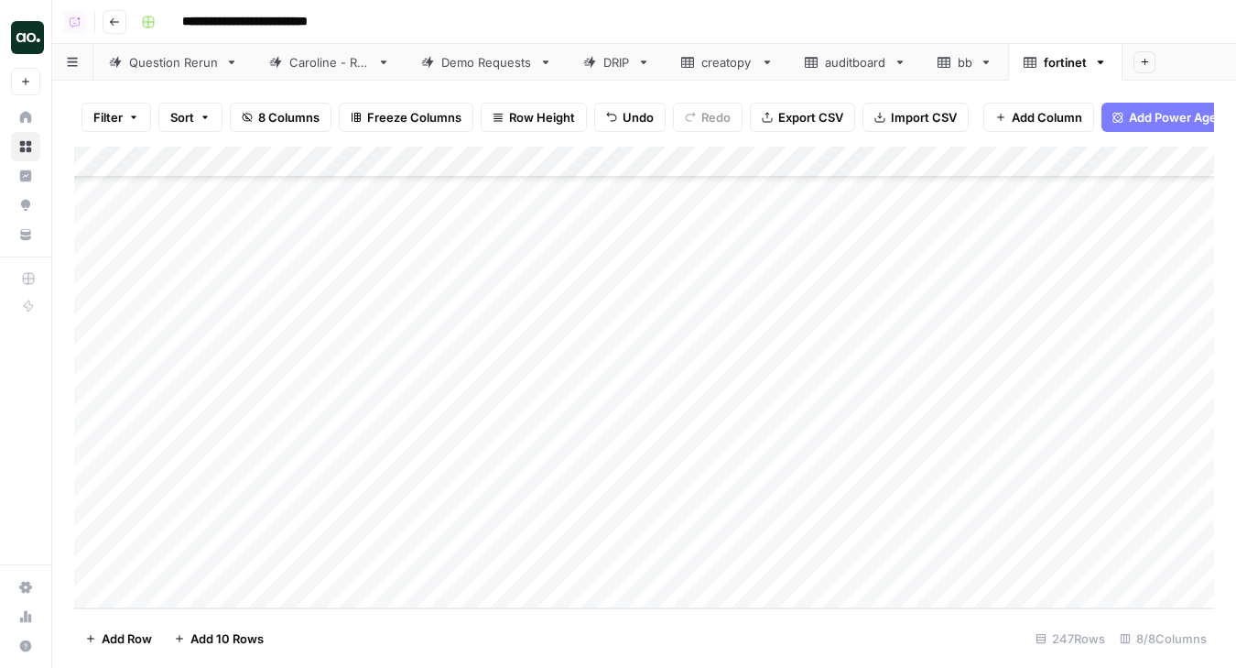
click at [814, 121] on span "Export CSV" at bounding box center [810, 117] width 65 height 18
click at [1104, 70] on link "fortinet" at bounding box center [1065, 62] width 114 height 37
click at [1103, 61] on icon "button" at bounding box center [1101, 62] width 6 height 4
click at [1042, 164] on span "Delete Sheet" at bounding box center [1041, 164] width 88 height 18
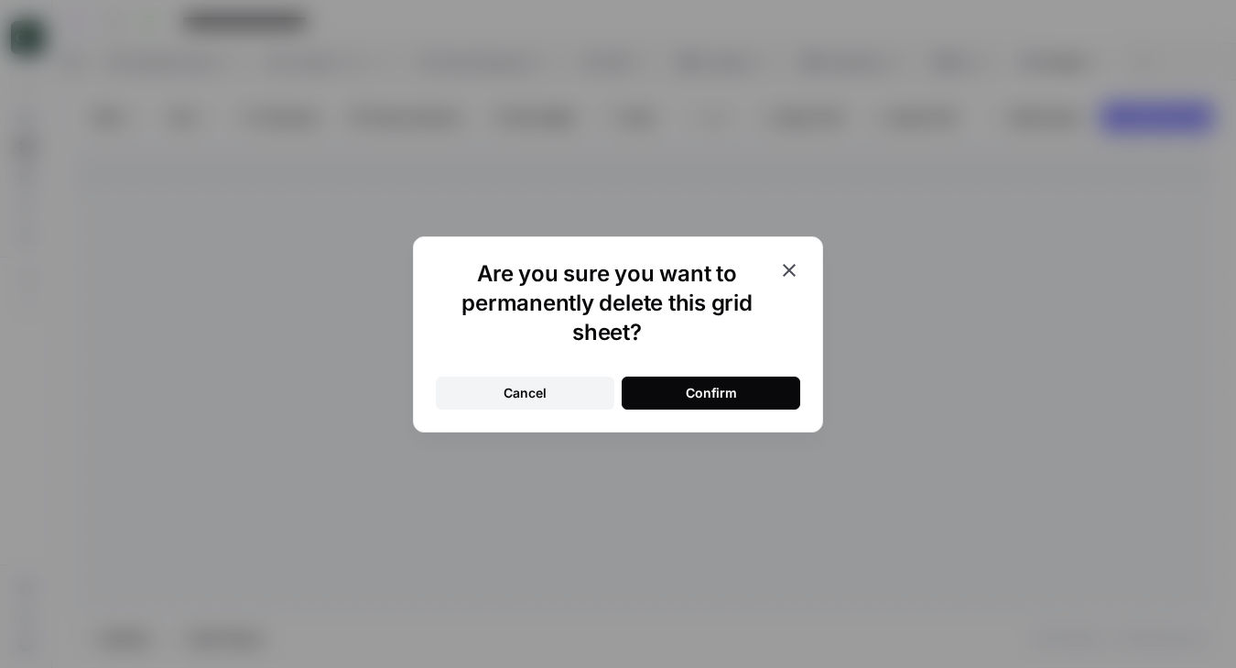
click at [772, 392] on button "Confirm" at bounding box center [711, 392] width 179 height 33
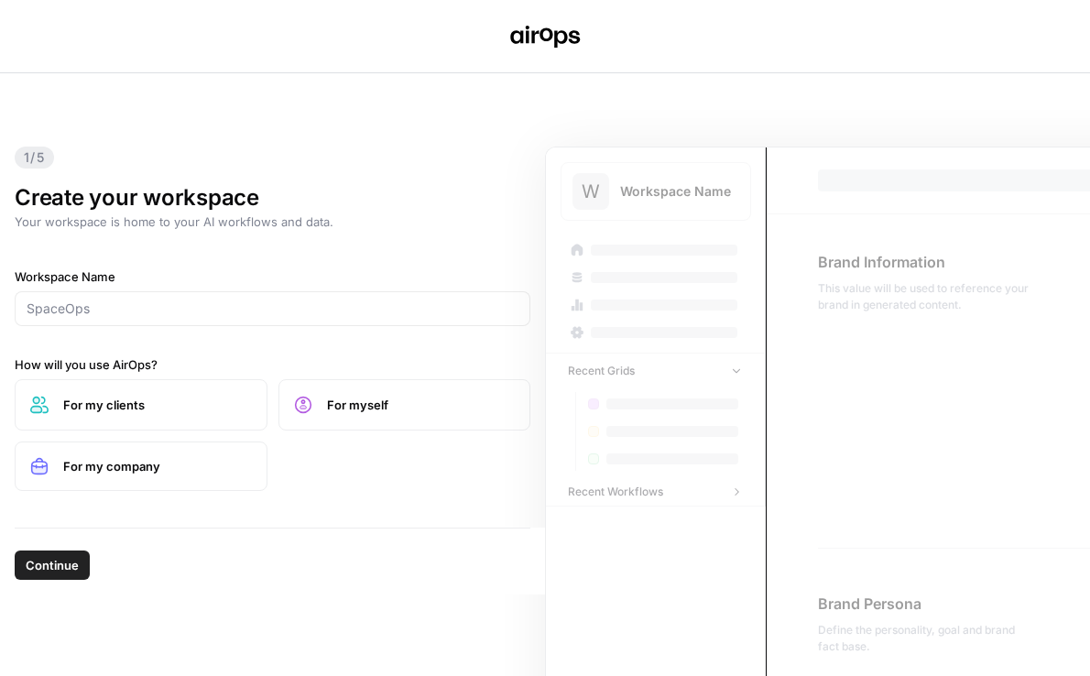
click at [273, 320] on div at bounding box center [273, 308] width 516 height 35
paste input "Assembled"
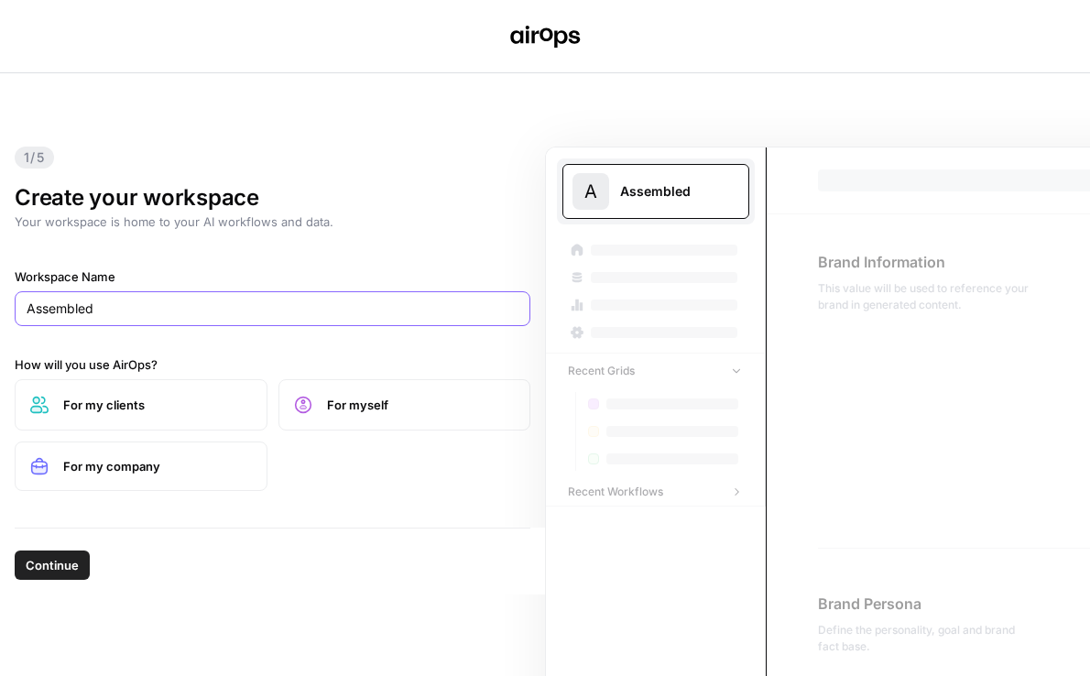
type input "Assembled"
click at [132, 476] on label "For my company" at bounding box center [141, 465] width 253 height 49
click at [54, 571] on span "Continue" at bounding box center [52, 565] width 53 height 18
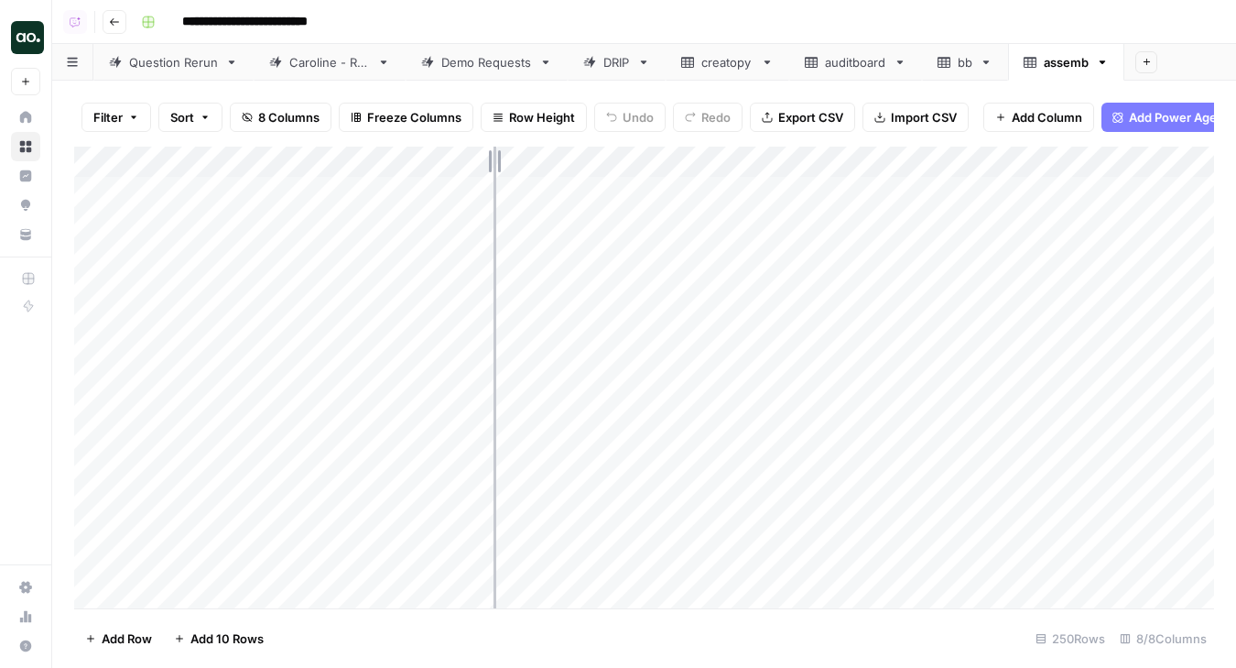
drag, startPoint x: 401, startPoint y: 163, endPoint x: 504, endPoint y: 163, distance: 102.6
click at [504, 163] on div "Add Column" at bounding box center [644, 378] width 1140 height 462
drag, startPoint x: 504, startPoint y: 163, endPoint x: 608, endPoint y: 162, distance: 104.4
click at [609, 163] on div "Add Column" at bounding box center [644, 378] width 1140 height 462
drag, startPoint x: 608, startPoint y: 163, endPoint x: 579, endPoint y: 161, distance: 29.4
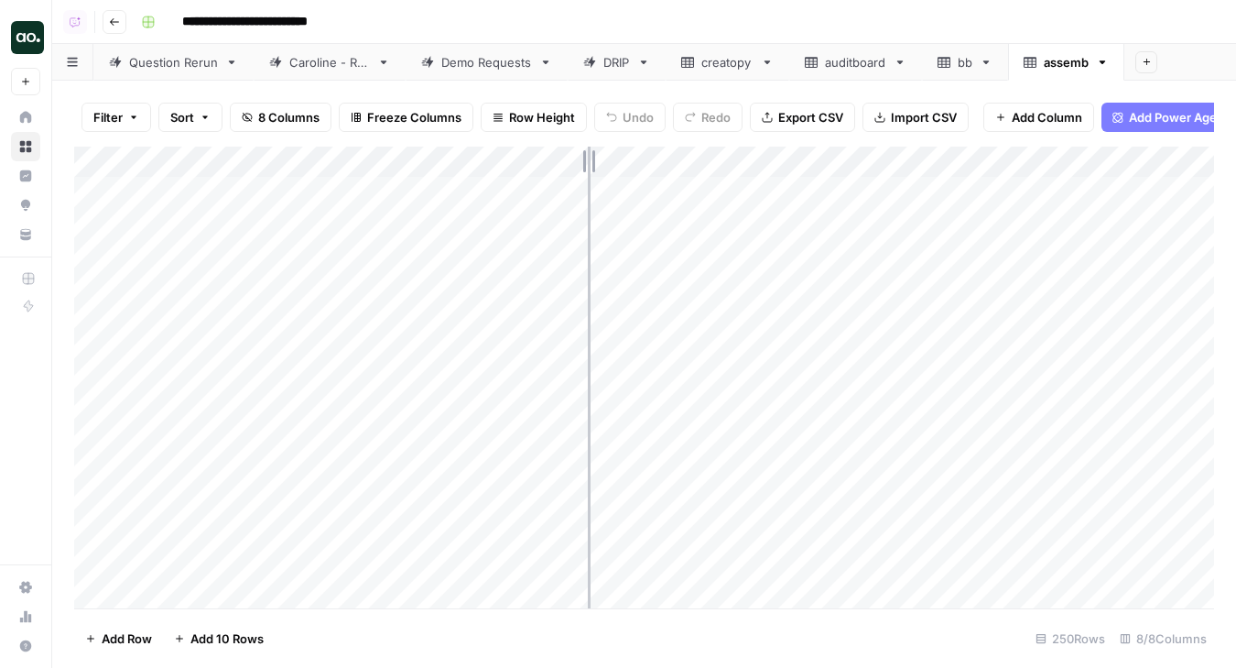
click at [579, 162] on div "Add Column" at bounding box center [644, 378] width 1140 height 462
click at [99, 304] on div "Add Column" at bounding box center [644, 378] width 1140 height 462
click at [99, 379] on div "Add Column" at bounding box center [644, 378] width 1140 height 462
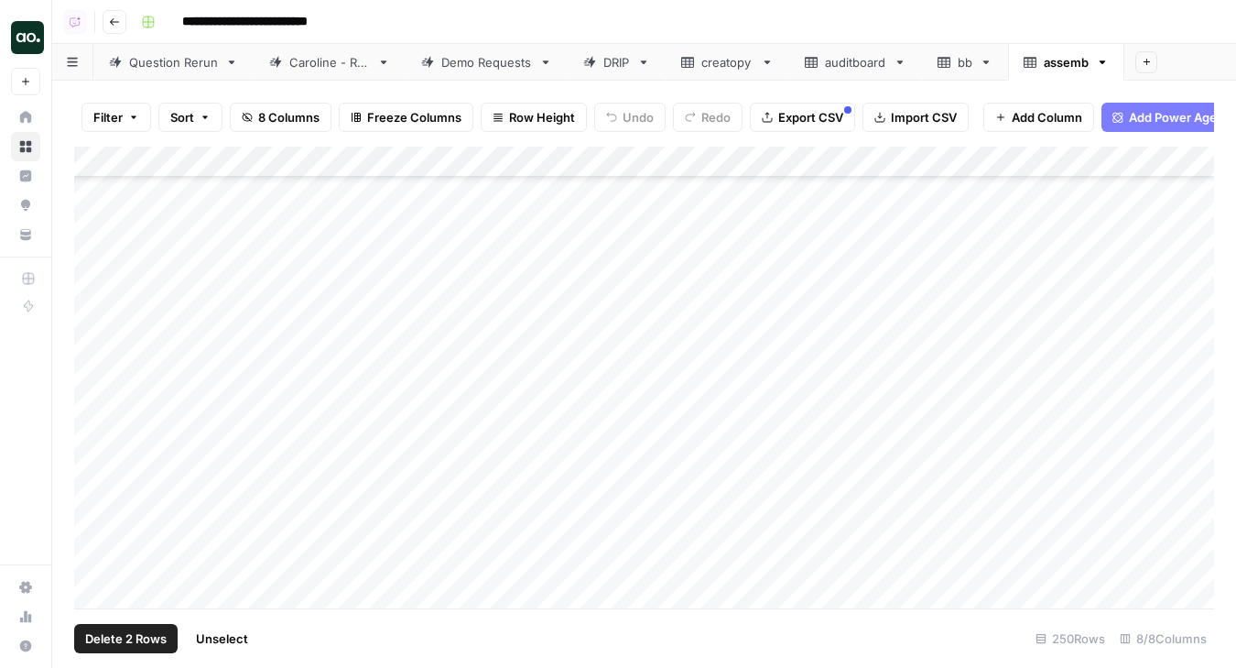
scroll to position [705, 0]
click at [737, 378] on div "Add Column" at bounding box center [644, 378] width 1140 height 462
click at [94, 314] on div "Add Column" at bounding box center [644, 378] width 1140 height 462
click at [149, 636] on span "Delete 1 Row" at bounding box center [121, 638] width 73 height 18
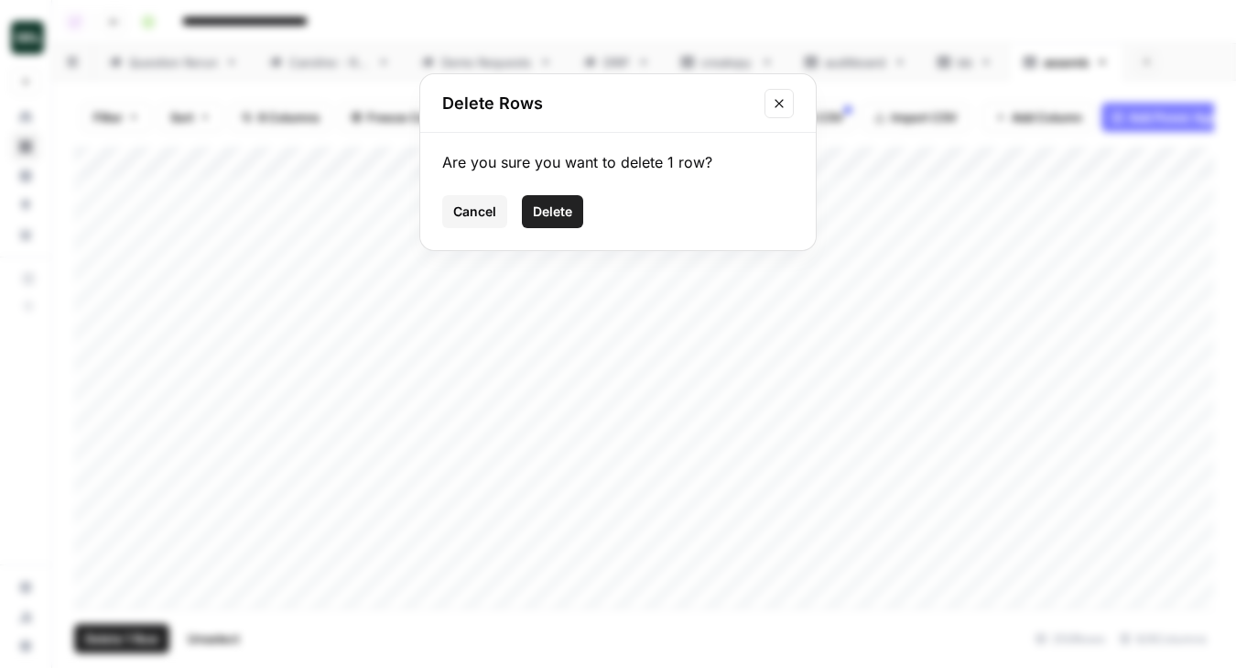
click at [551, 212] on span "Delete" at bounding box center [552, 211] width 39 height 18
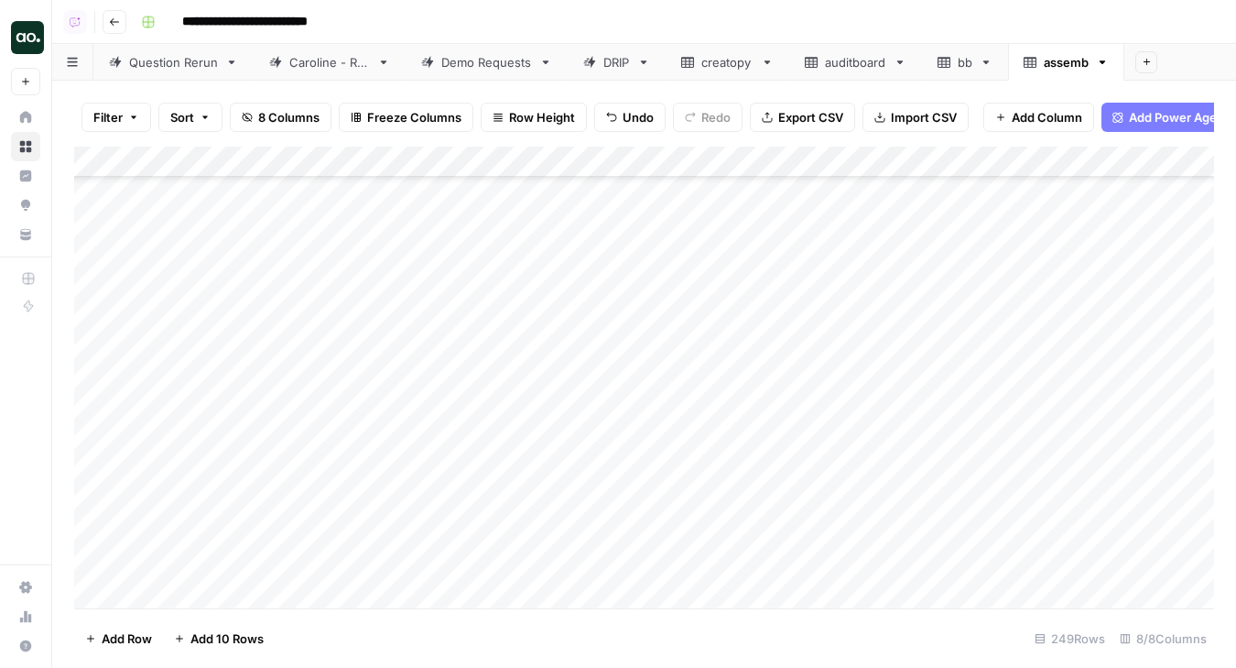
scroll to position [3457, 0]
click at [97, 439] on div "Add Column" at bounding box center [644, 378] width 1140 height 462
click at [94, 502] on div "Add Column" at bounding box center [644, 378] width 1140 height 462
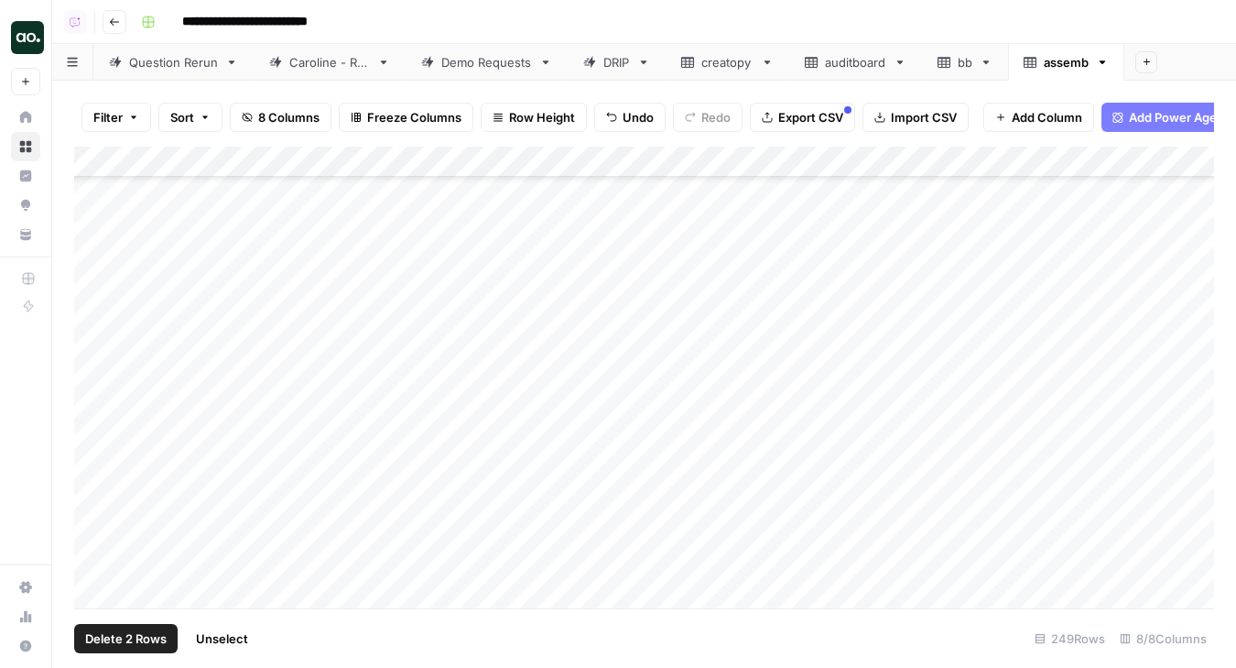
click at [99, 466] on div "Add Column" at bounding box center [644, 378] width 1140 height 462
click at [122, 640] on span "Delete 3 Rows" at bounding box center [126, 638] width 82 height 18
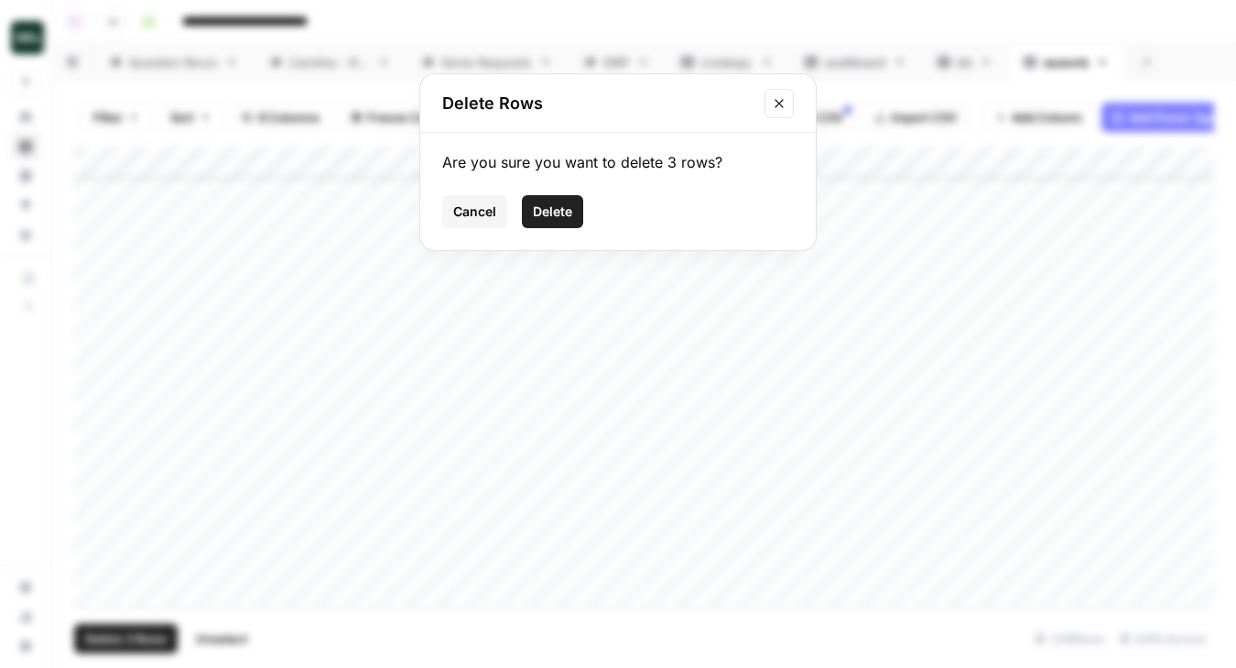
click at [549, 209] on span "Delete" at bounding box center [552, 211] width 39 height 18
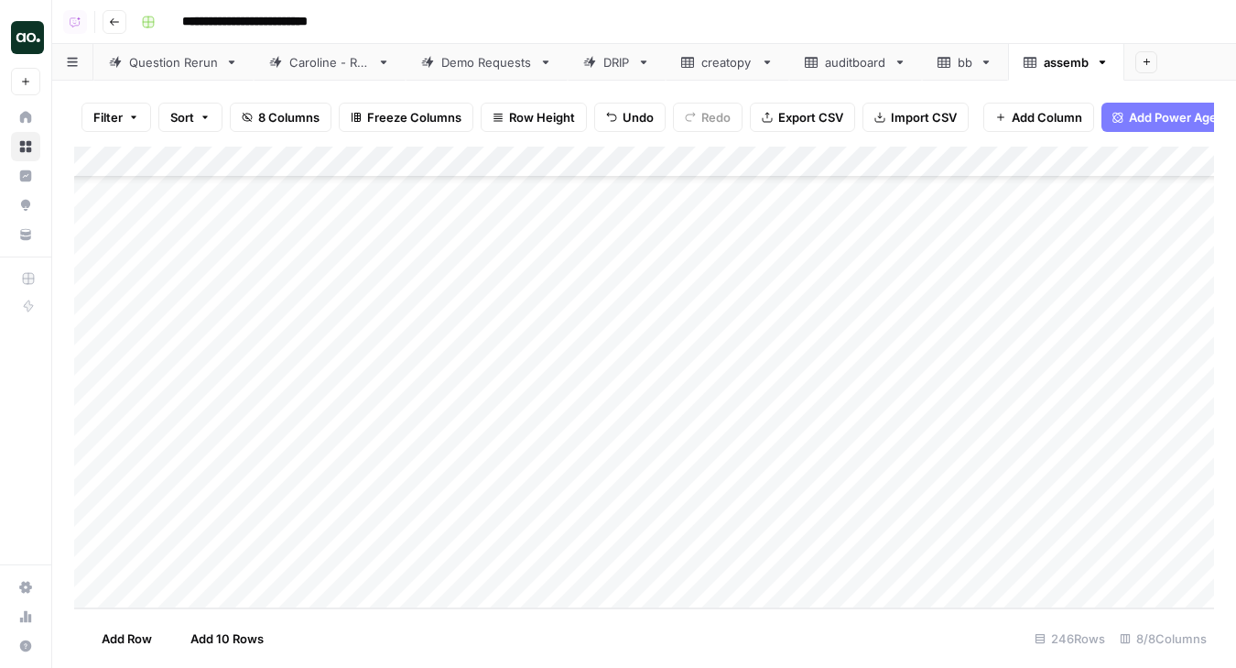
scroll to position [7259, 0]
click at [310, 168] on div "Add Column" at bounding box center [644, 378] width 1140 height 462
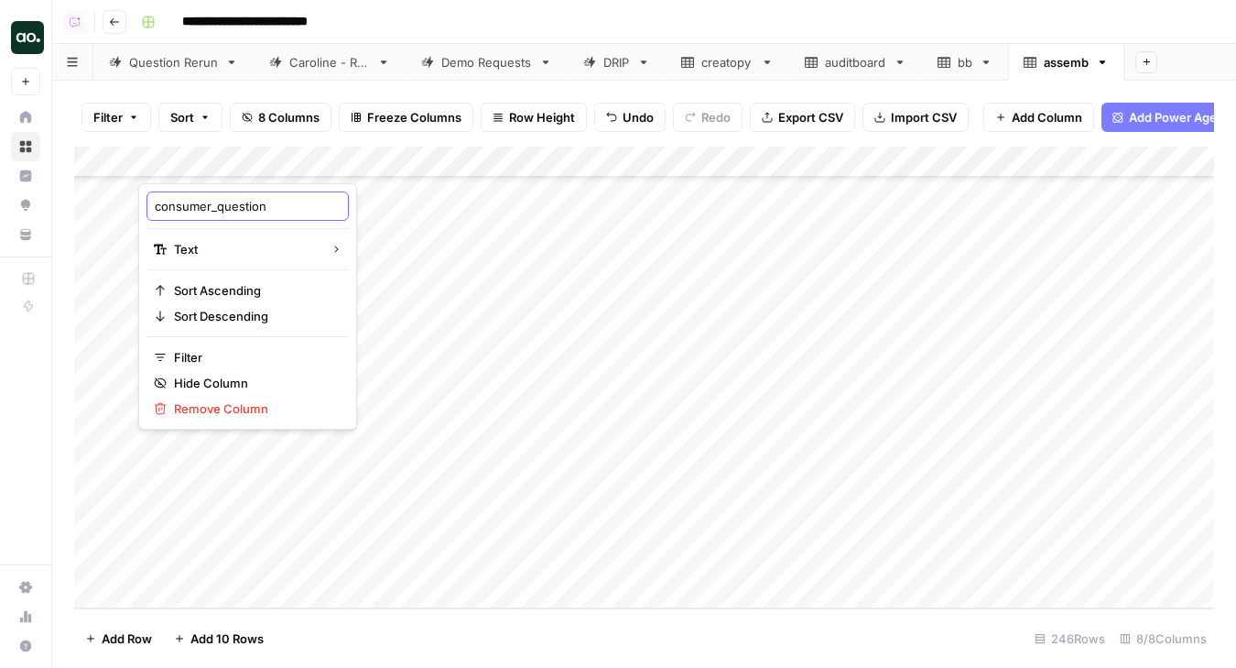
drag, startPoint x: 216, startPoint y: 210, endPoint x: 107, endPoint y: 206, distance: 109.0
click at [107, 206] on body "**********" at bounding box center [618, 334] width 1236 height 668
drag, startPoint x: 155, startPoint y: 206, endPoint x: 219, endPoint y: 206, distance: 64.1
click at [219, 206] on input "consumer_question" at bounding box center [248, 206] width 186 height 18
type input "question"
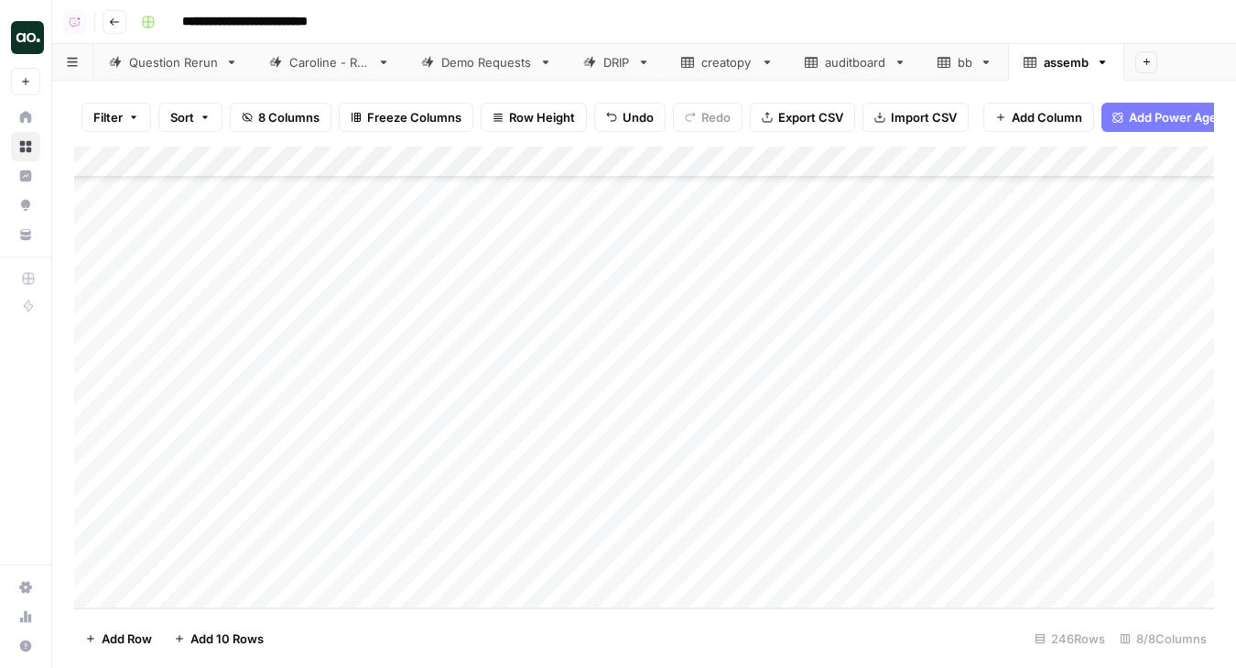
click at [787, 119] on span "Export CSV" at bounding box center [810, 117] width 65 height 18
click at [1101, 64] on icon "button" at bounding box center [1102, 62] width 13 height 13
click at [1072, 164] on span "Delete Sheet" at bounding box center [1044, 164] width 88 height 18
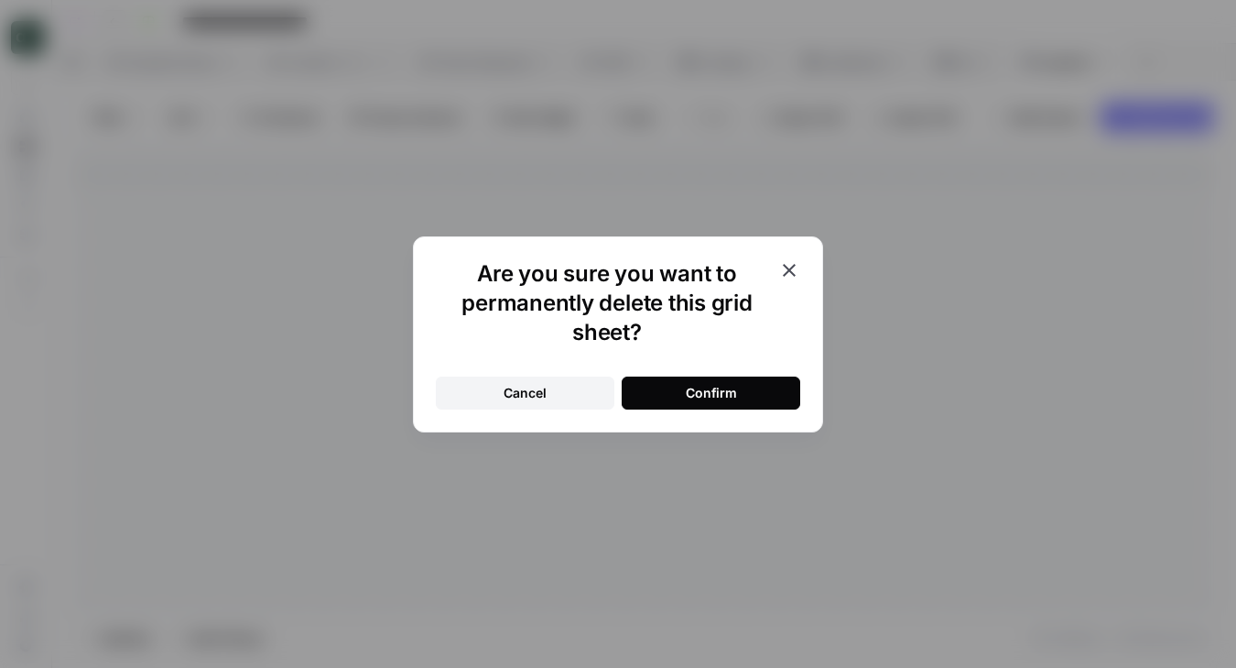
click at [751, 386] on button "Confirm" at bounding box center [711, 392] width 179 height 33
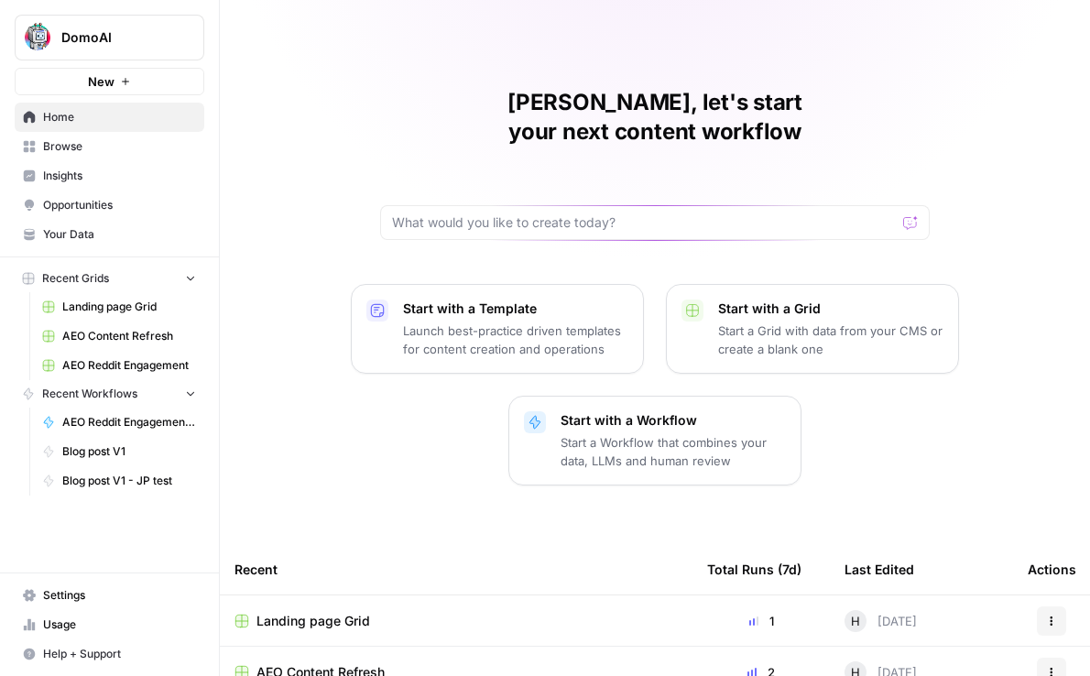
click at [118, 171] on span "Insights" at bounding box center [119, 176] width 153 height 16
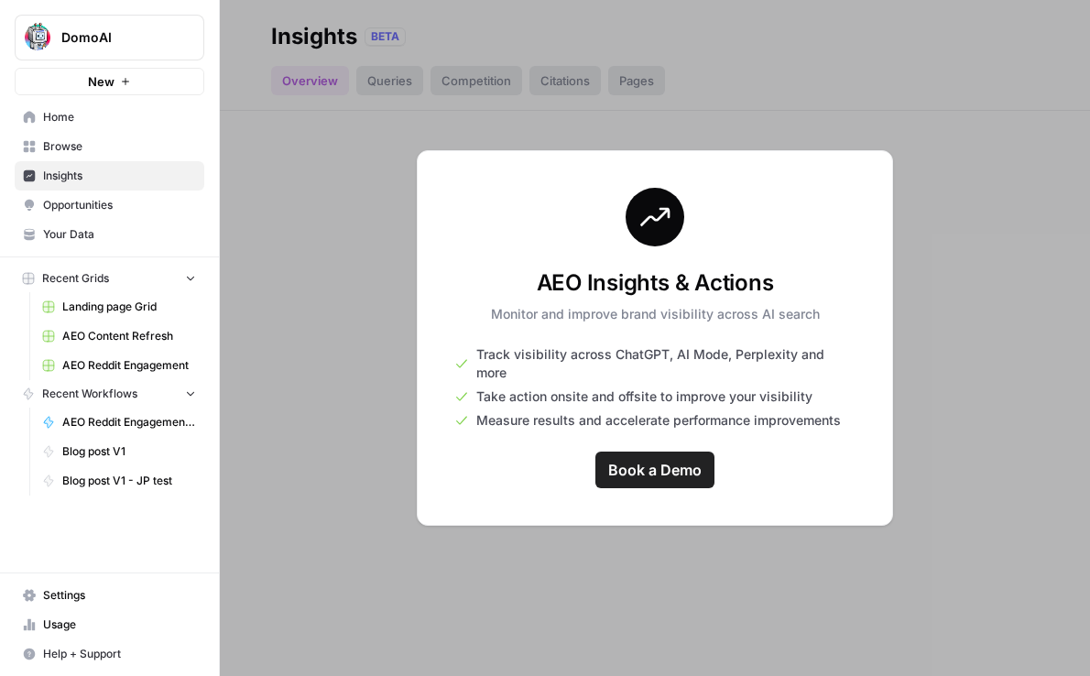
click at [118, 206] on span "Opportunities" at bounding box center [119, 205] width 153 height 16
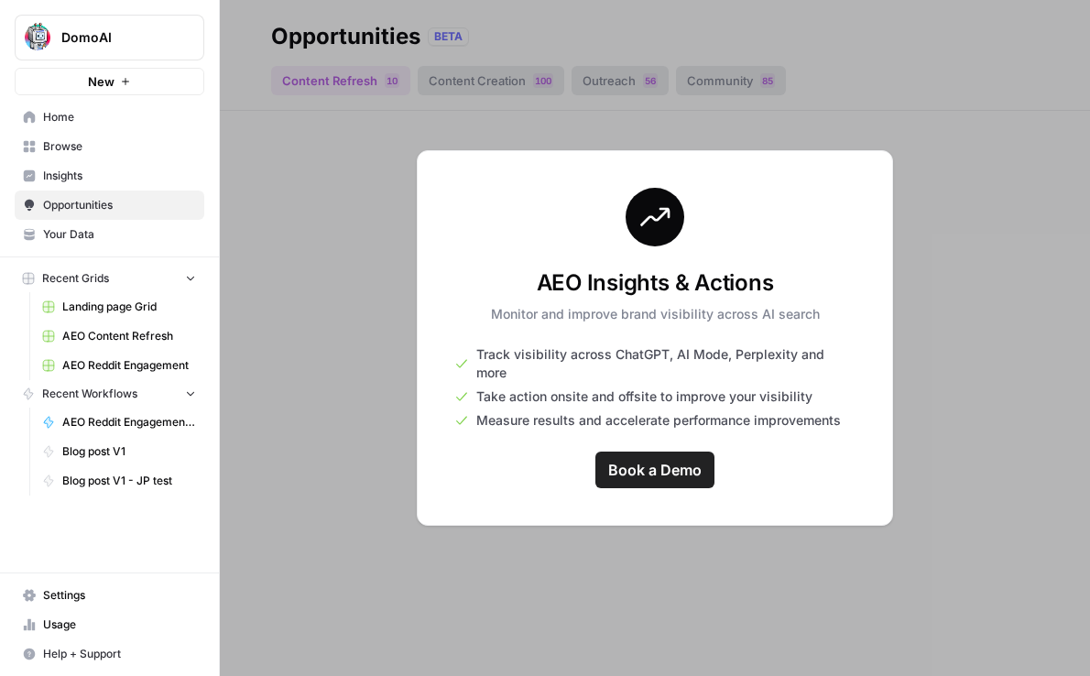
click at [108, 148] on span "Browse" at bounding box center [119, 146] width 153 height 16
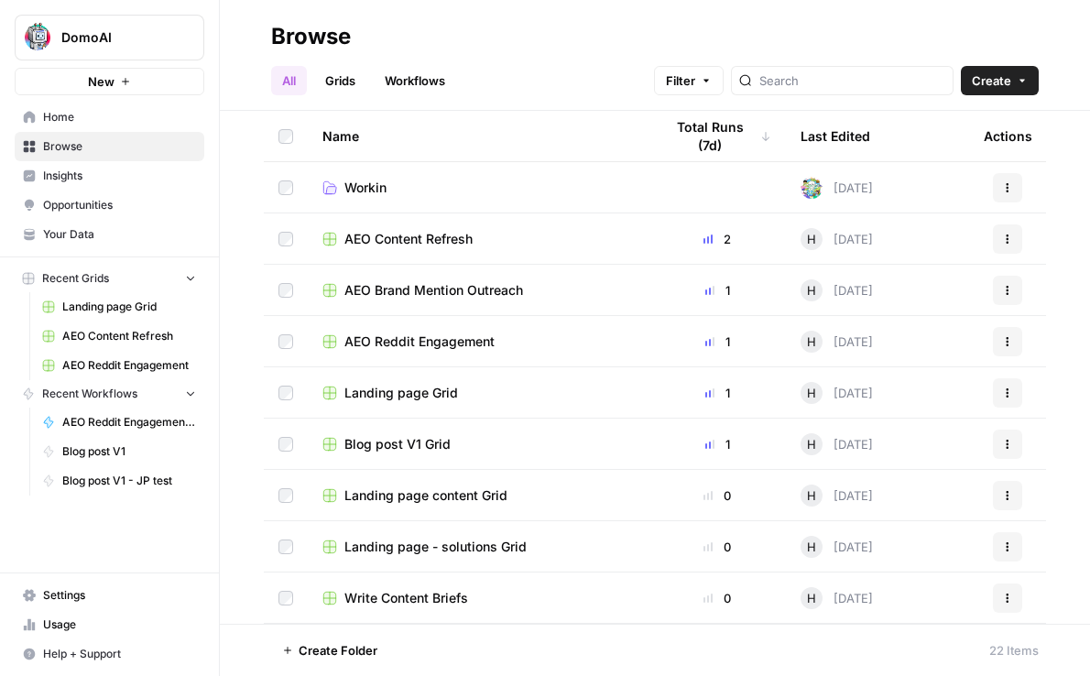
click at [338, 80] on link "Grids" at bounding box center [340, 80] width 52 height 29
